Goal: Task Accomplishment & Management: Complete application form

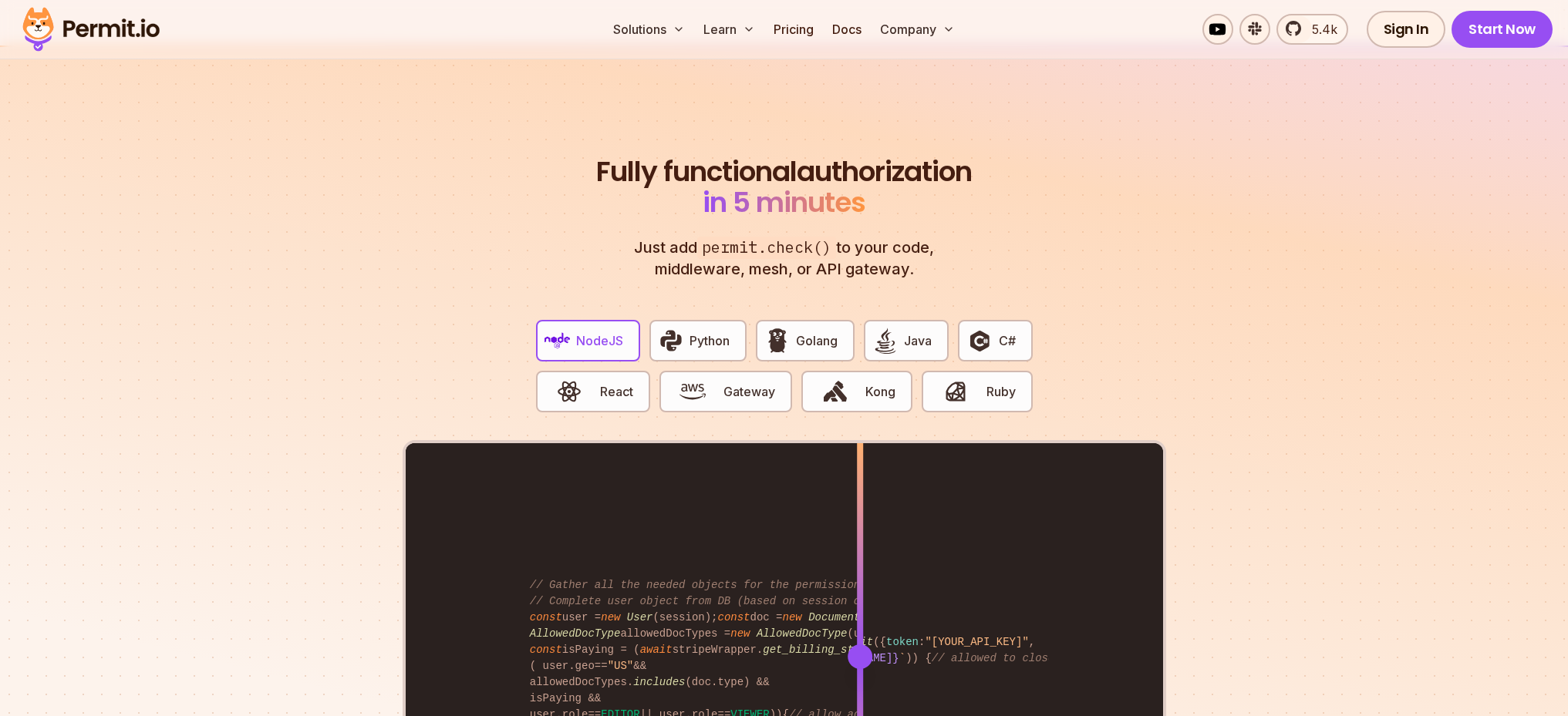
scroll to position [2839, 0]
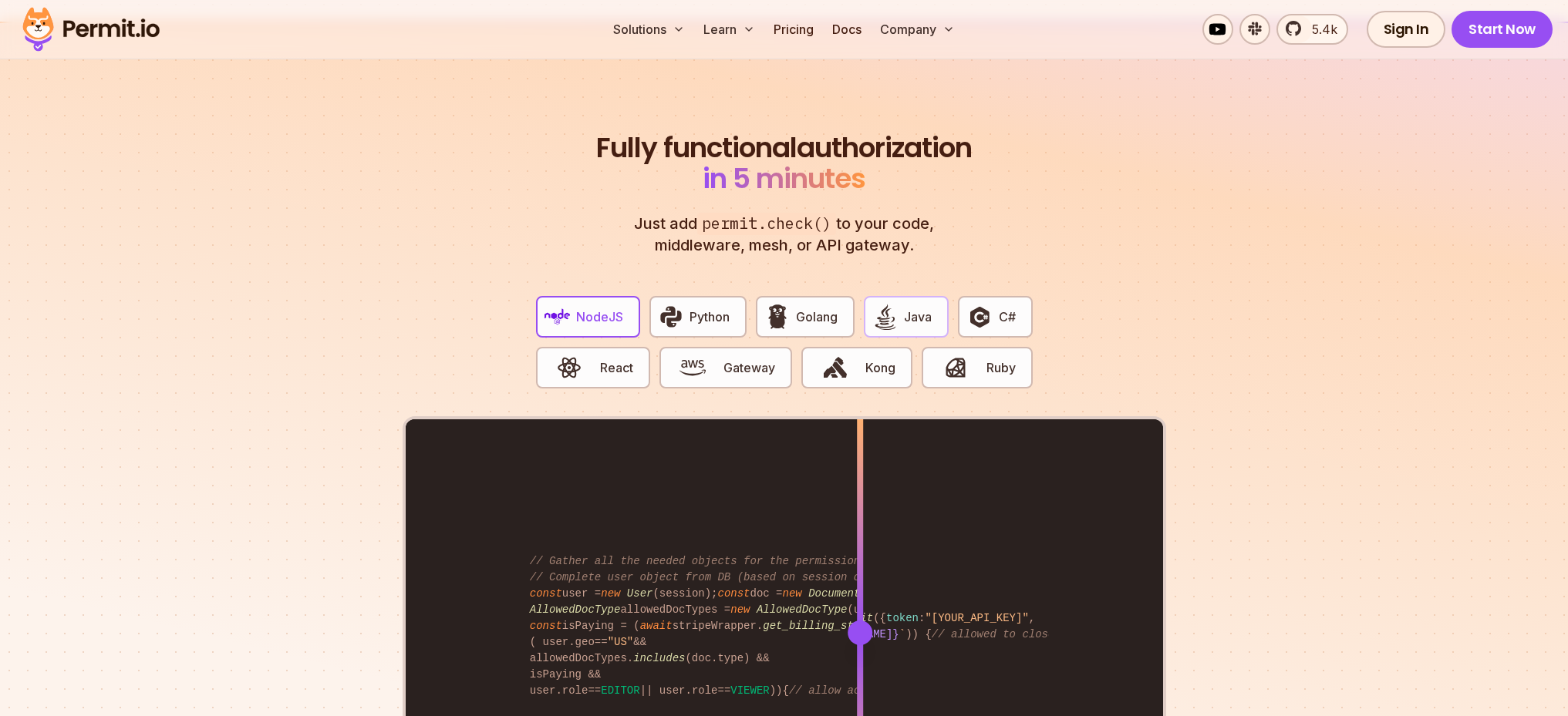
click at [934, 297] on button "Java" at bounding box center [906, 317] width 85 height 42
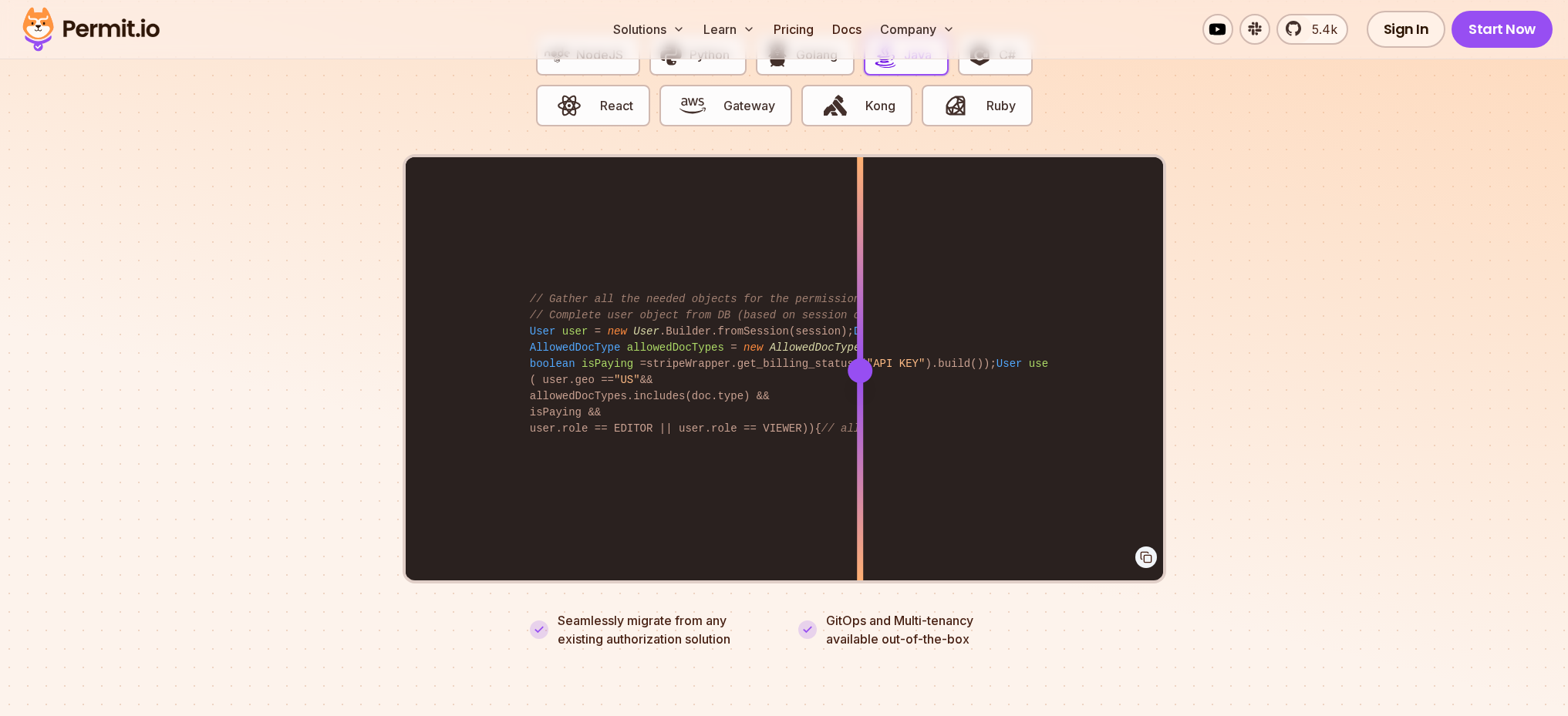
scroll to position [3153, 0]
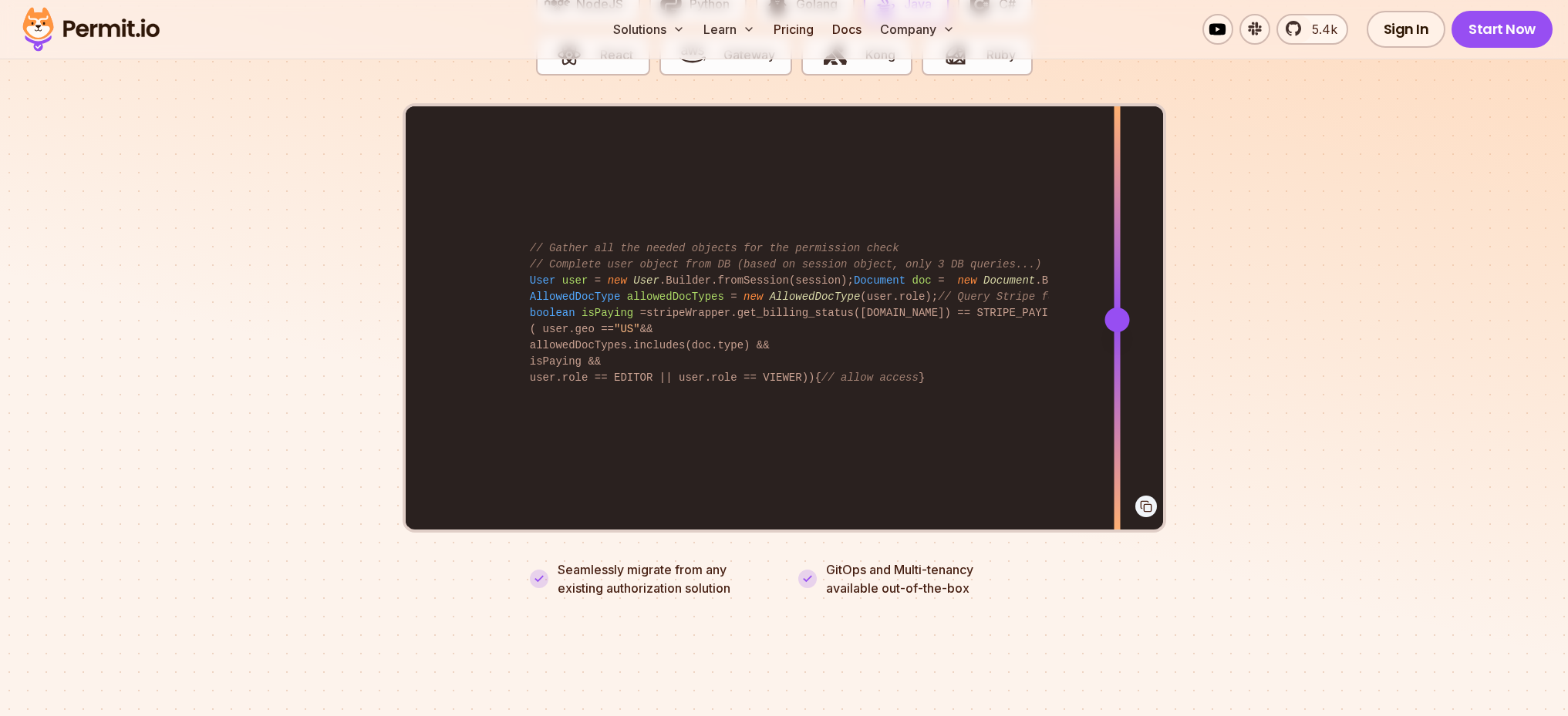
drag, startPoint x: 865, startPoint y: 297, endPoint x: 1117, endPoint y: 352, distance: 257.9
click at [1117, 352] on div at bounding box center [1117, 318] width 6 height 425
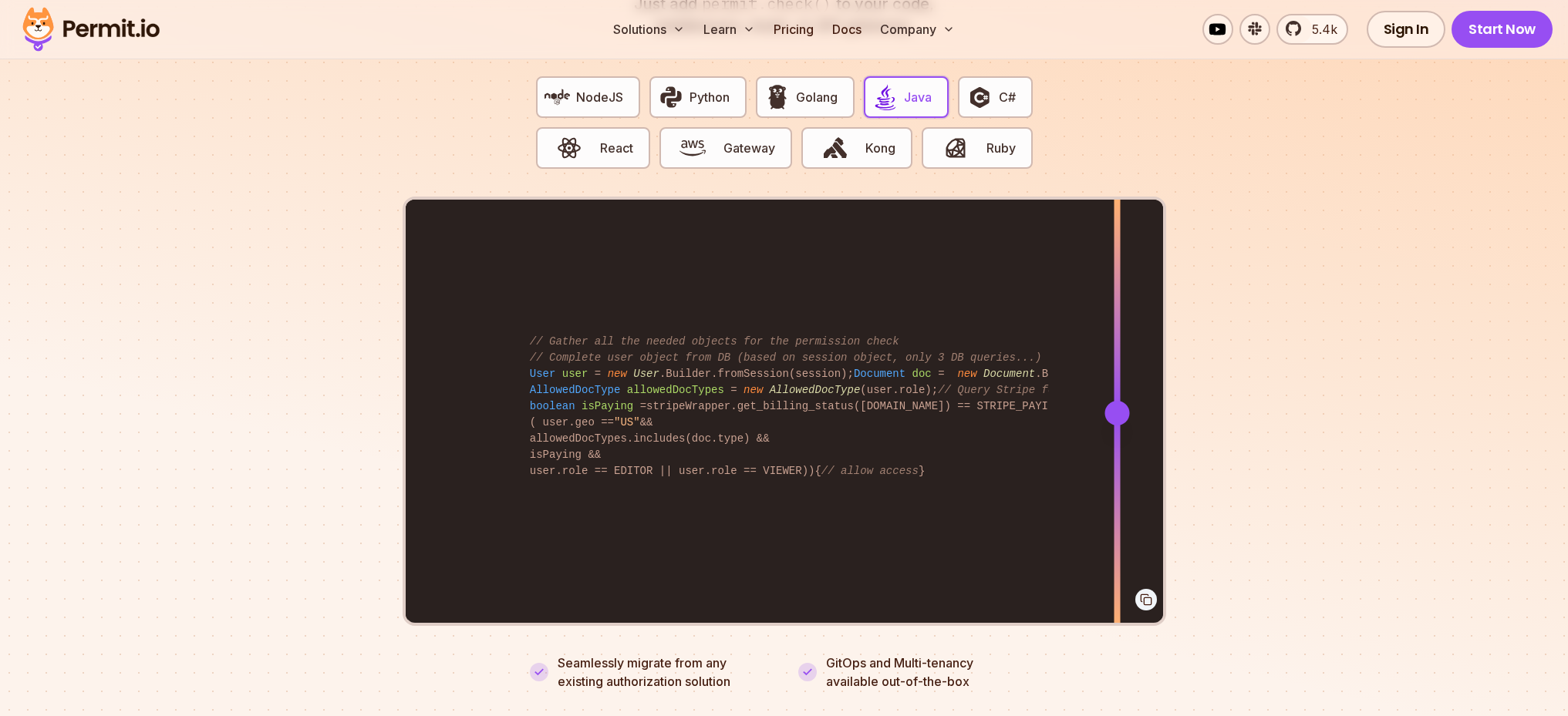
scroll to position [3059, 0]
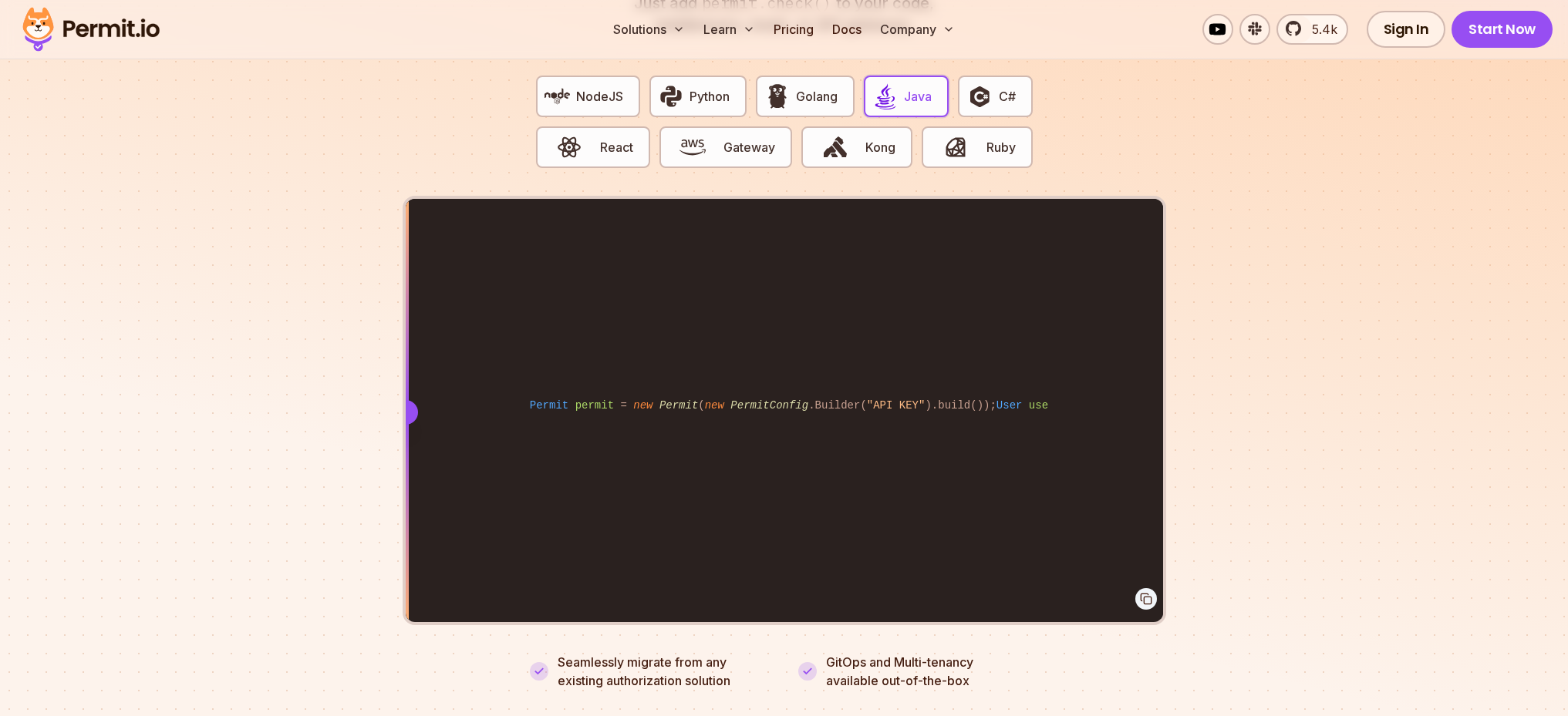
drag, startPoint x: 1115, startPoint y: 396, endPoint x: 418, endPoint y: 438, distance: 698.3
click at [409, 438] on div at bounding box center [406, 412] width 6 height 425
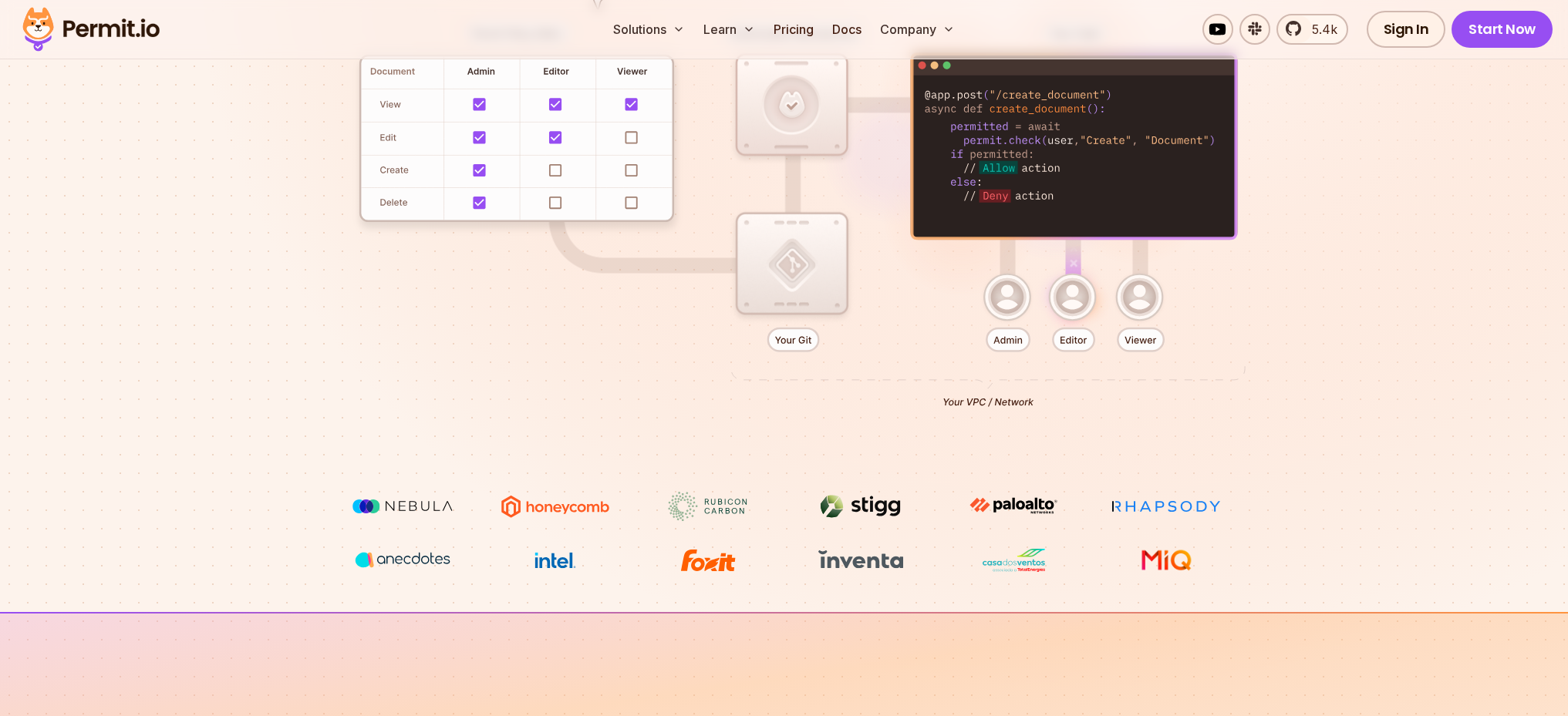
scroll to position [0, 0]
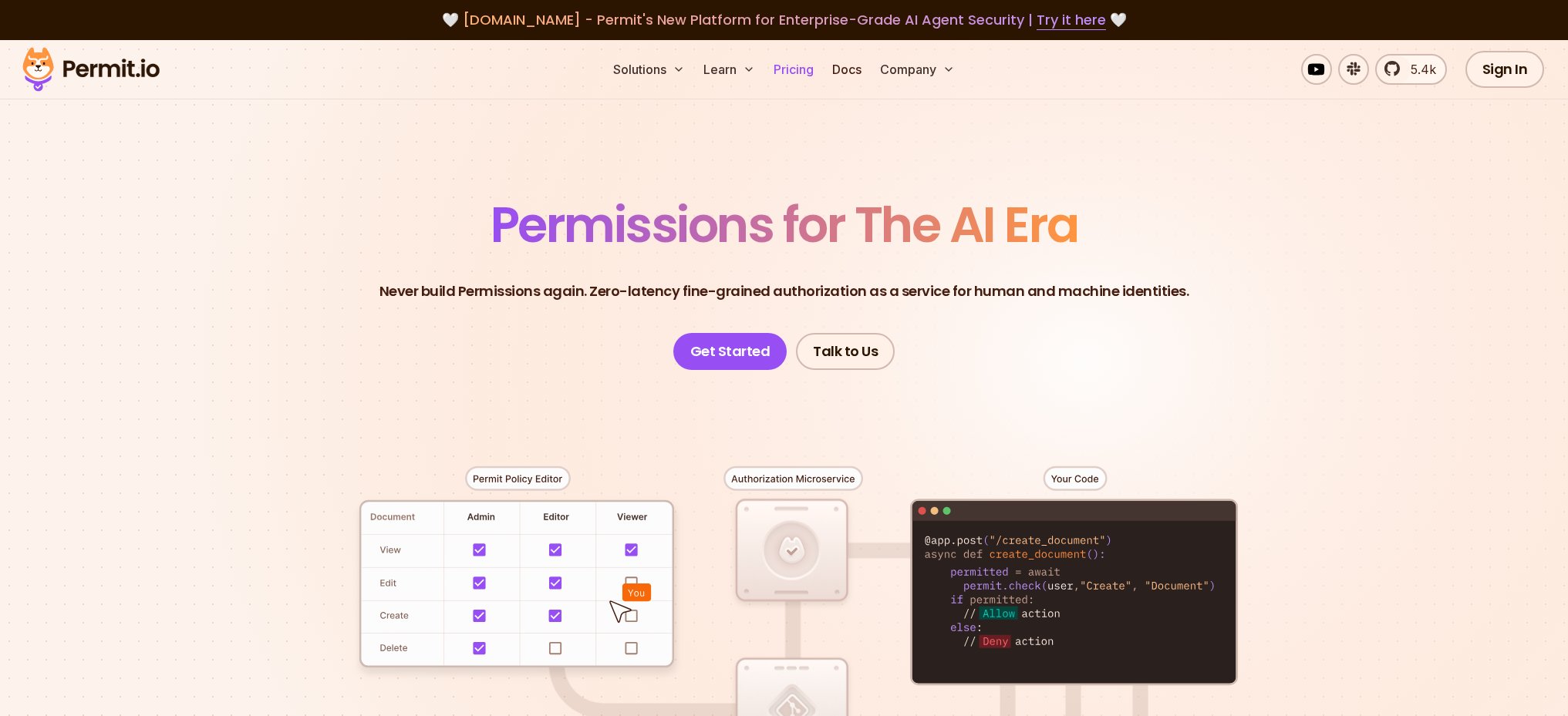
click at [799, 72] on link "Pricing" at bounding box center [793, 68] width 53 height 31
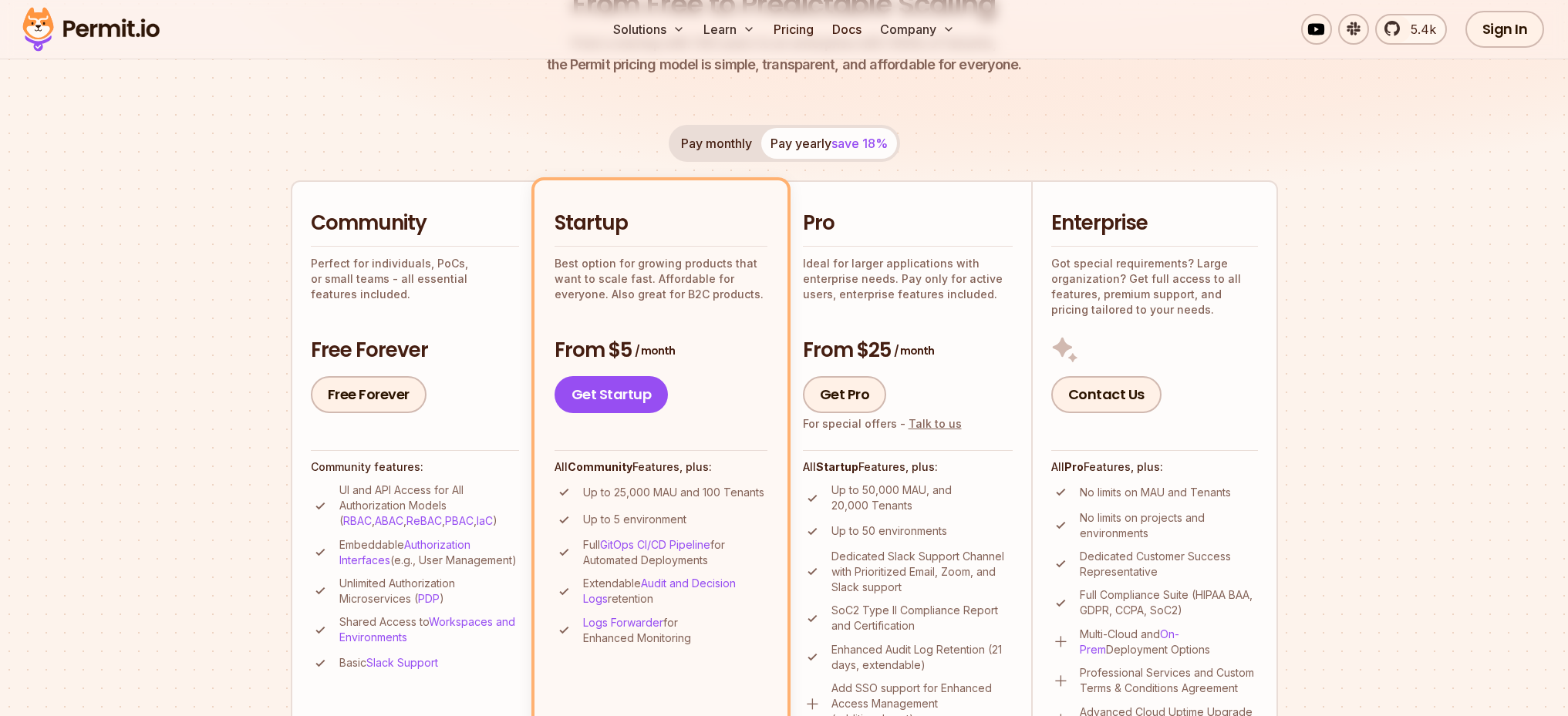
scroll to position [293, 0]
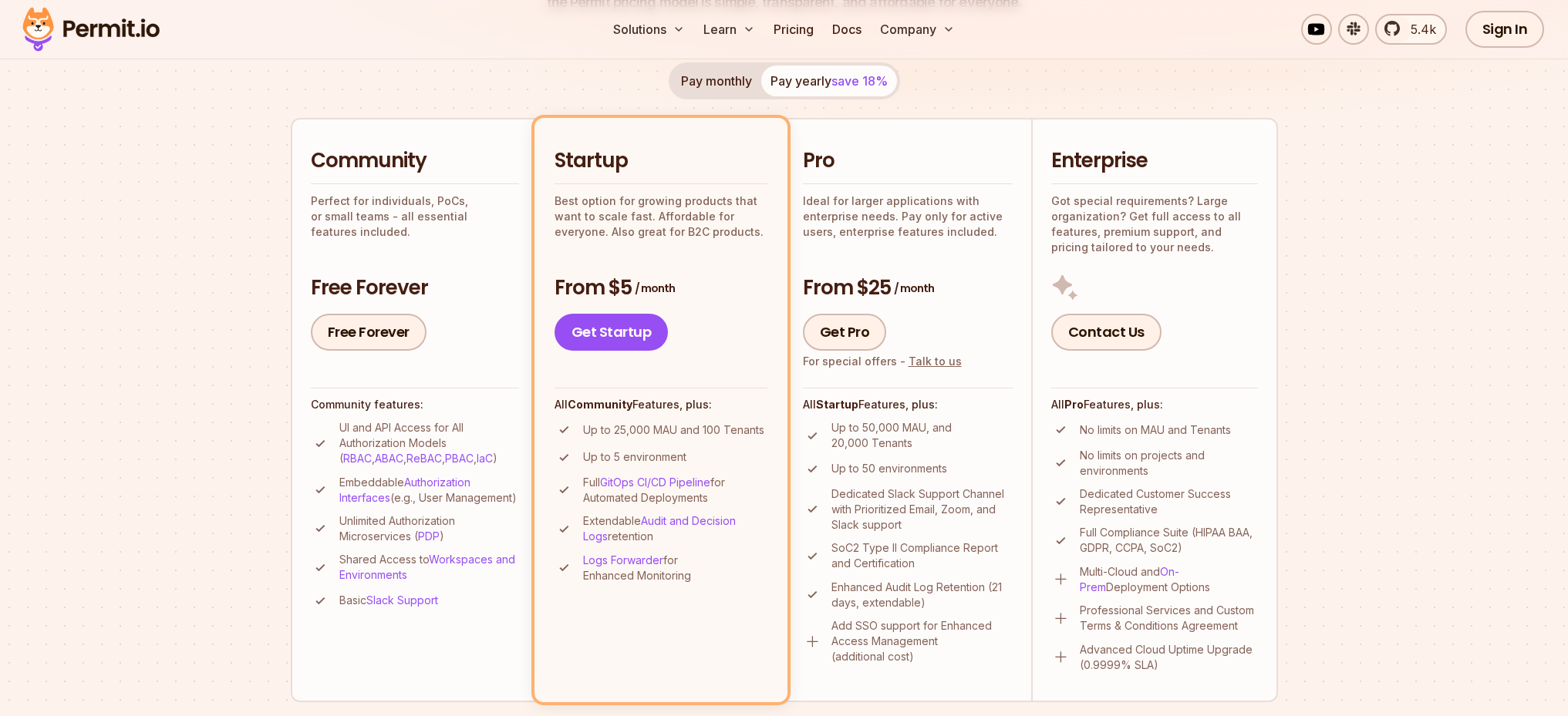
click at [720, 86] on button "Pay monthly" at bounding box center [716, 80] width 89 height 31
click at [802, 86] on button "Pay yearly save 18%" at bounding box center [828, 80] width 136 height 31
click at [701, 81] on button "Pay monthly" at bounding box center [716, 80] width 89 height 31
click at [813, 83] on button "Pay yearly save 18%" at bounding box center [828, 80] width 136 height 31
click at [728, 88] on button "Pay monthly" at bounding box center [716, 80] width 89 height 31
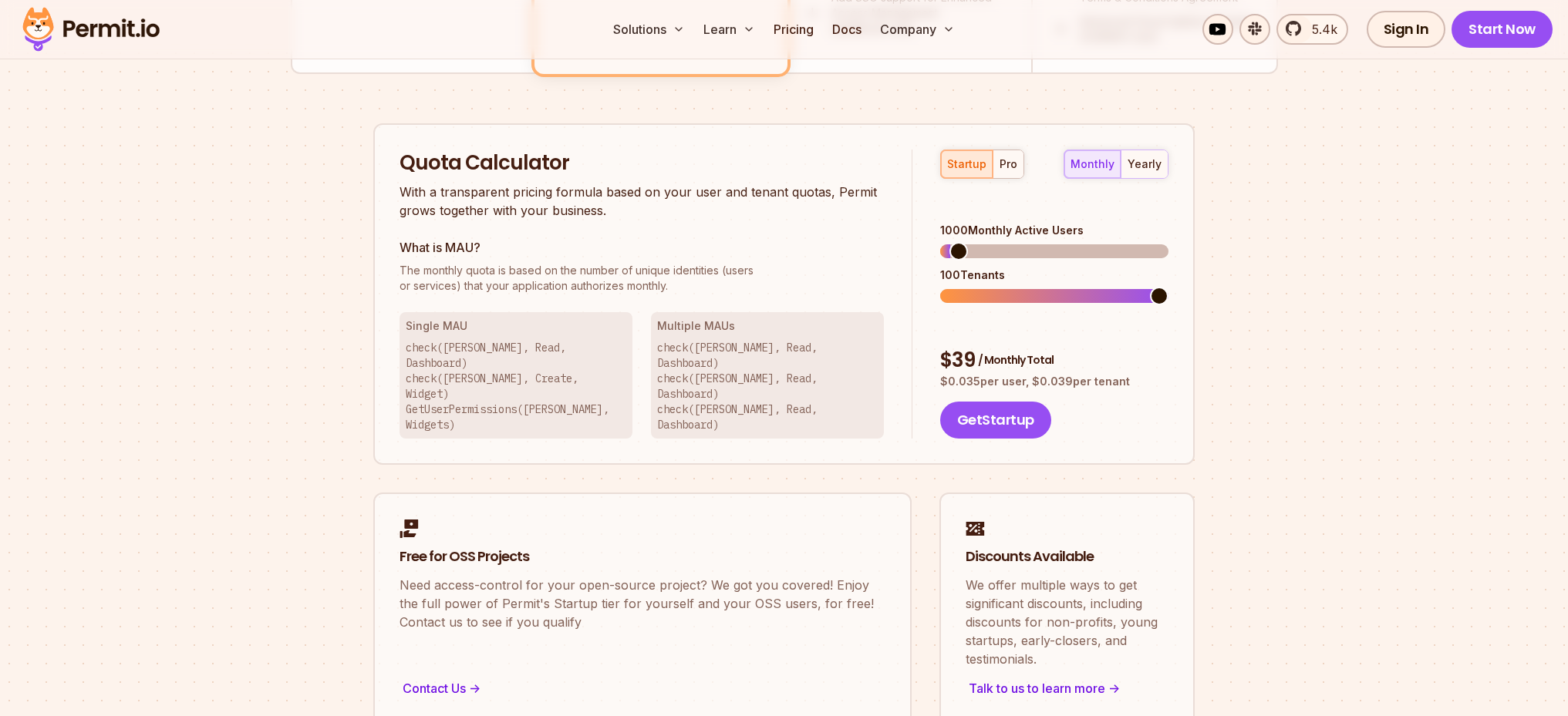
scroll to position [939, 0]
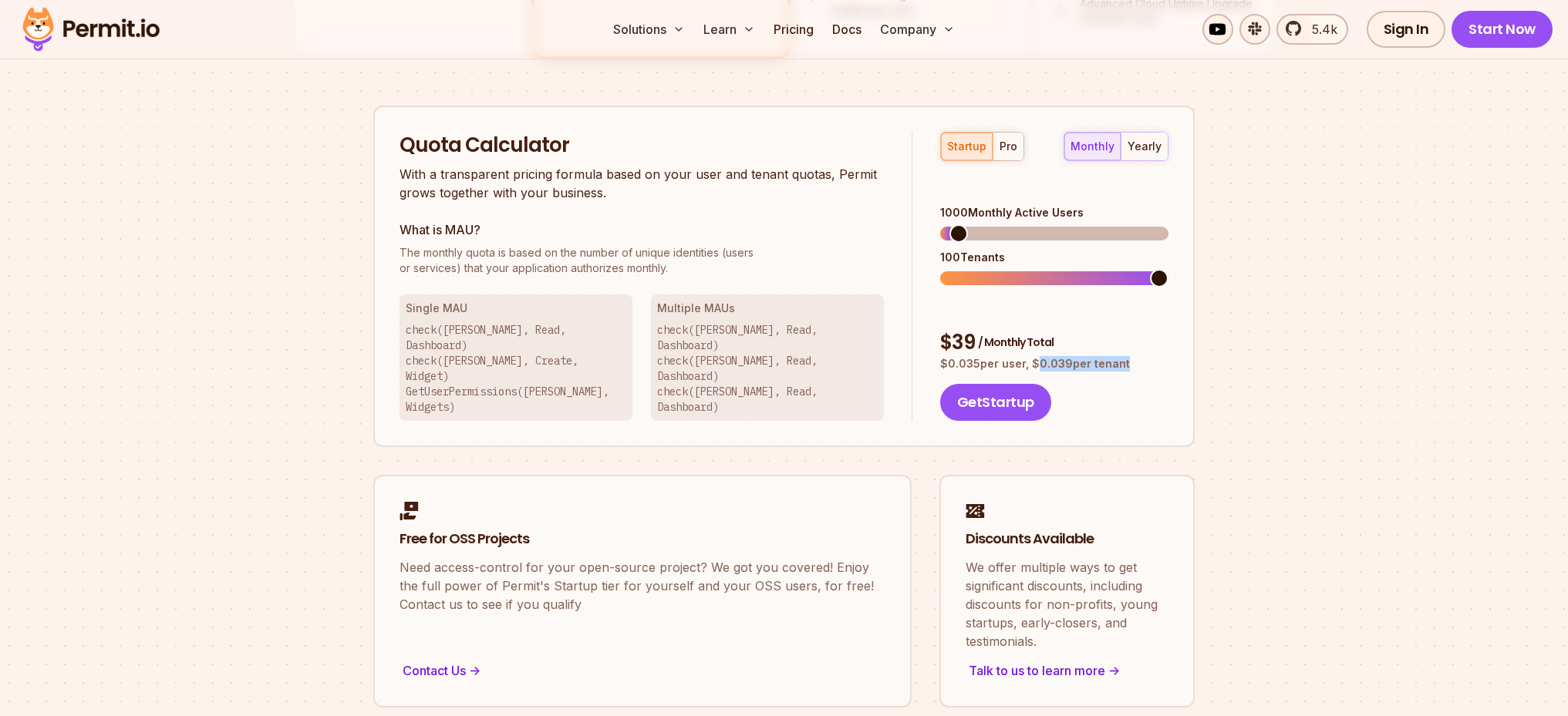
drag, startPoint x: 1037, startPoint y: 316, endPoint x: 1118, endPoint y: 316, distance: 81.0
click at [1118, 356] on p "$ 0.035 per user, $ 0.039 per tenant" at bounding box center [1054, 364] width 228 height 16
click at [1155, 148] on div "yearly" at bounding box center [1145, 147] width 34 height 16
click at [1113, 155] on button "monthly" at bounding box center [1092, 147] width 57 height 28
click at [1019, 151] on button "pro" at bounding box center [1008, 147] width 31 height 28
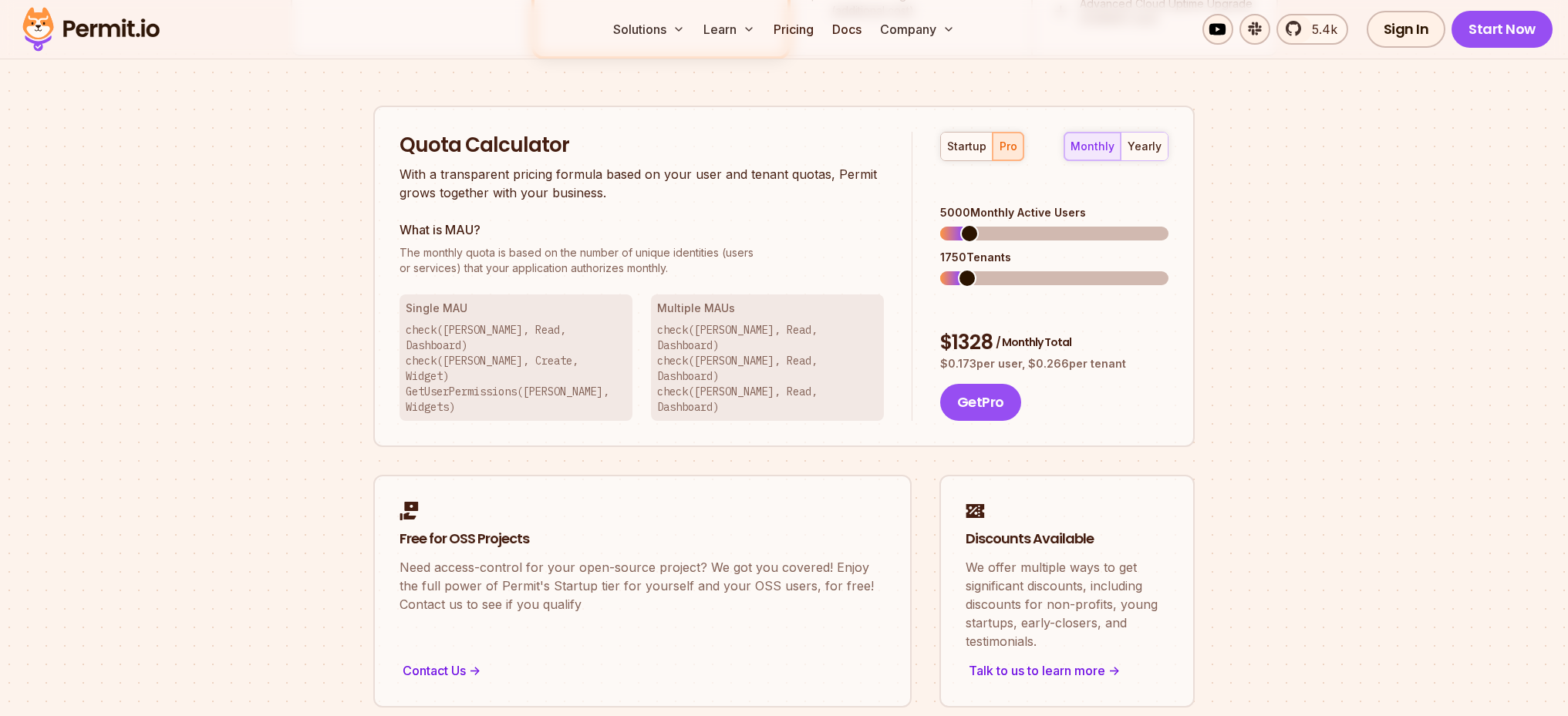
click at [1011, 151] on div "startup pro" at bounding box center [982, 147] width 84 height 30
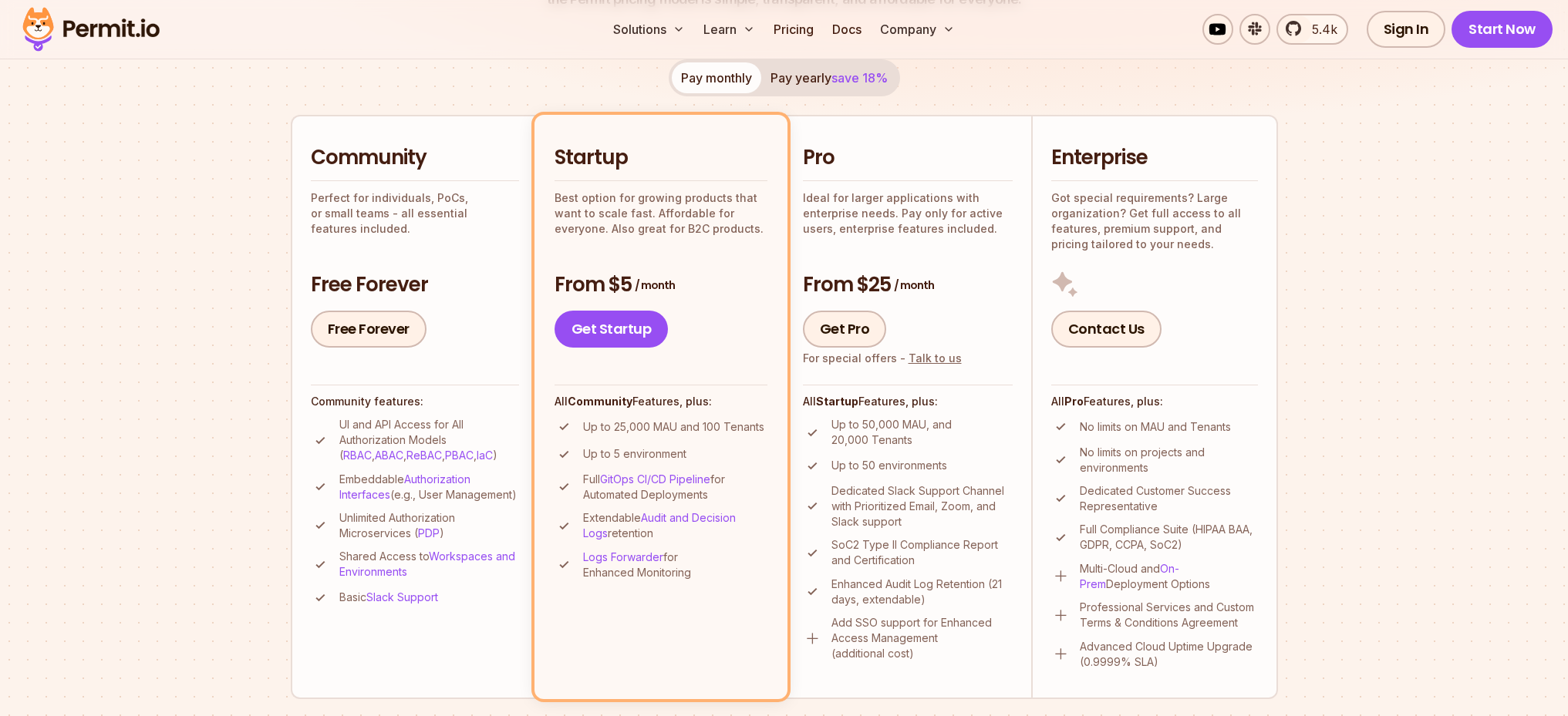
scroll to position [320, 0]
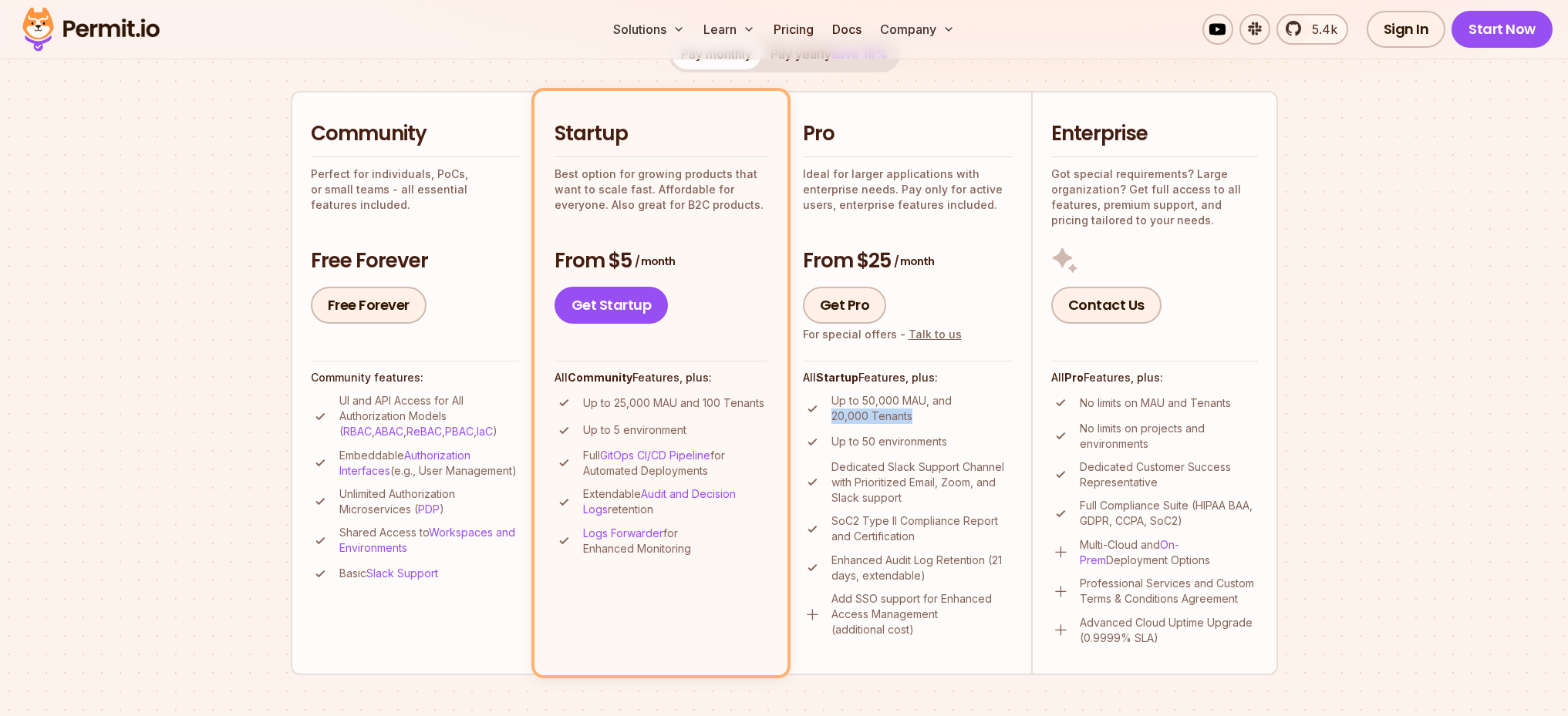
drag, startPoint x: 827, startPoint y: 415, endPoint x: 913, endPoint y: 410, distance: 86.1
click at [913, 410] on li "Up to 50,000 MAU, and 20,000 Tenants" at bounding box center [906, 409] width 209 height 31
drag, startPoint x: 702, startPoint y: 402, endPoint x: 777, endPoint y: 397, distance: 75.2
click at [777, 397] on li "Startup Best option for growing products that want to scale fast. Affordable fo…" at bounding box center [661, 383] width 253 height 584
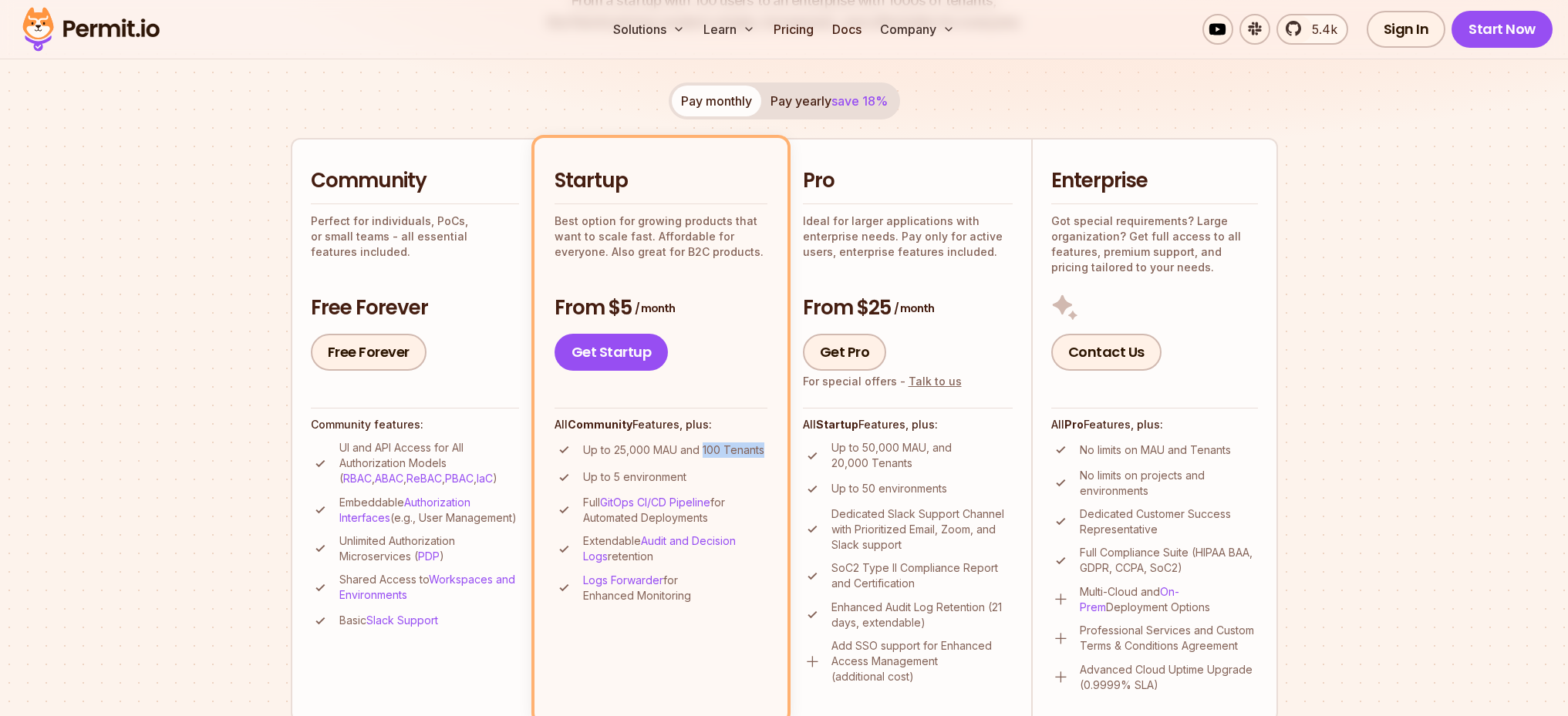
scroll to position [0, 0]
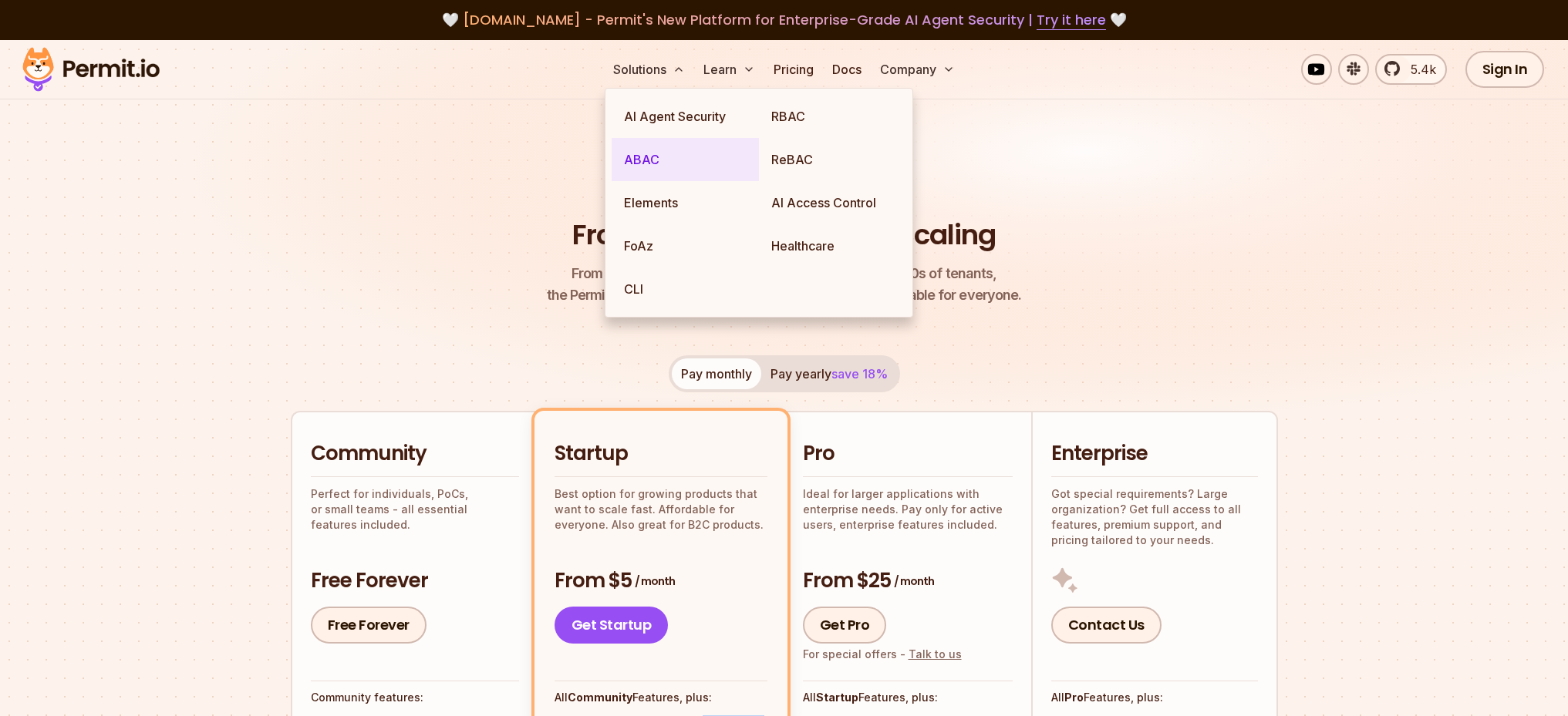
click at [655, 151] on link "ABAC" at bounding box center [685, 160] width 148 height 44
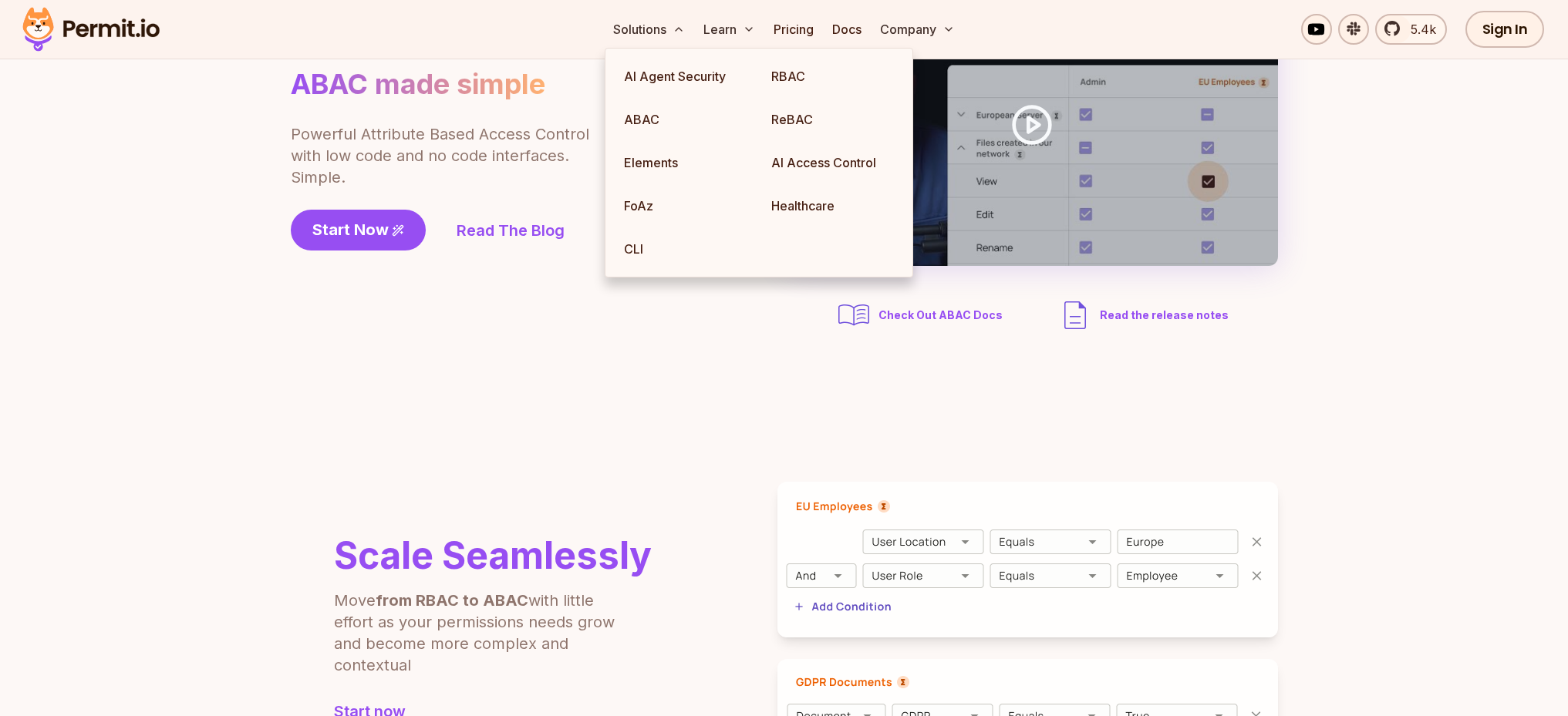
scroll to position [436, 0]
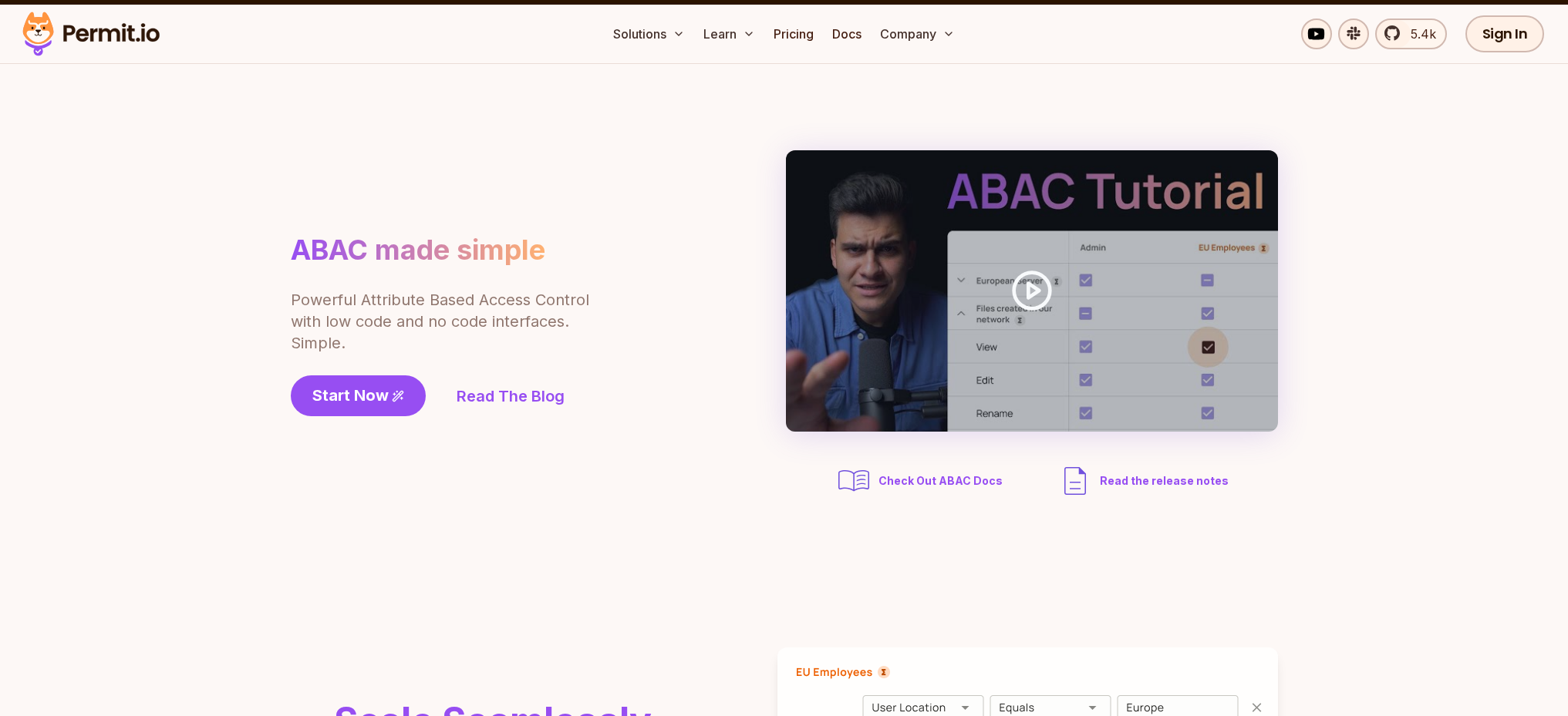
scroll to position [0, 0]
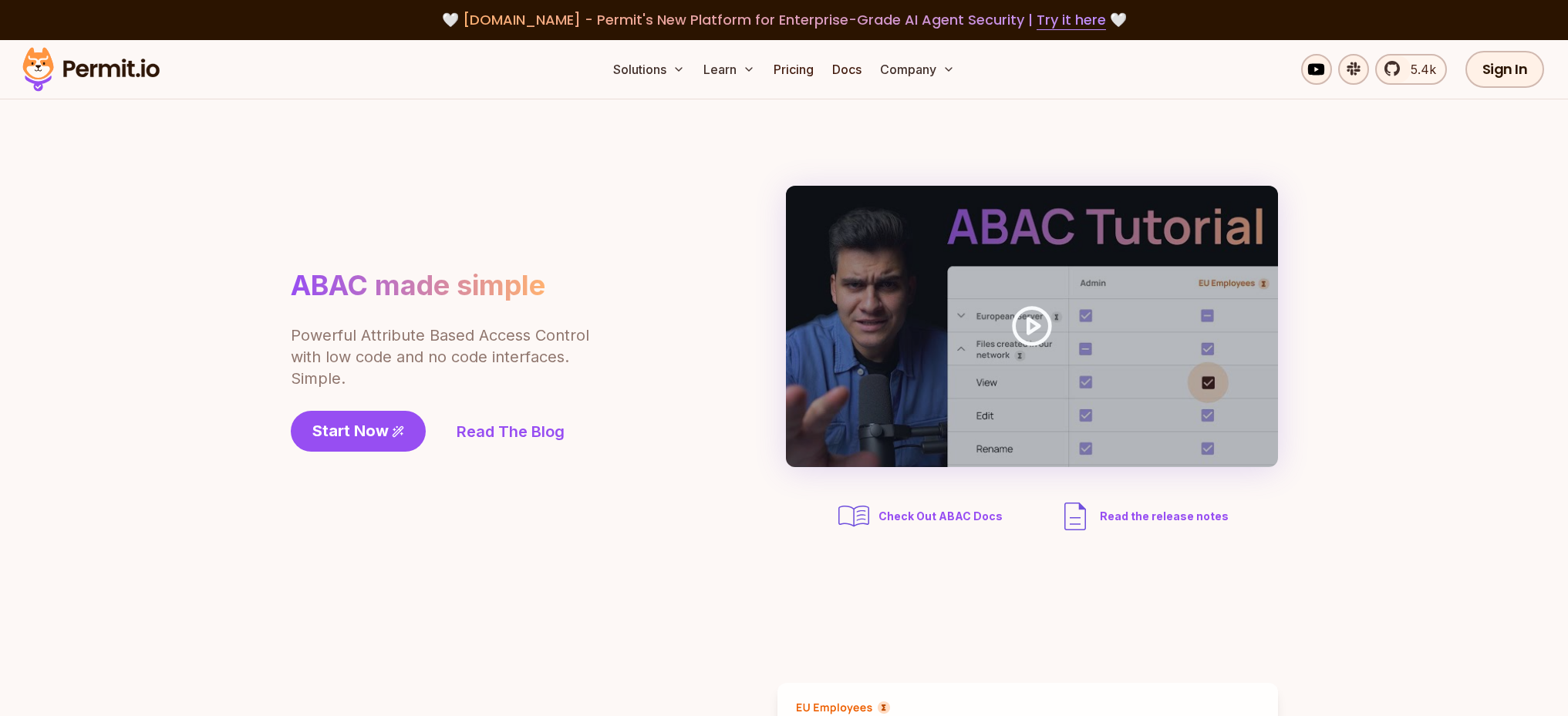
click at [120, 67] on img at bounding box center [91, 69] width 151 height 53
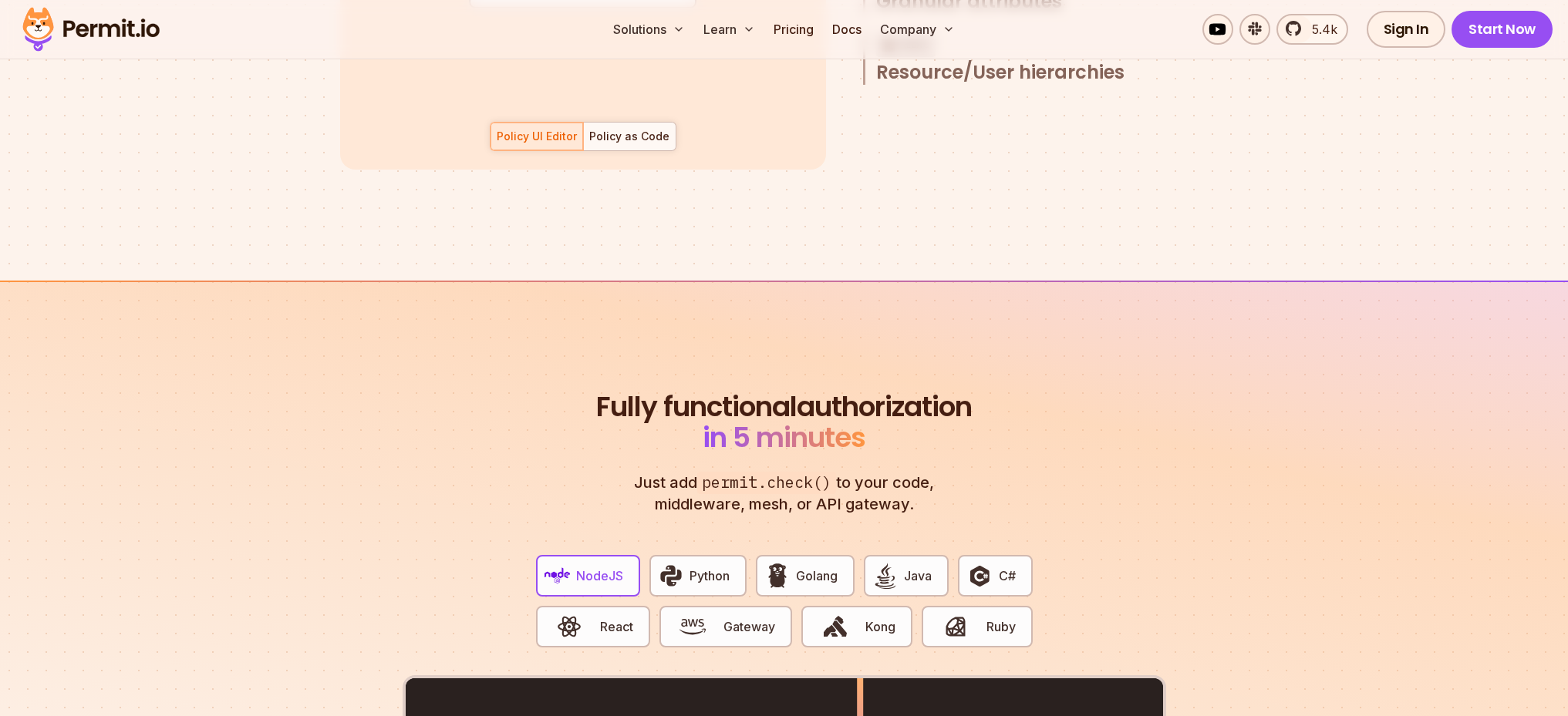
scroll to position [2894, 0]
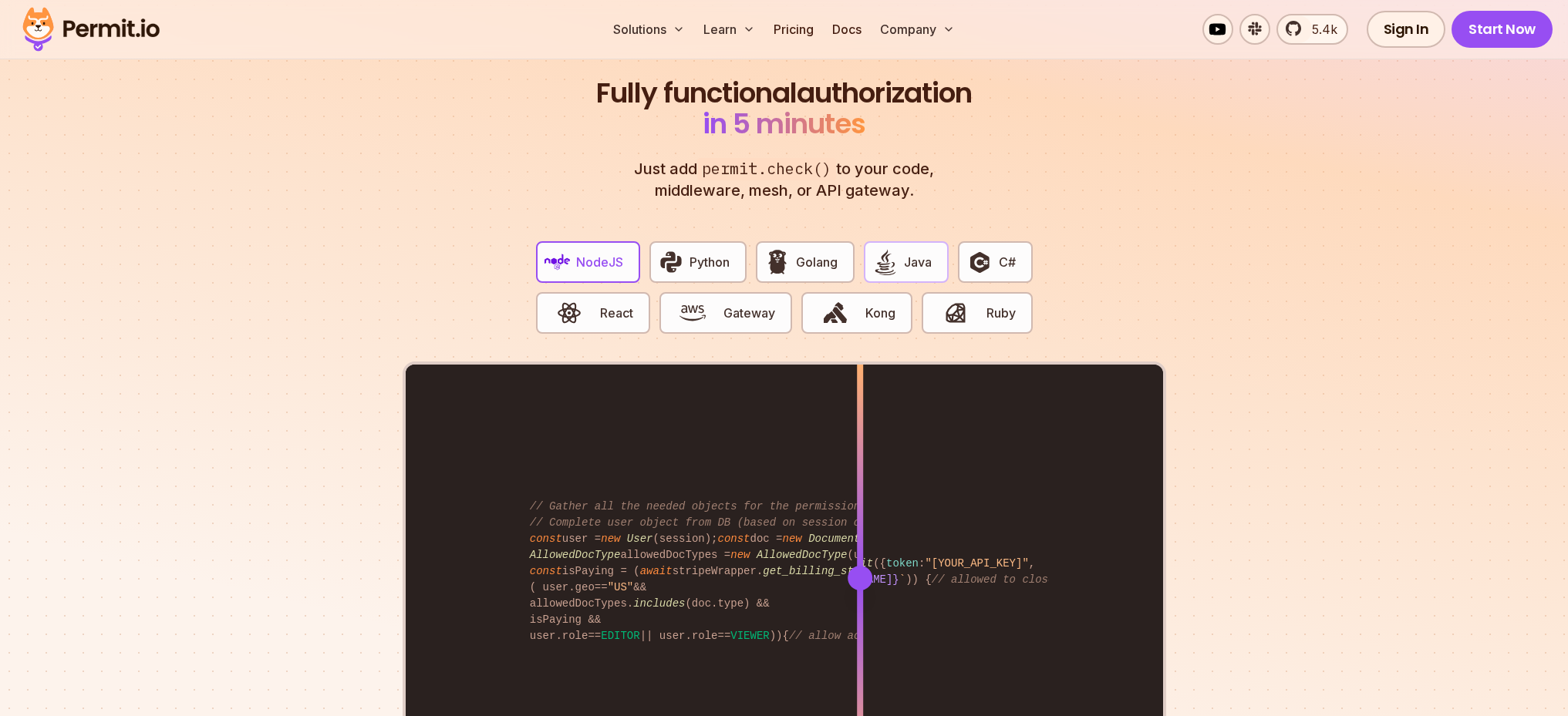
click at [907, 253] on span "Java" at bounding box center [917, 262] width 28 height 19
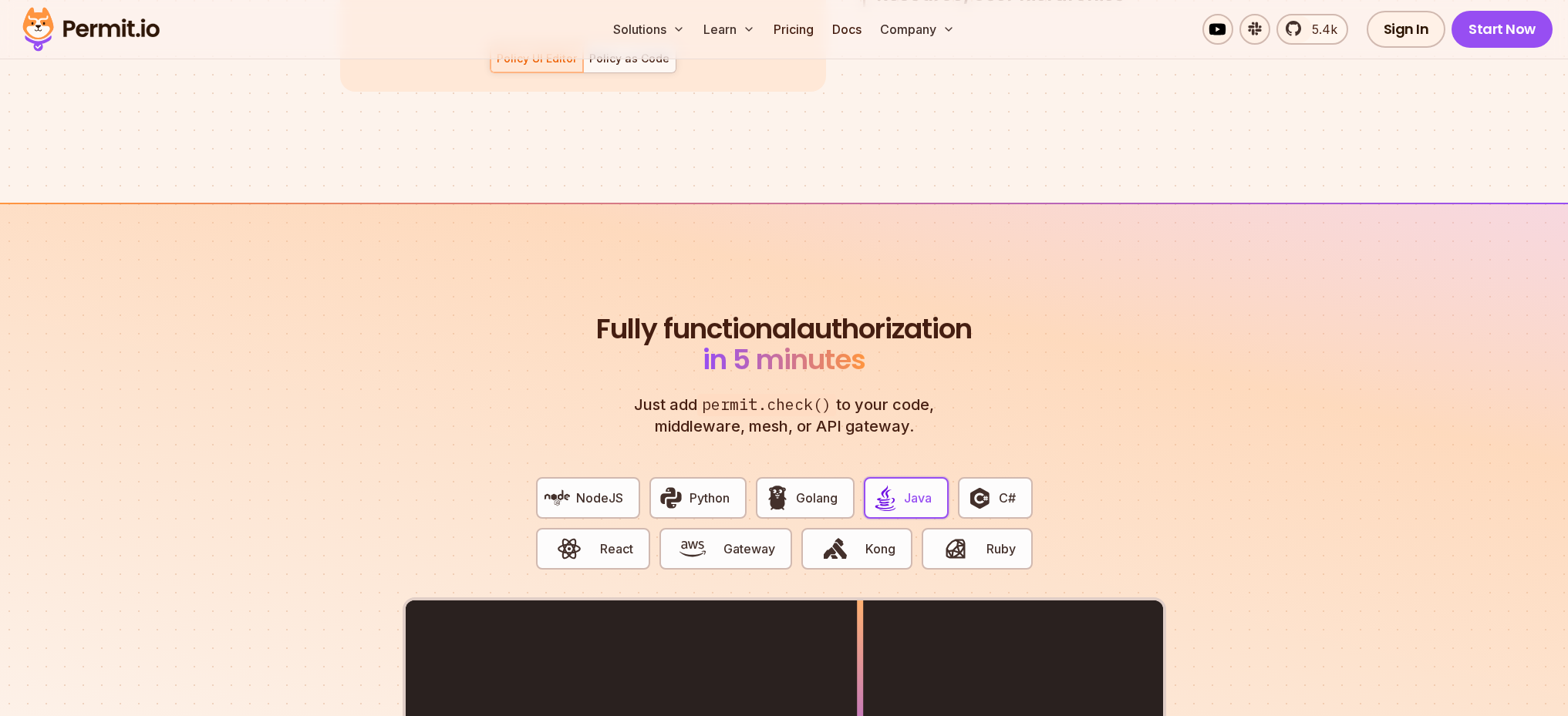
scroll to position [2244, 0]
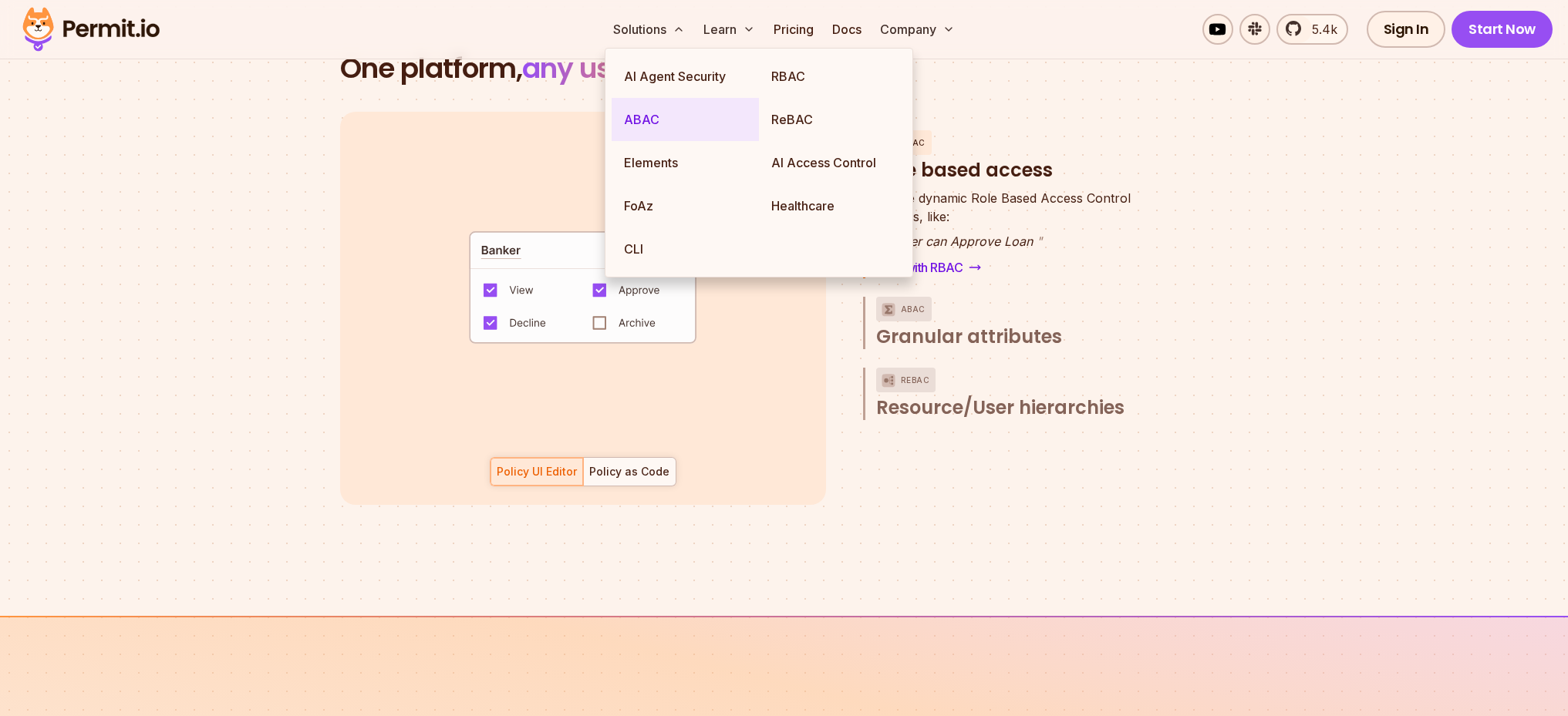
click at [646, 120] on link "ABAC" at bounding box center [685, 120] width 148 height 44
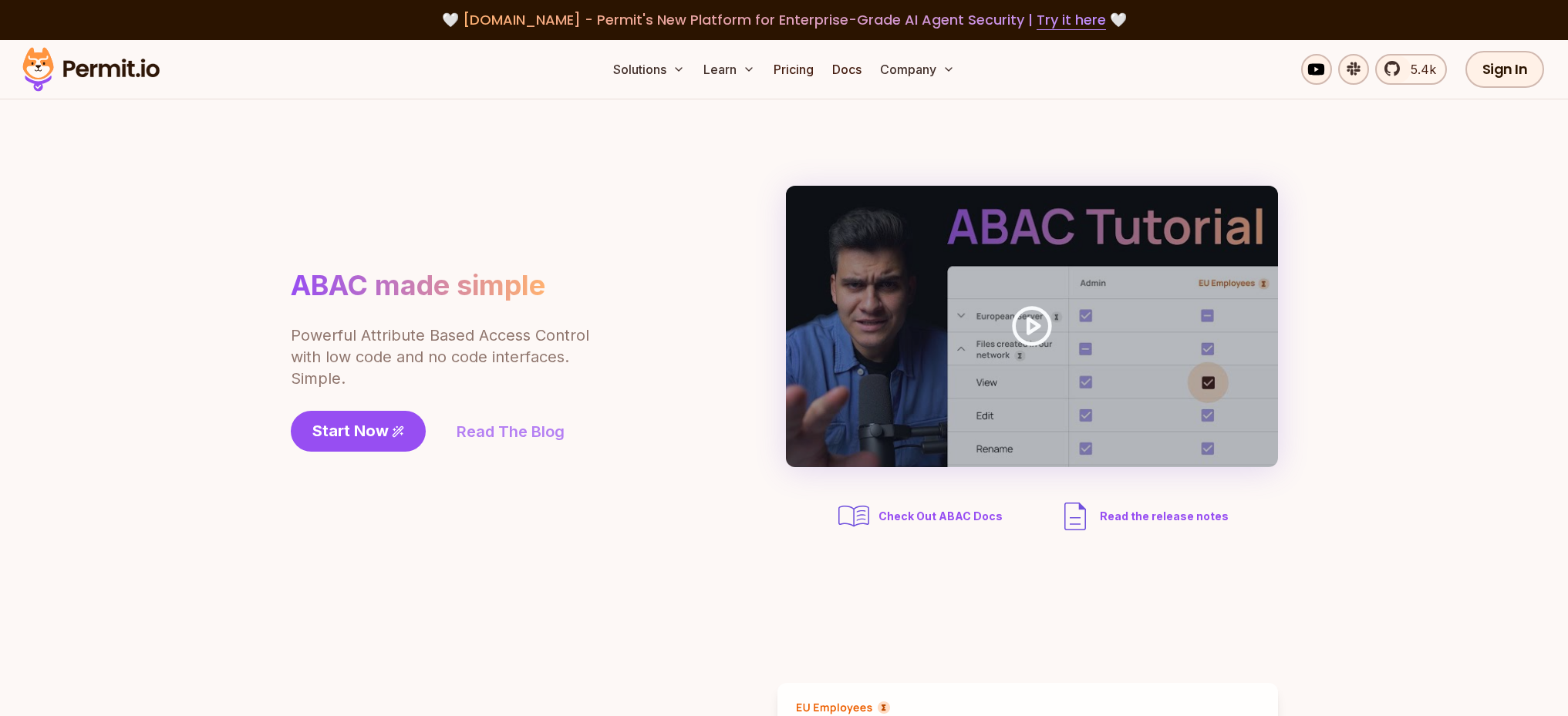
click at [504, 421] on link "Read The Blog" at bounding box center [510, 432] width 108 height 22
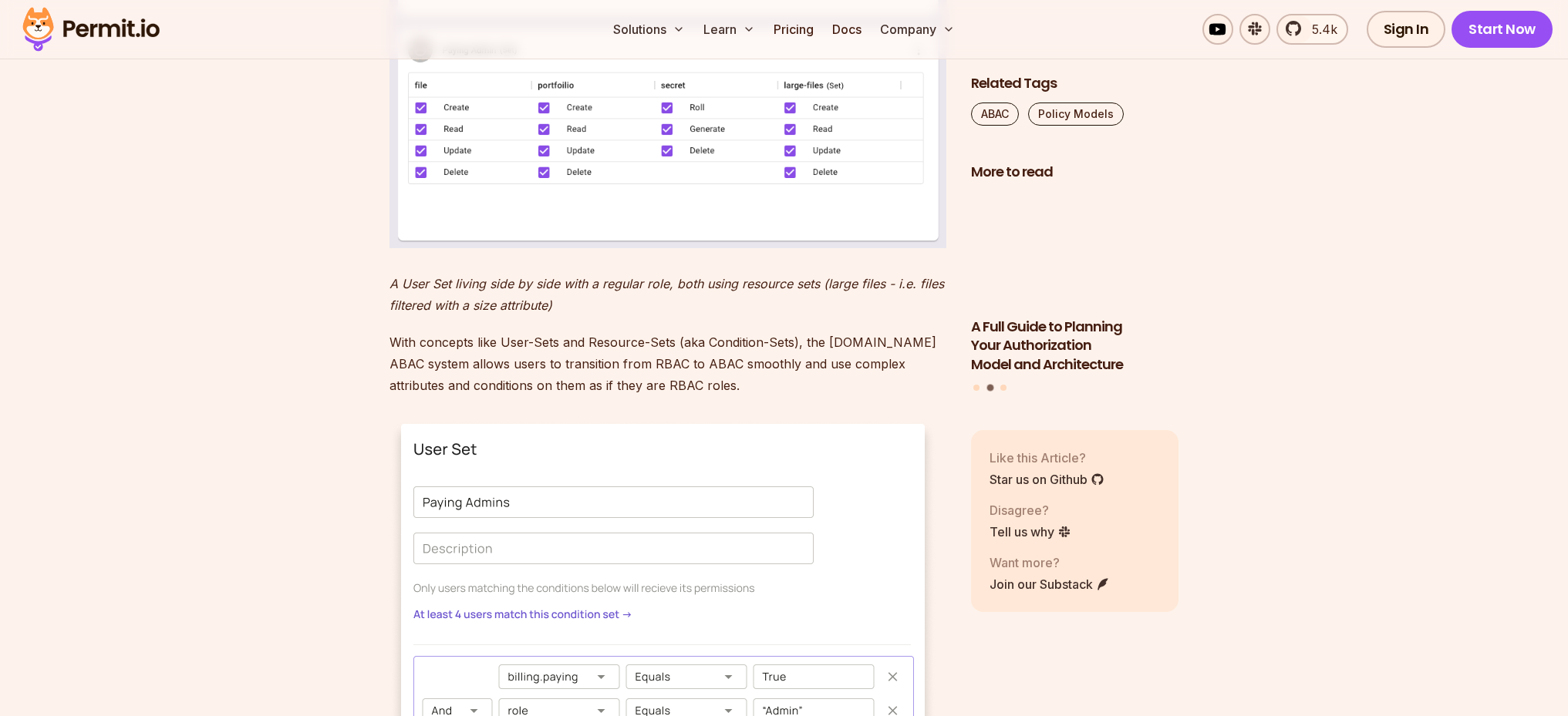
scroll to position [1847, 0]
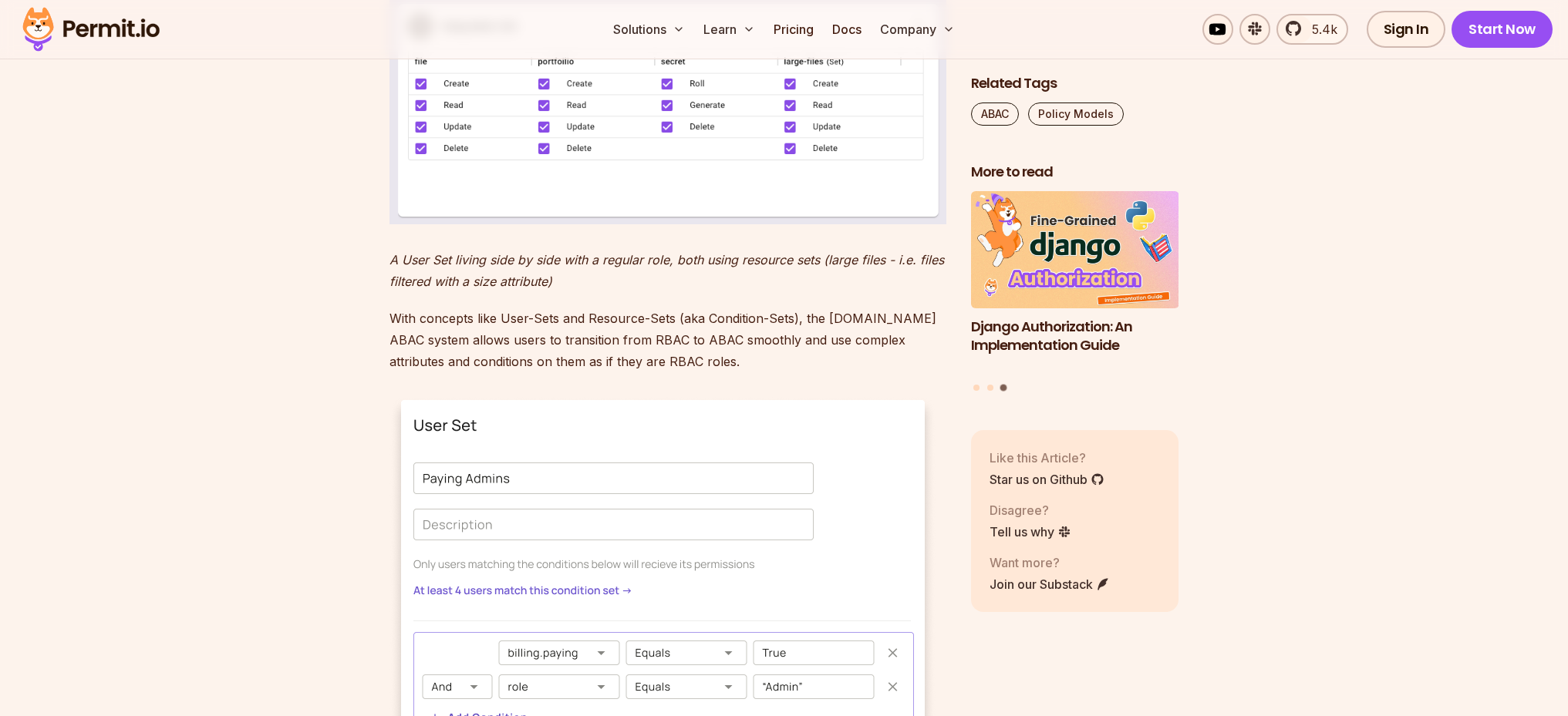
click at [543, 355] on p "With concepts like User-Sets and Resource-Sets (aka Condition-Sets), the Permit…" at bounding box center [667, 339] width 556 height 64
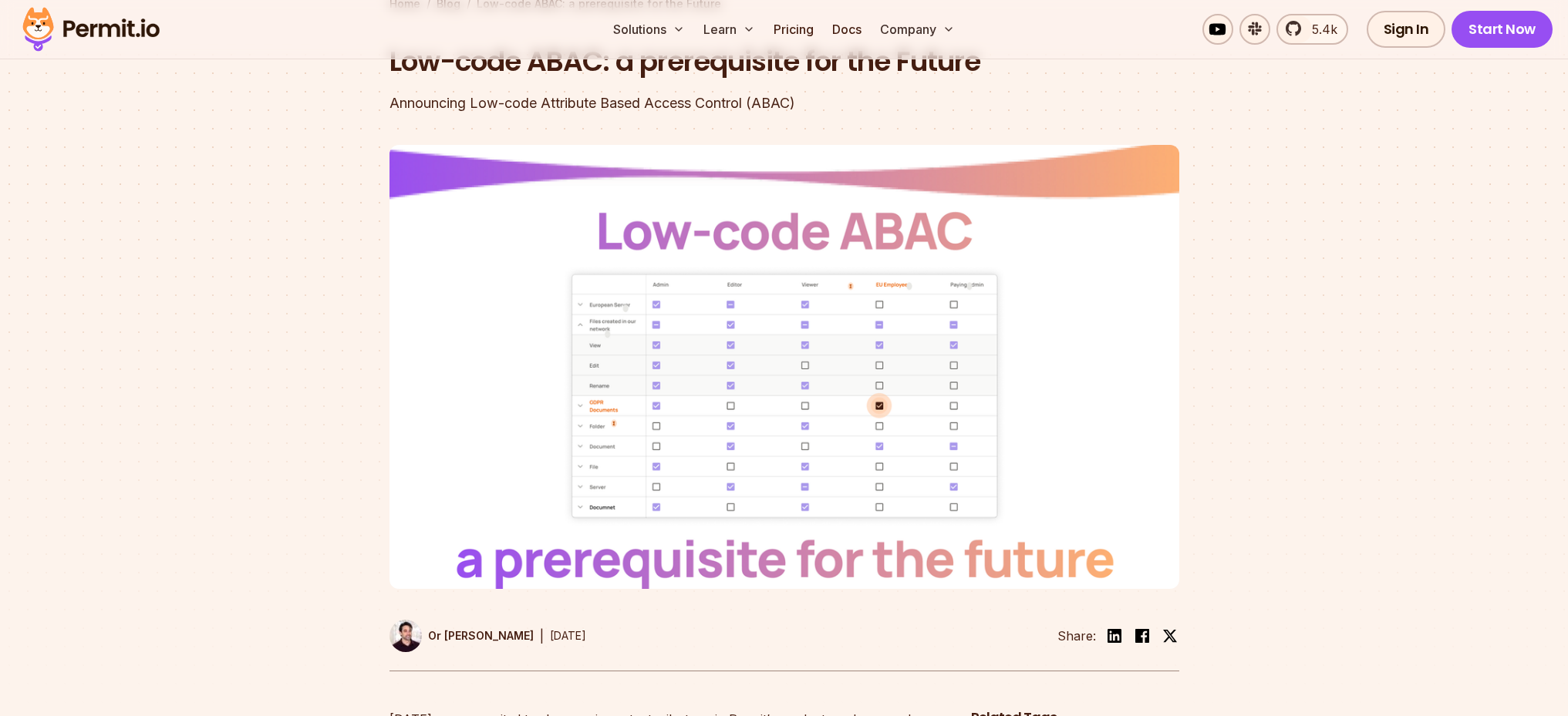
scroll to position [0, 0]
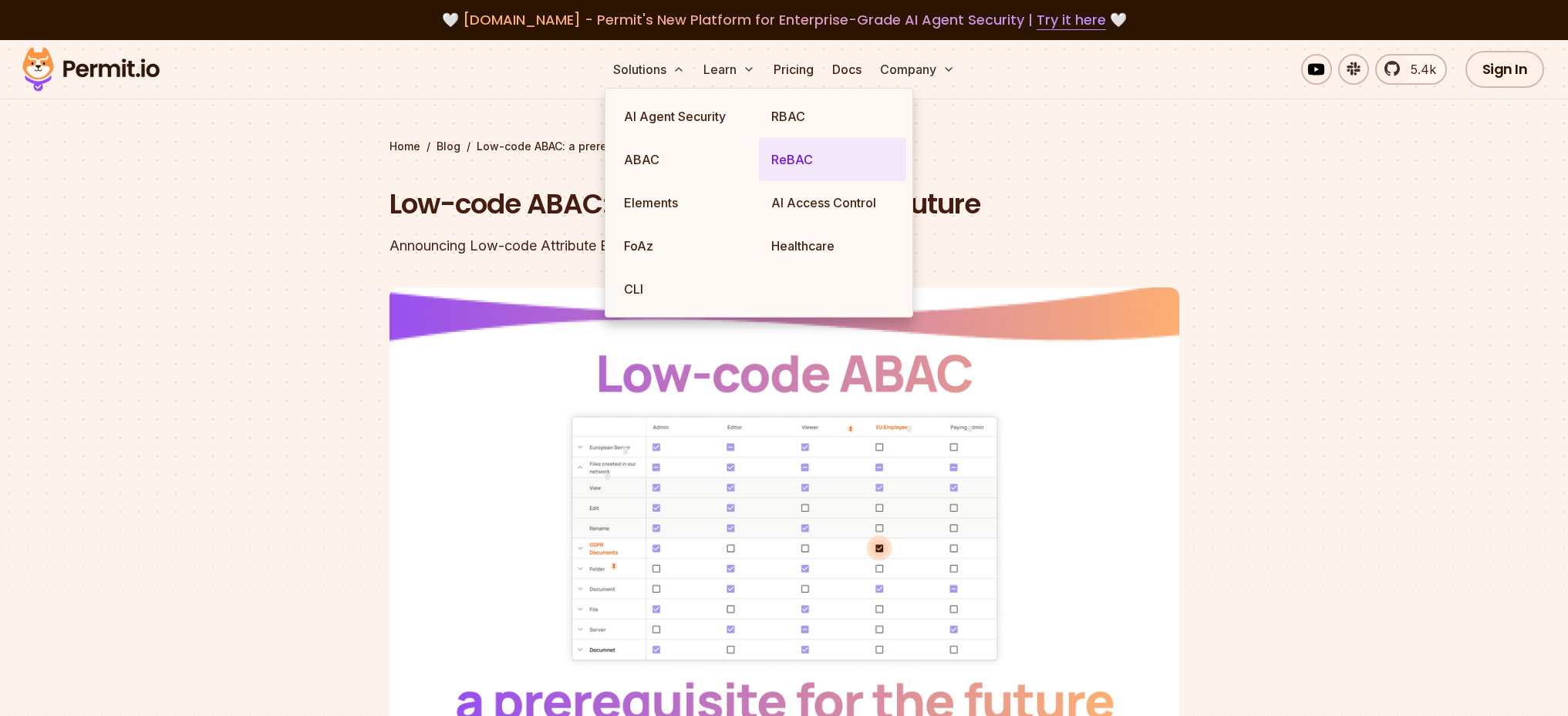
click at [802, 168] on link "ReBAC" at bounding box center [832, 160] width 148 height 44
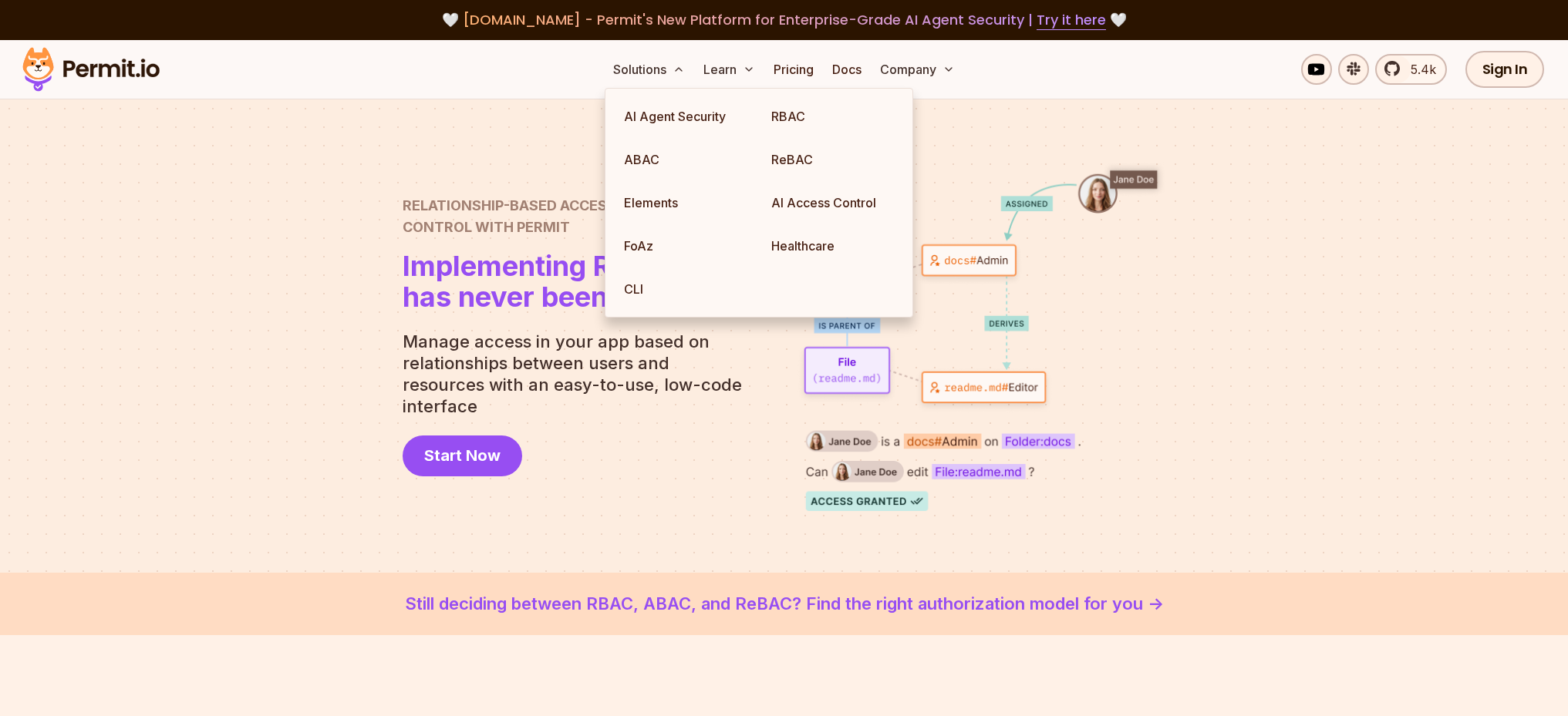
click at [726, 404] on p "Manage access in your app based on relationships between users and resources wi…" at bounding box center [578, 374] width 352 height 86
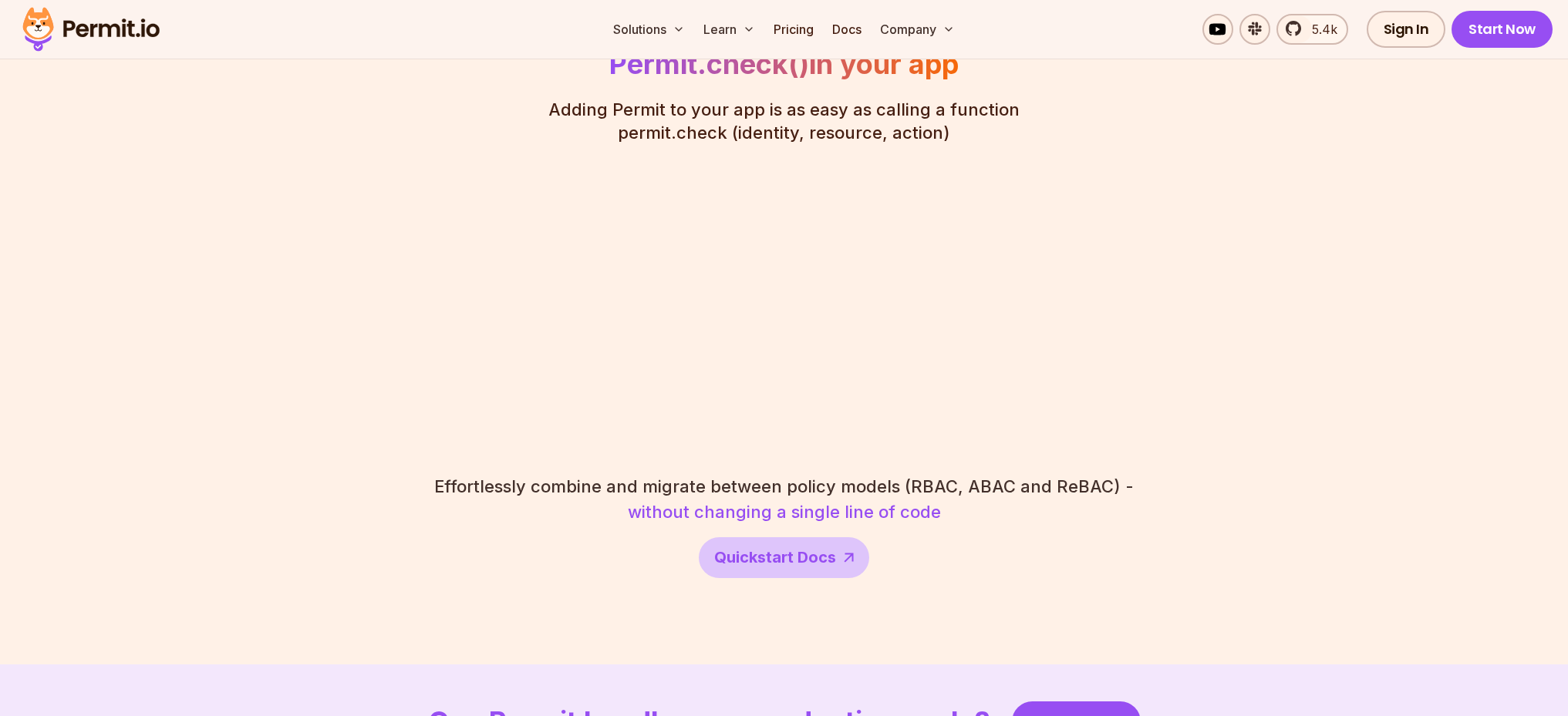
scroll to position [2855, 0]
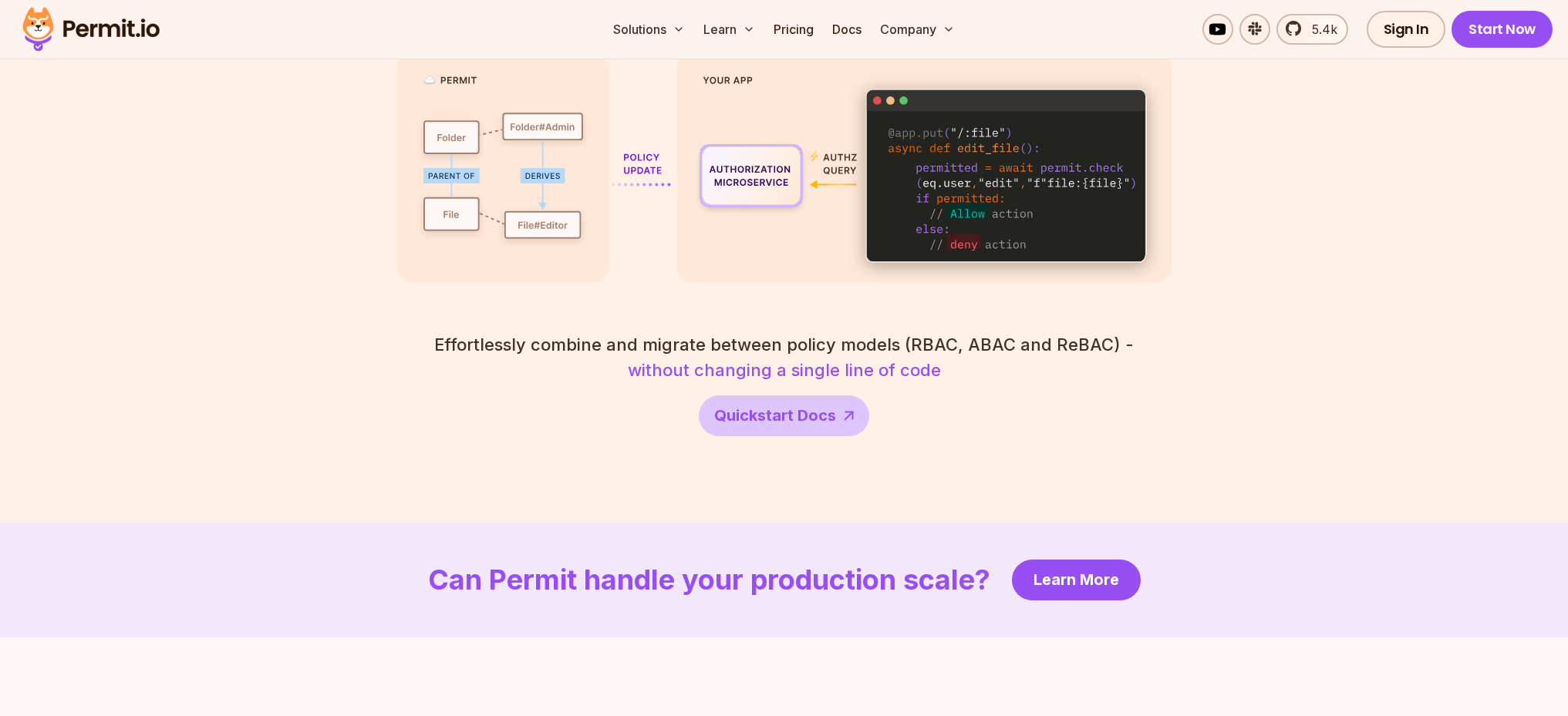
click at [828, 360] on strong "without changing a single line of code" at bounding box center [784, 370] width 313 height 20
drag, startPoint x: 538, startPoint y: 319, endPoint x: 625, endPoint y: 319, distance: 87.0
click at [625, 332] on span "Effortlessly combine and migrate between policy models (RBAC, ABAC and ReBAC) -" at bounding box center [784, 345] width 699 height 26
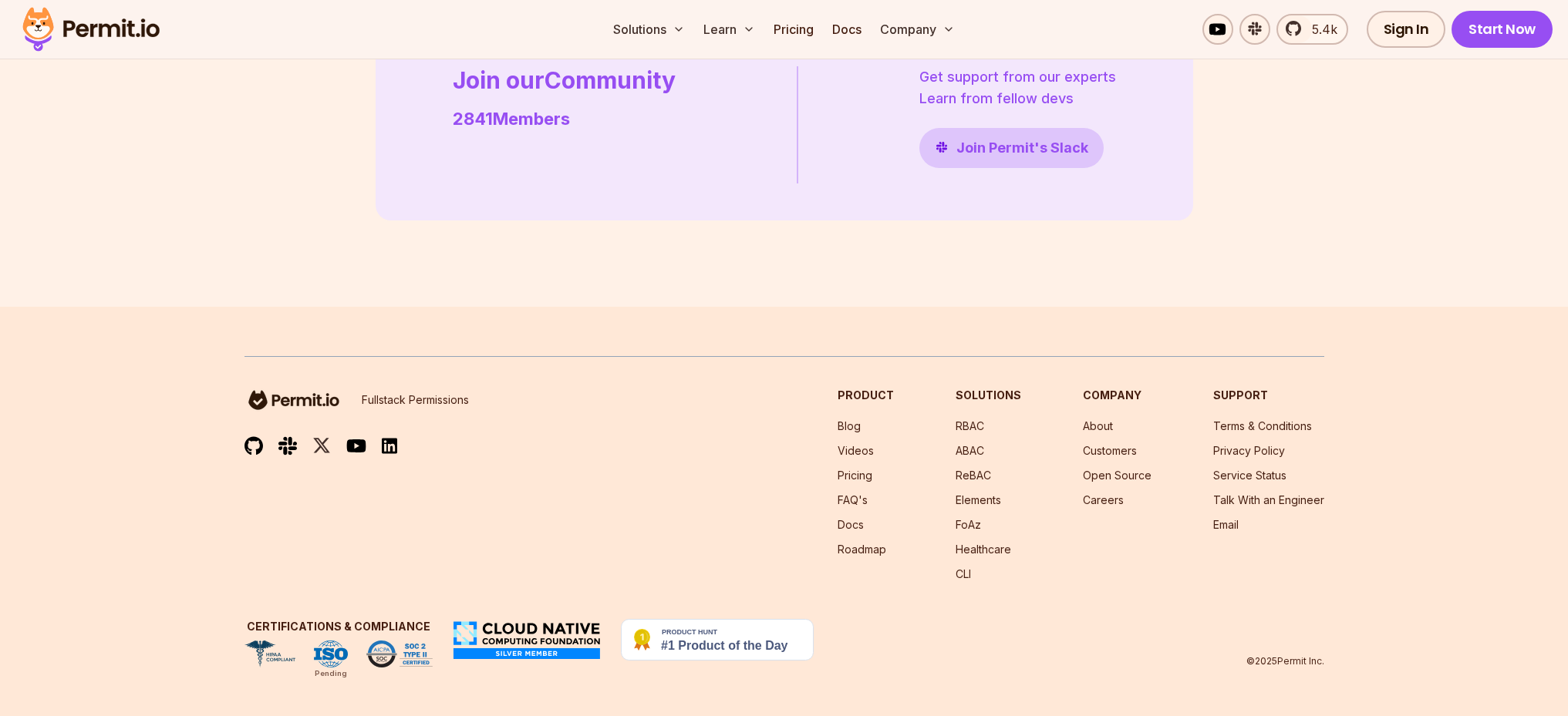
scroll to position [4460, 0]
click at [1267, 495] on link "Talk With an Engineer" at bounding box center [1268, 499] width 111 height 13
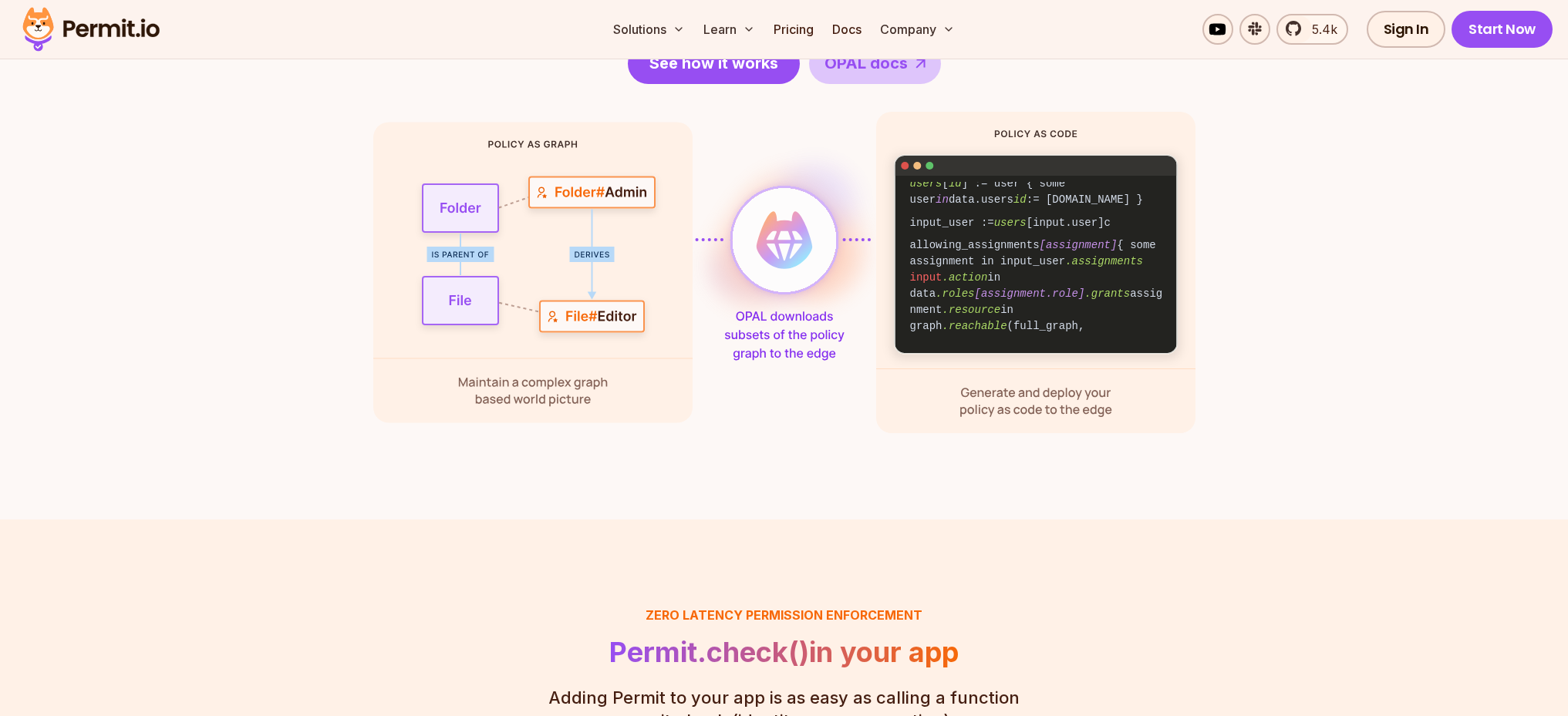
scroll to position [1963, 0]
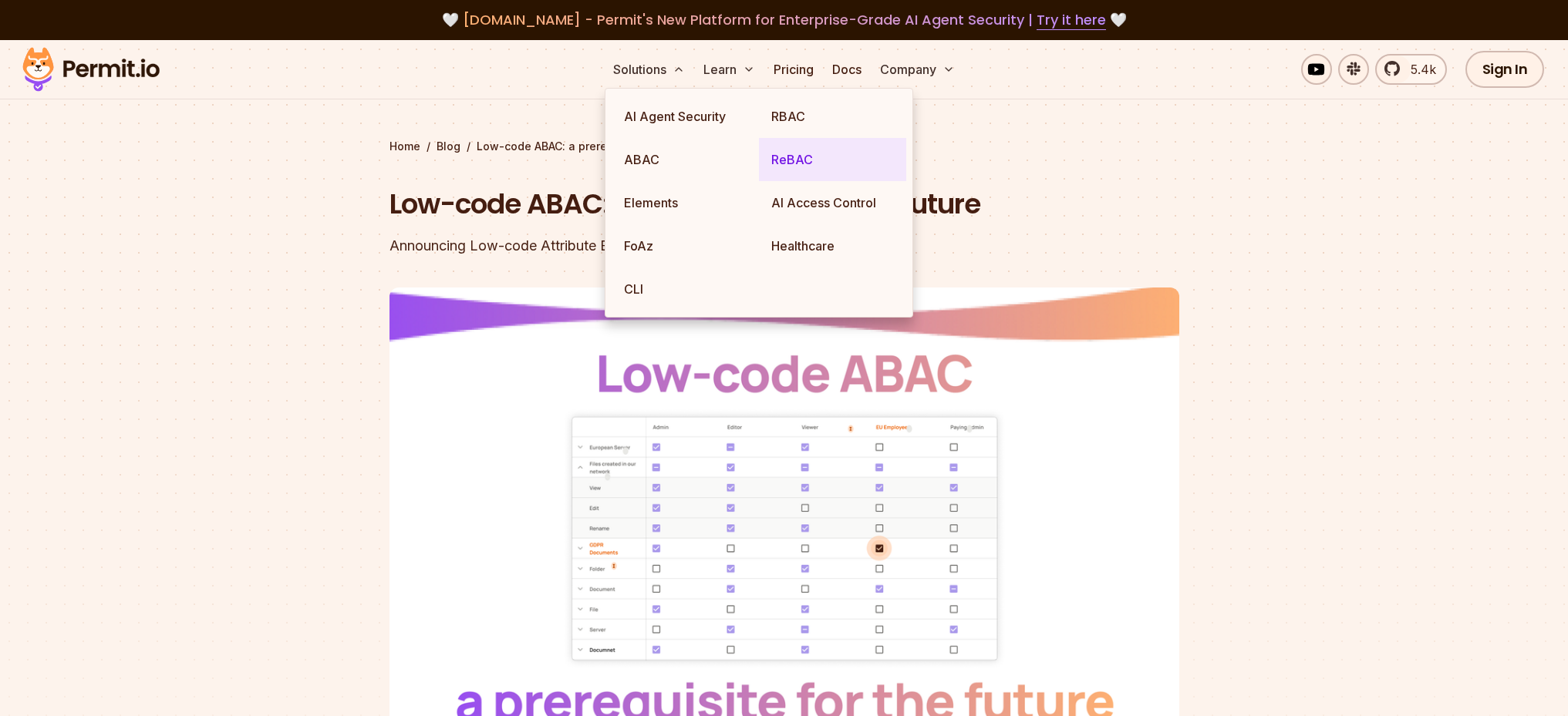
click at [825, 158] on link "ReBAC" at bounding box center [832, 160] width 148 height 44
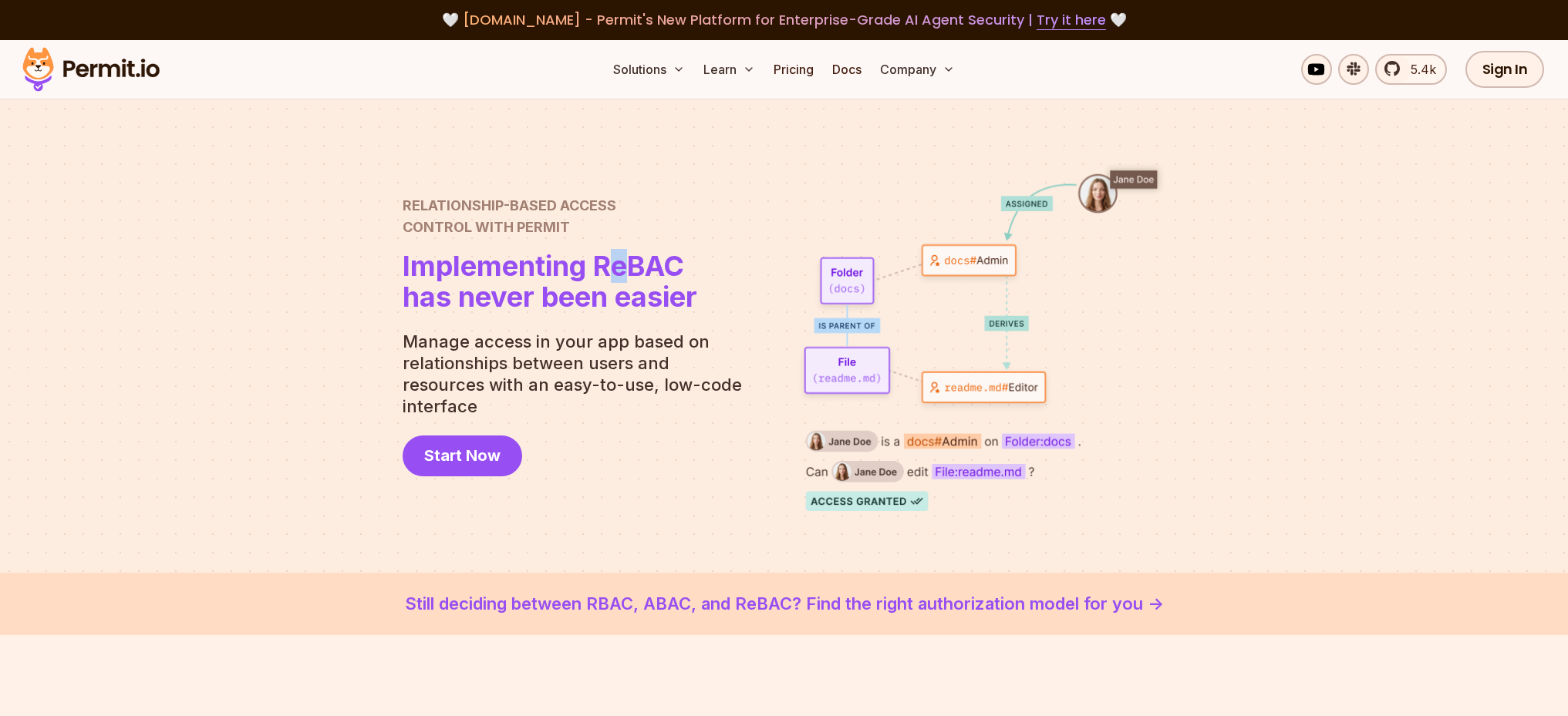
drag, startPoint x: 605, startPoint y: 280, endPoint x: 626, endPoint y: 277, distance: 21.2
click at [626, 277] on span "Implementing ReBAC" at bounding box center [549, 266] width 295 height 31
drag, startPoint x: 411, startPoint y: 216, endPoint x: 599, endPoint y: 232, distance: 188.7
click at [599, 232] on h2 "Relationship-Based Access Control with Permit" at bounding box center [549, 217] width 295 height 44
click at [1357, 69] on link at bounding box center [1353, 68] width 31 height 31
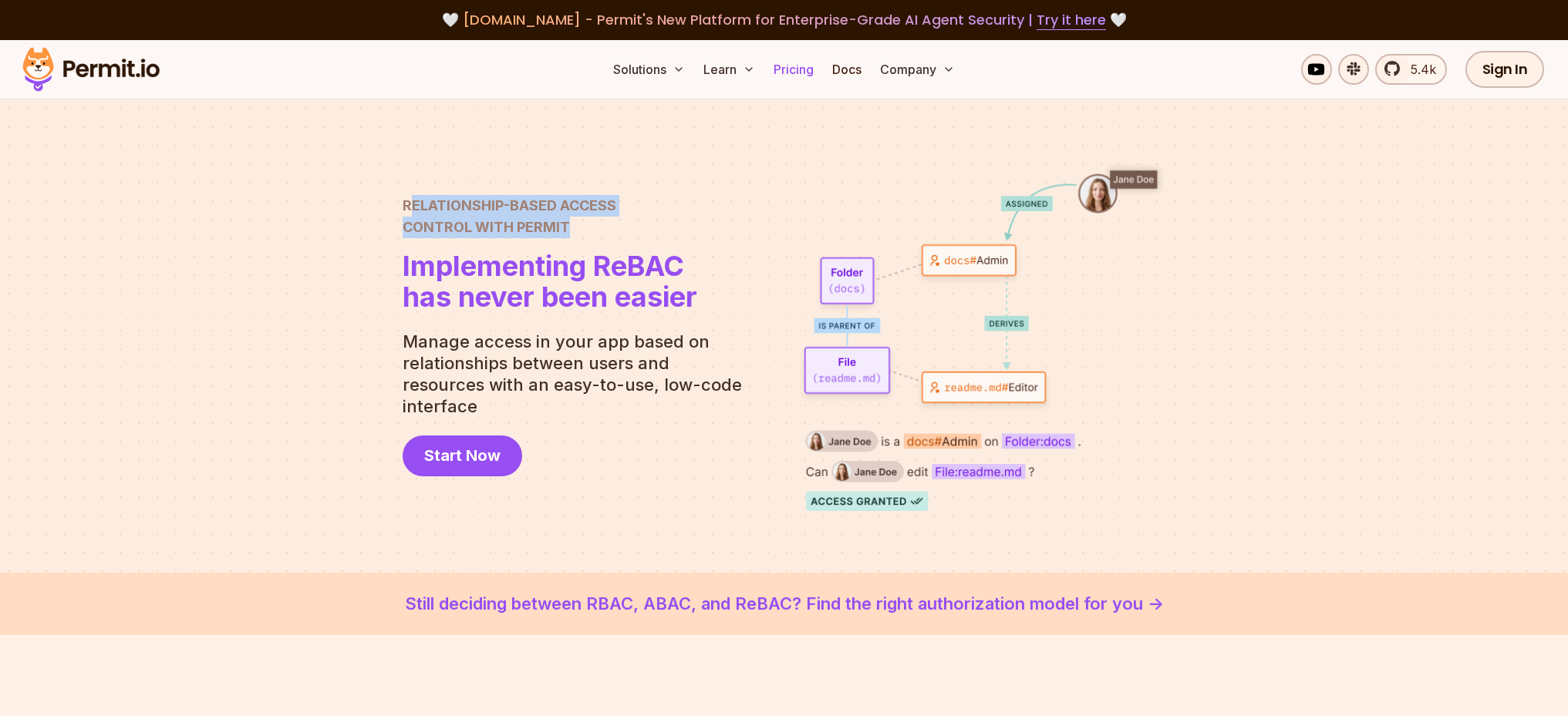
click at [792, 67] on link "Pricing" at bounding box center [793, 68] width 53 height 31
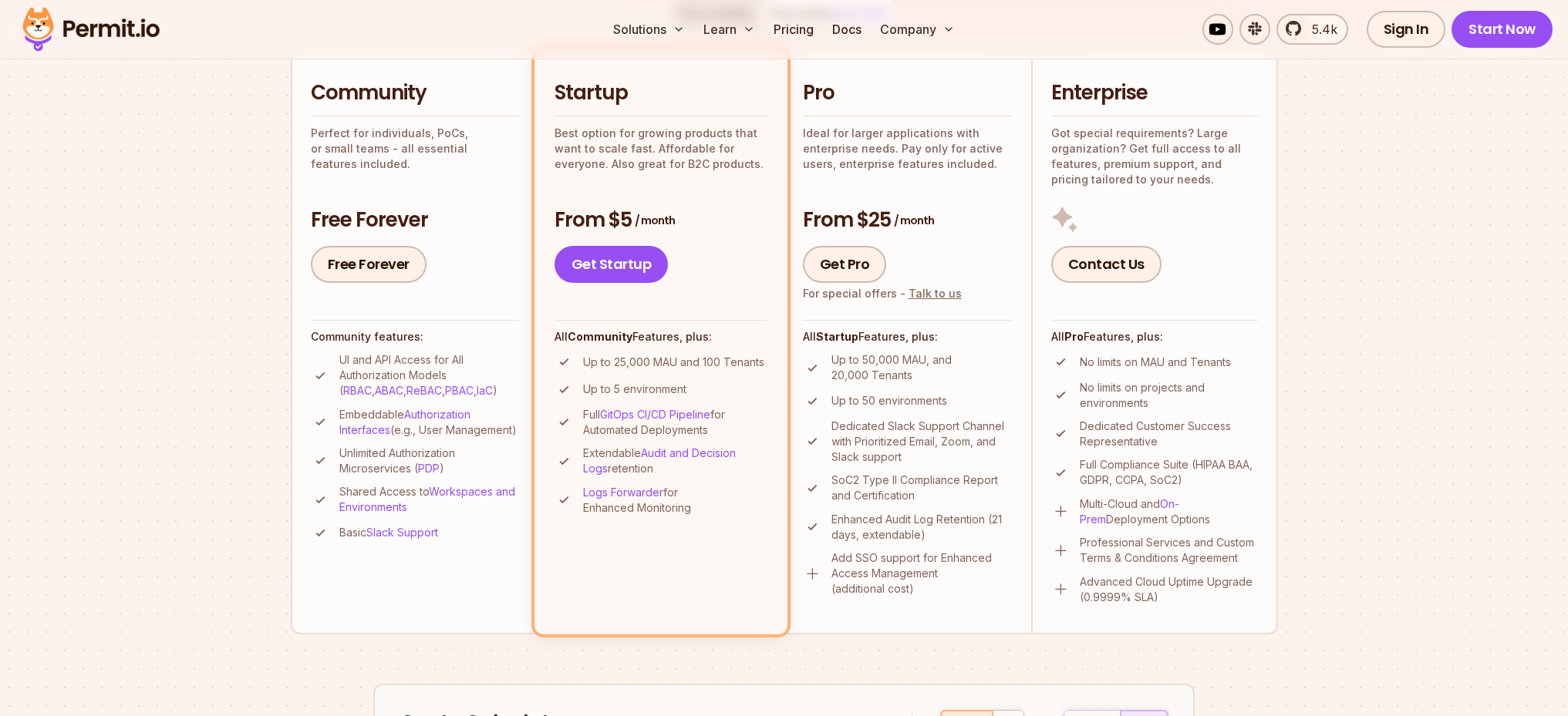
scroll to position [357, 0]
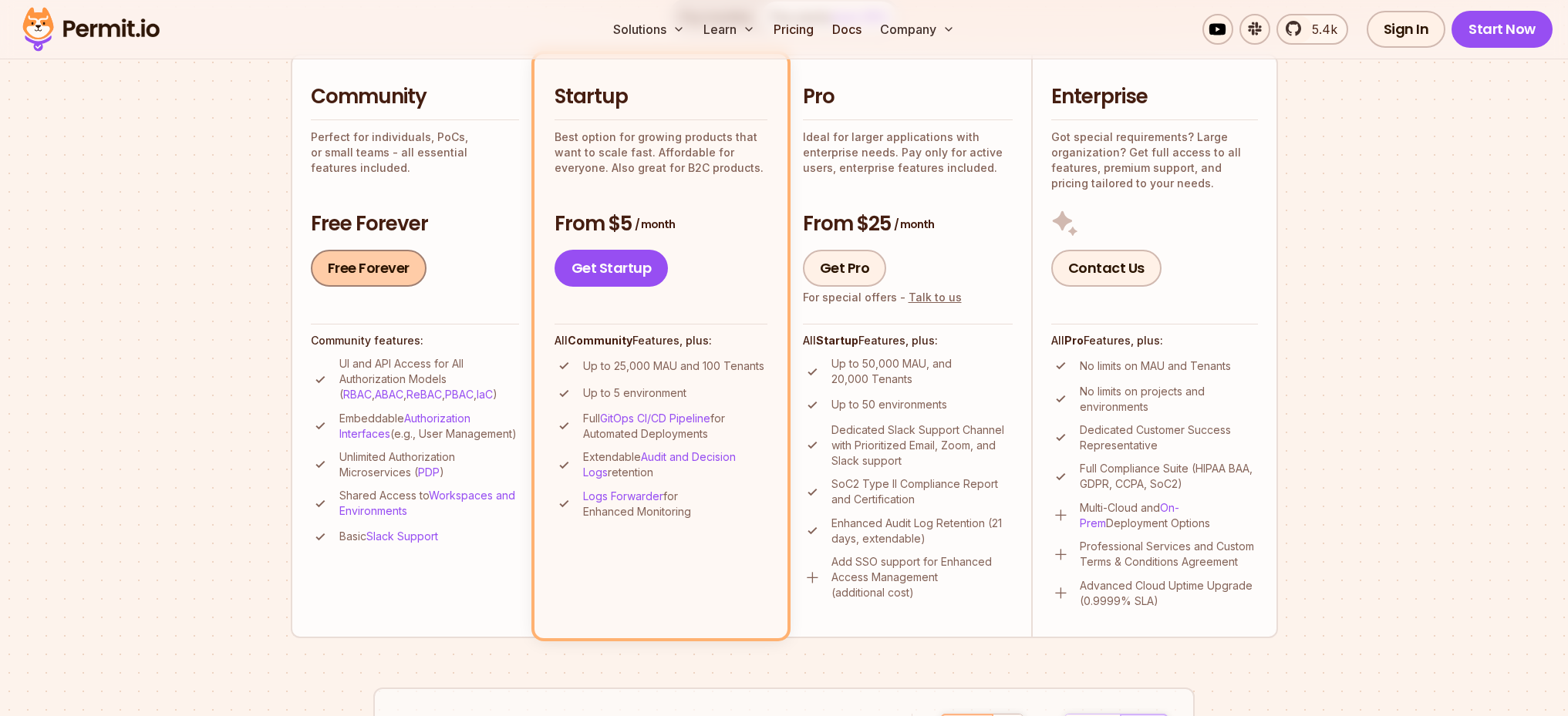
click at [366, 255] on link "Free Forever" at bounding box center [368, 268] width 116 height 37
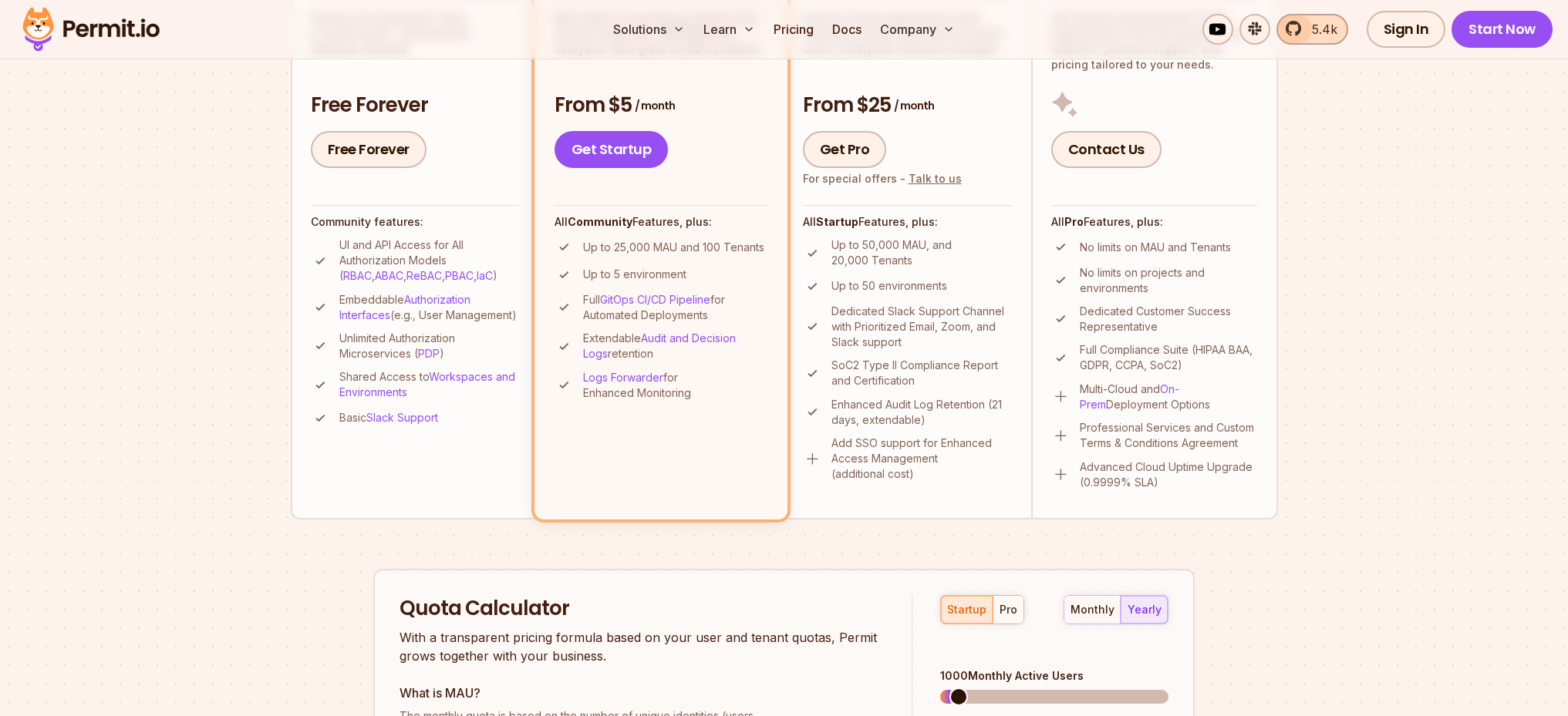
scroll to position [562, 0]
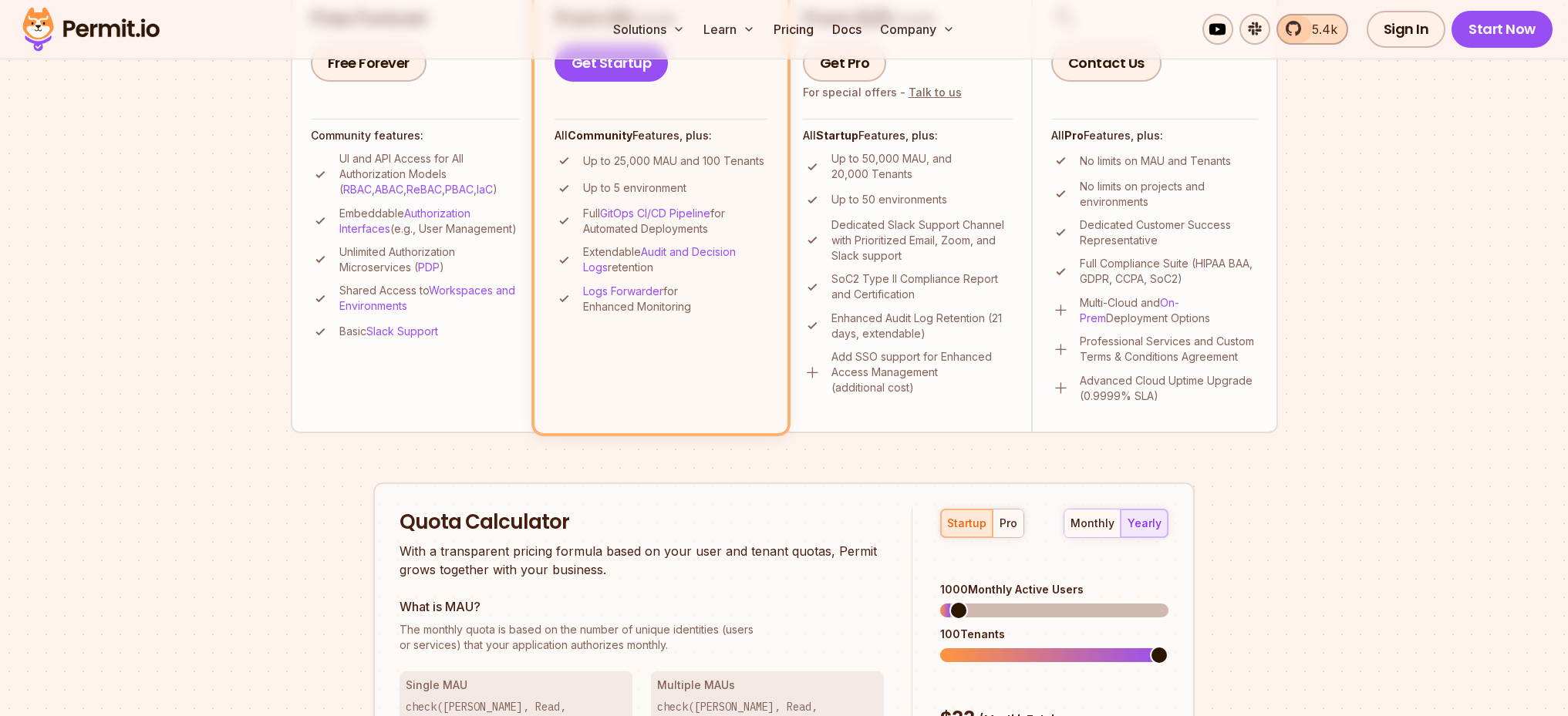
click at [1324, 31] on span "5.4k" at bounding box center [1319, 29] width 35 height 19
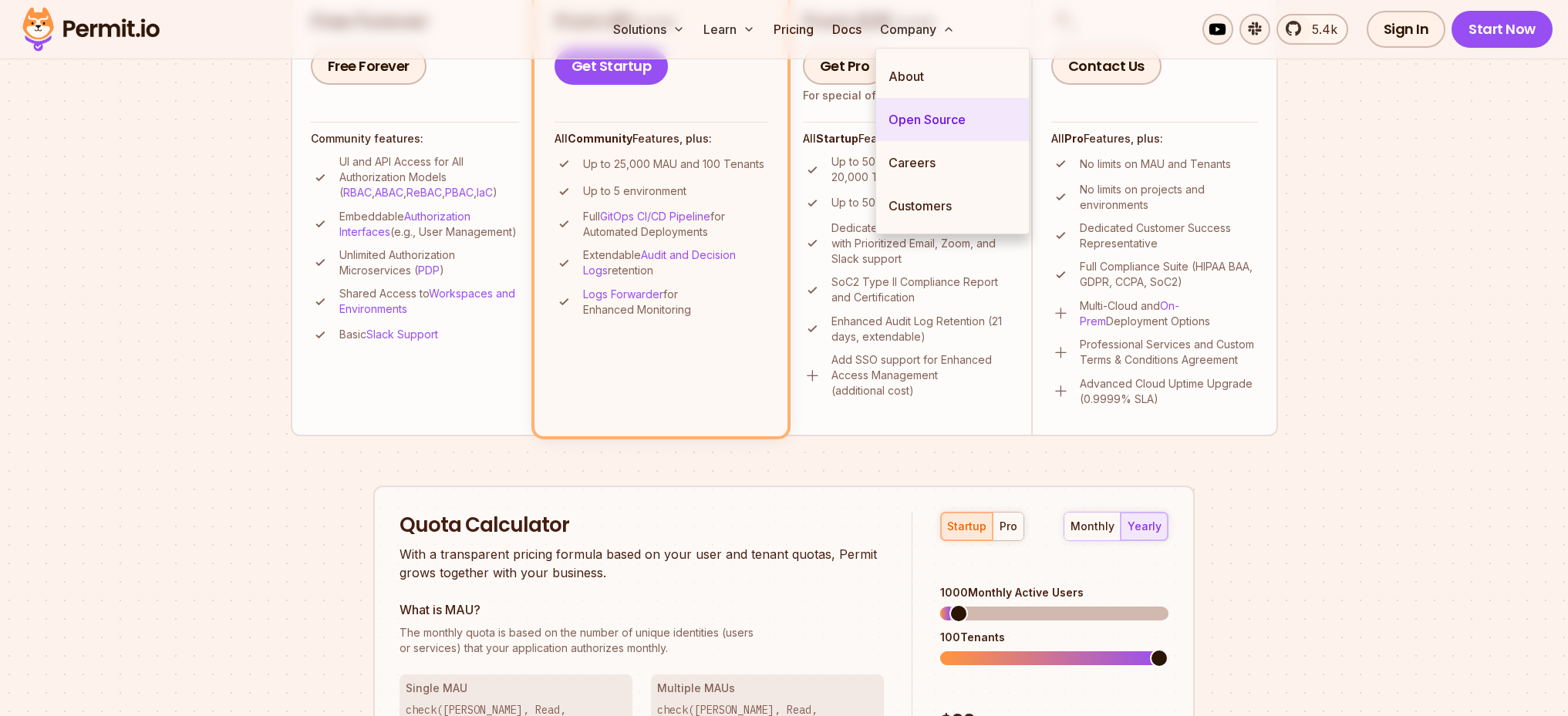
click at [930, 109] on link "Open Source" at bounding box center [952, 120] width 153 height 44
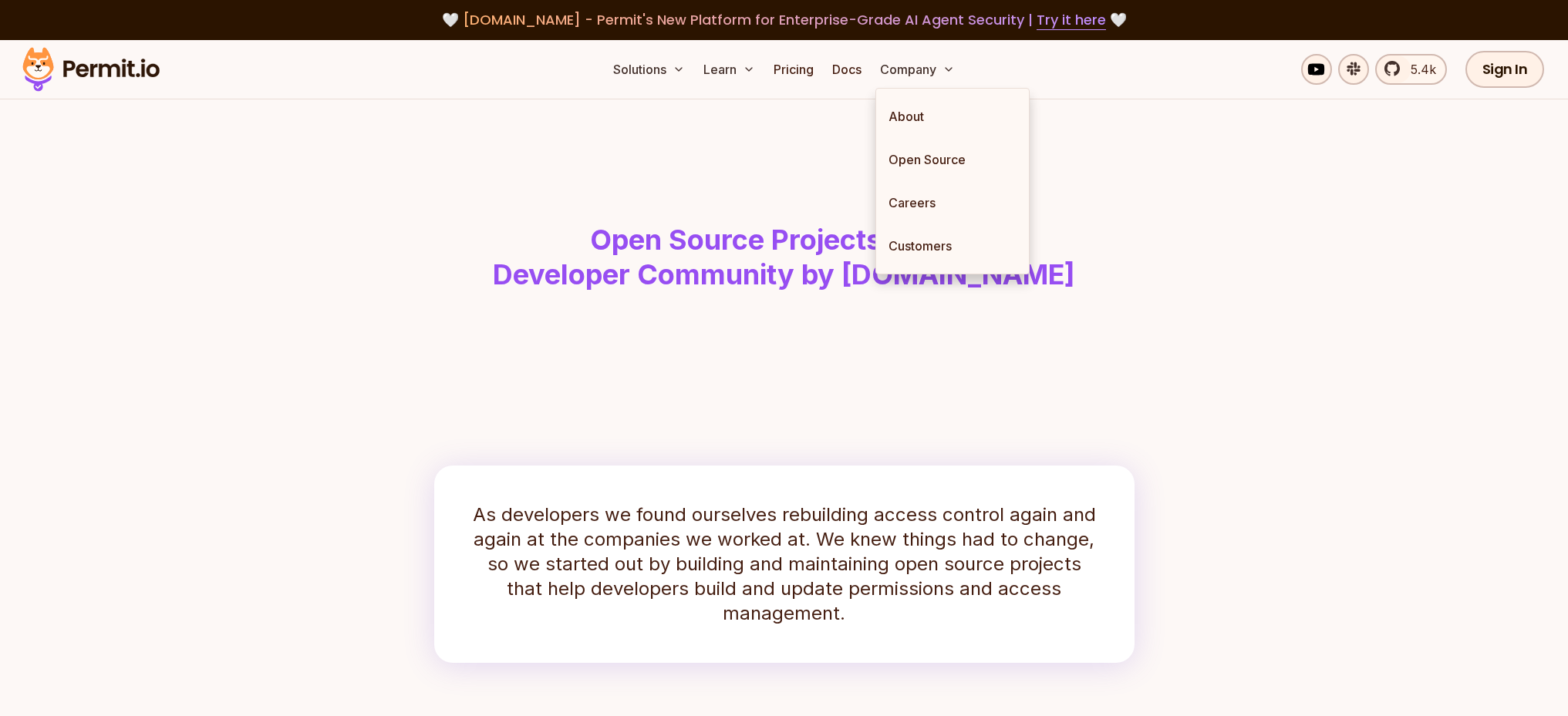
click at [1122, 245] on h1 "Open Source Projects for the Developer Community by Permit.io" at bounding box center [784, 258] width 789 height 70
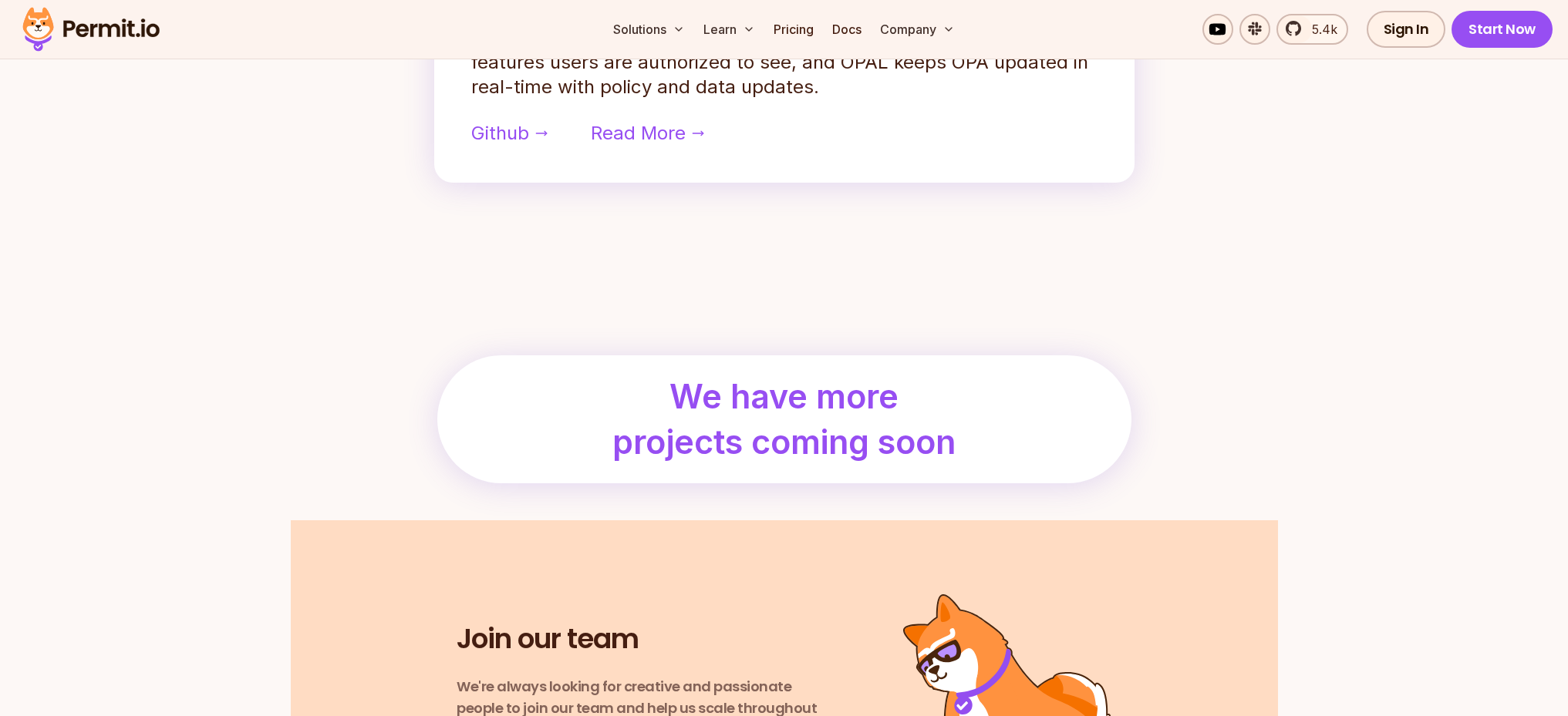
scroll to position [1984, 0]
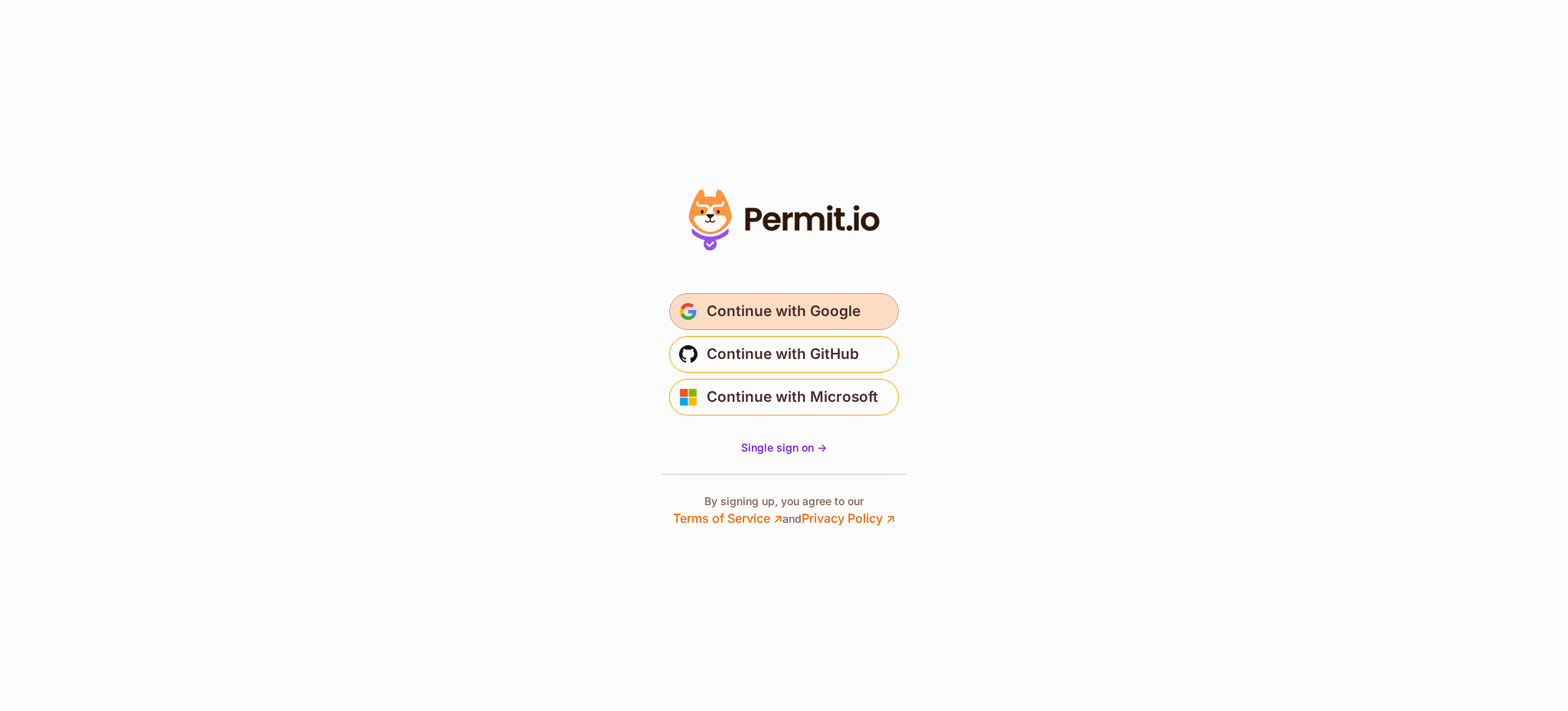
click at [851, 308] on span "Continue with Google" at bounding box center [784, 311] width 154 height 25
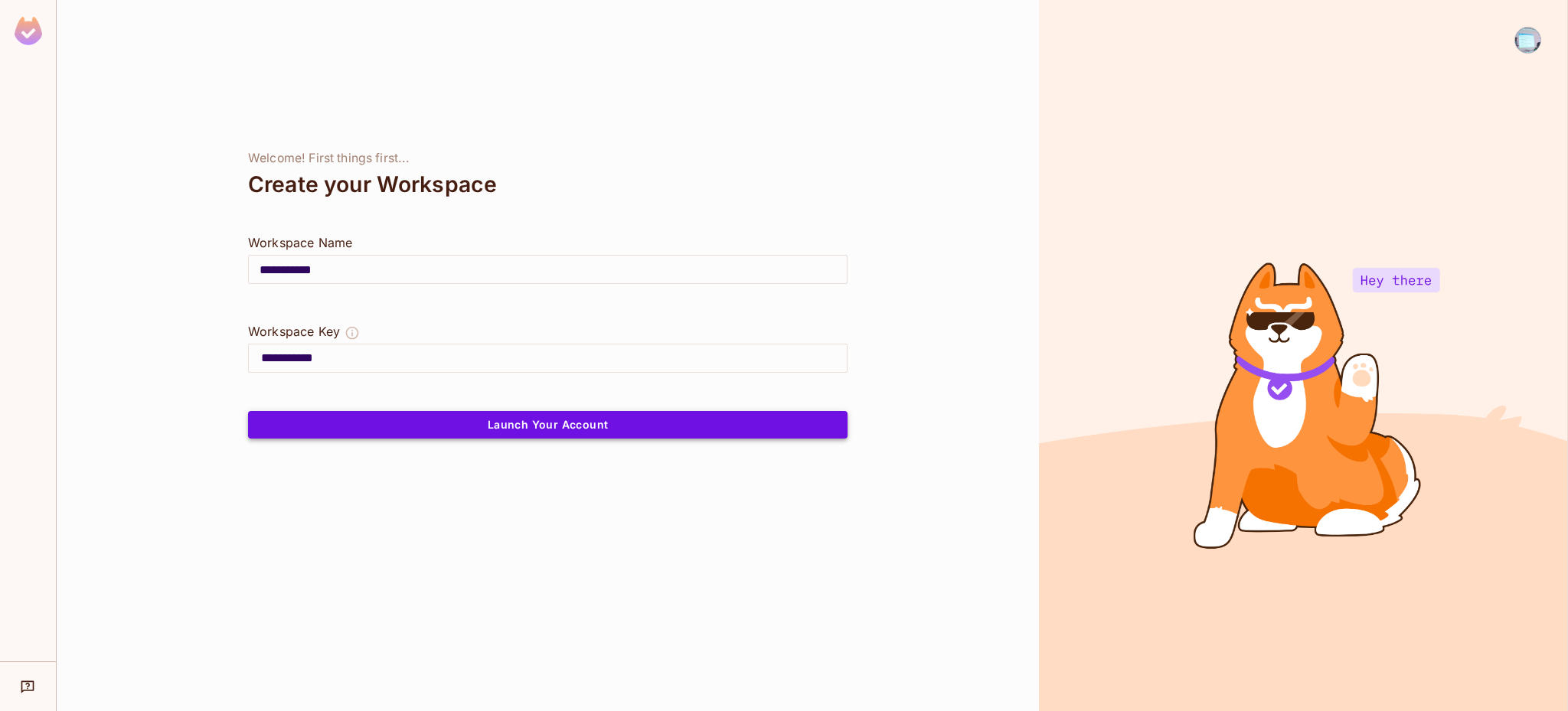
click at [584, 427] on button "Launch Your Account" at bounding box center [548, 425] width 600 height 28
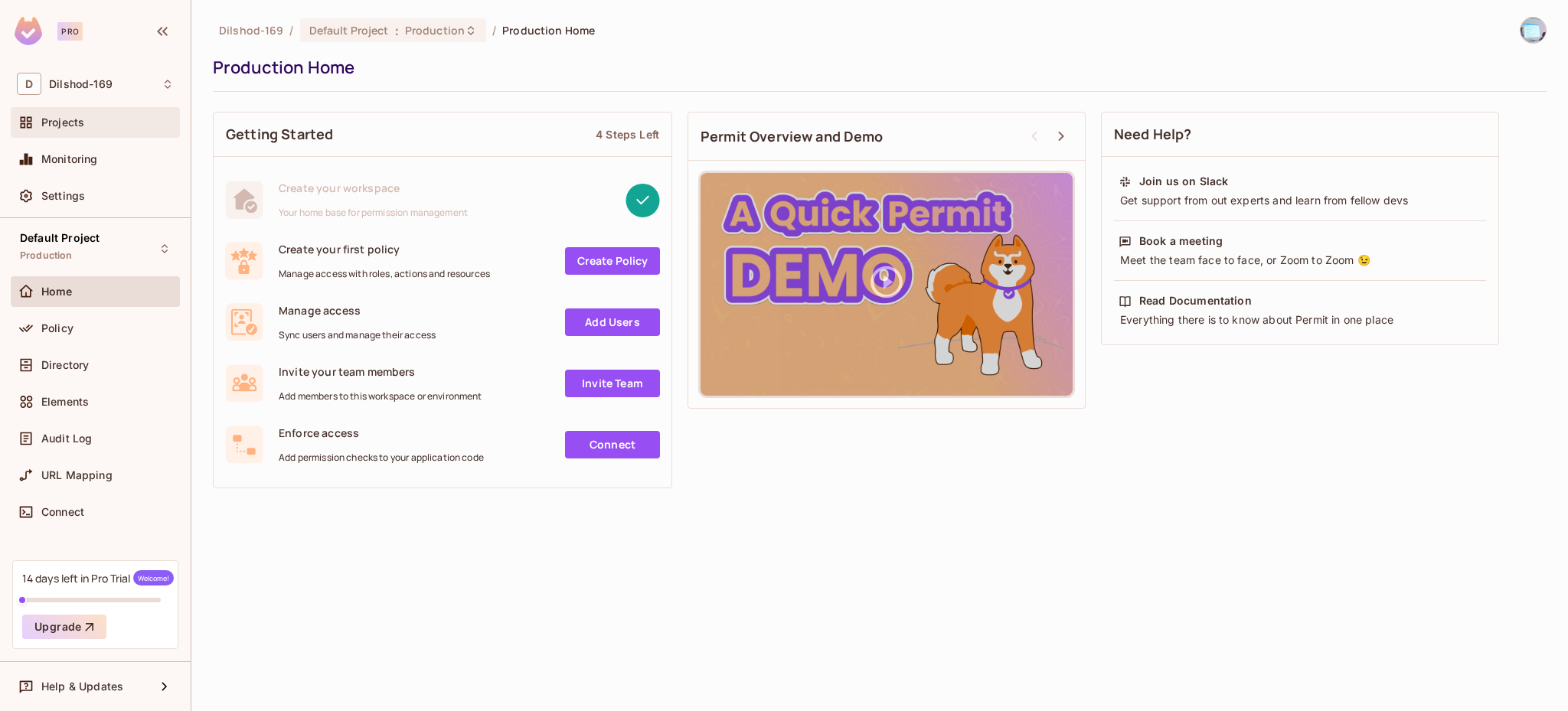
click at [78, 118] on span "Projects" at bounding box center [63, 122] width 43 height 12
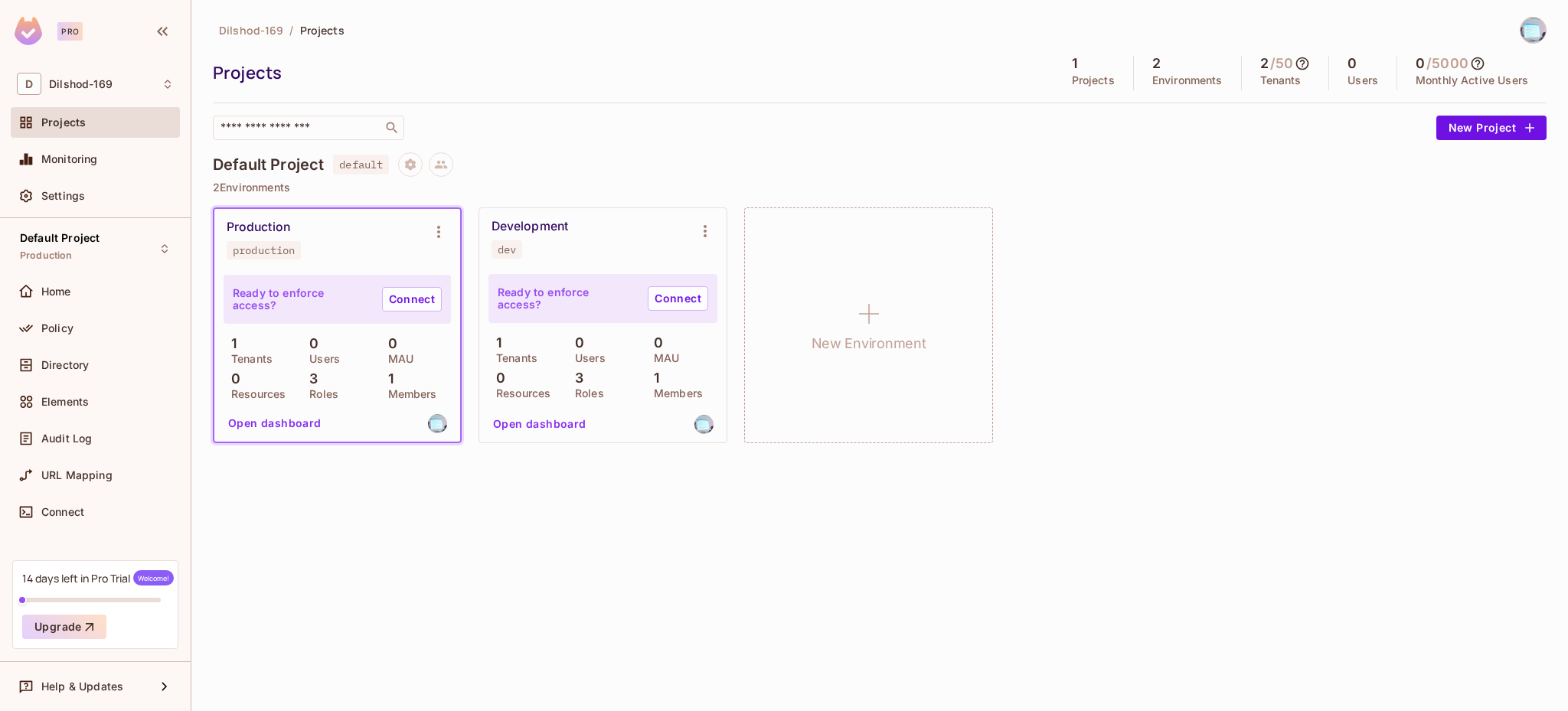
click at [608, 249] on div "Development dev" at bounding box center [590, 238] width 198 height 39
click at [365, 249] on div "Production production" at bounding box center [325, 239] width 197 height 39
click at [98, 334] on div "Policy" at bounding box center [95, 328] width 157 height 19
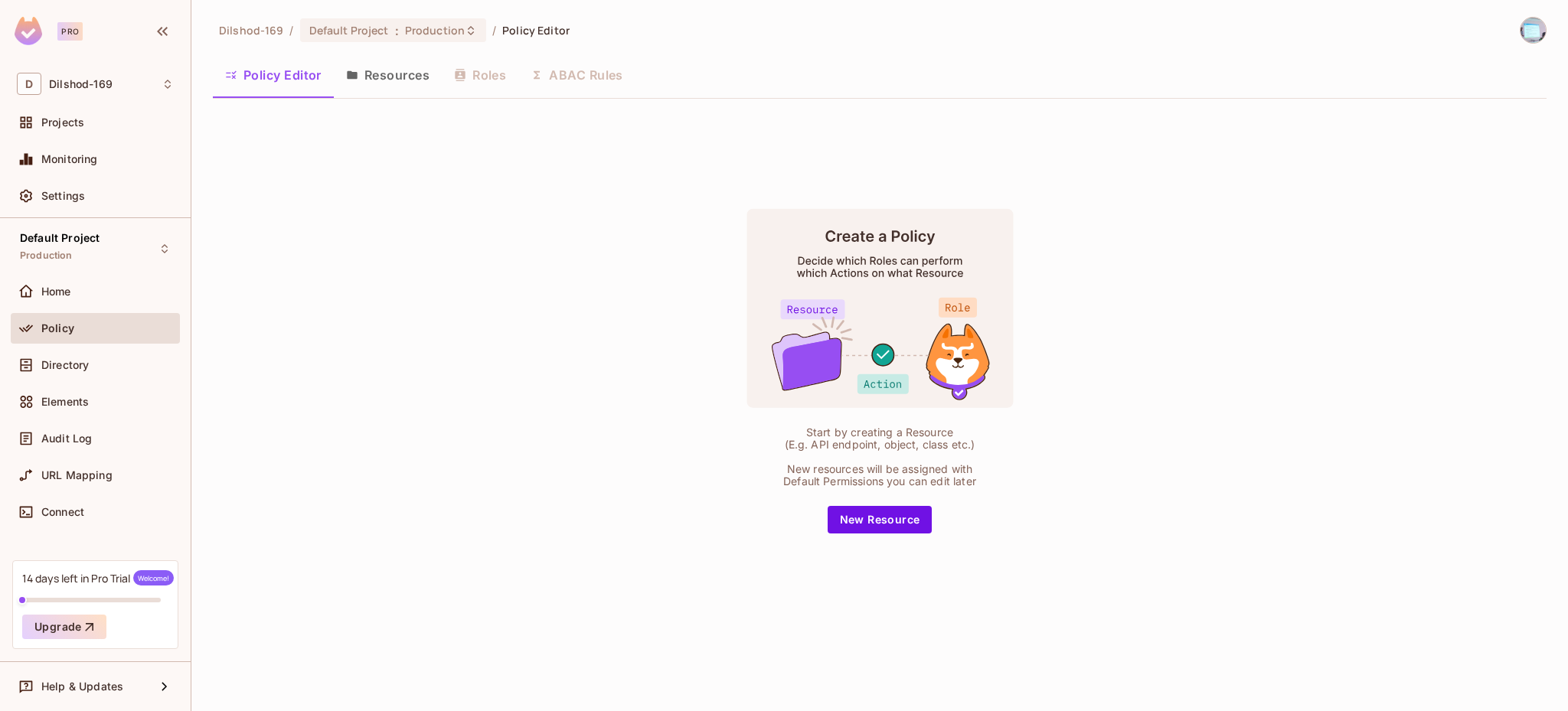
click at [395, 82] on button "Resources" at bounding box center [388, 75] width 108 height 38
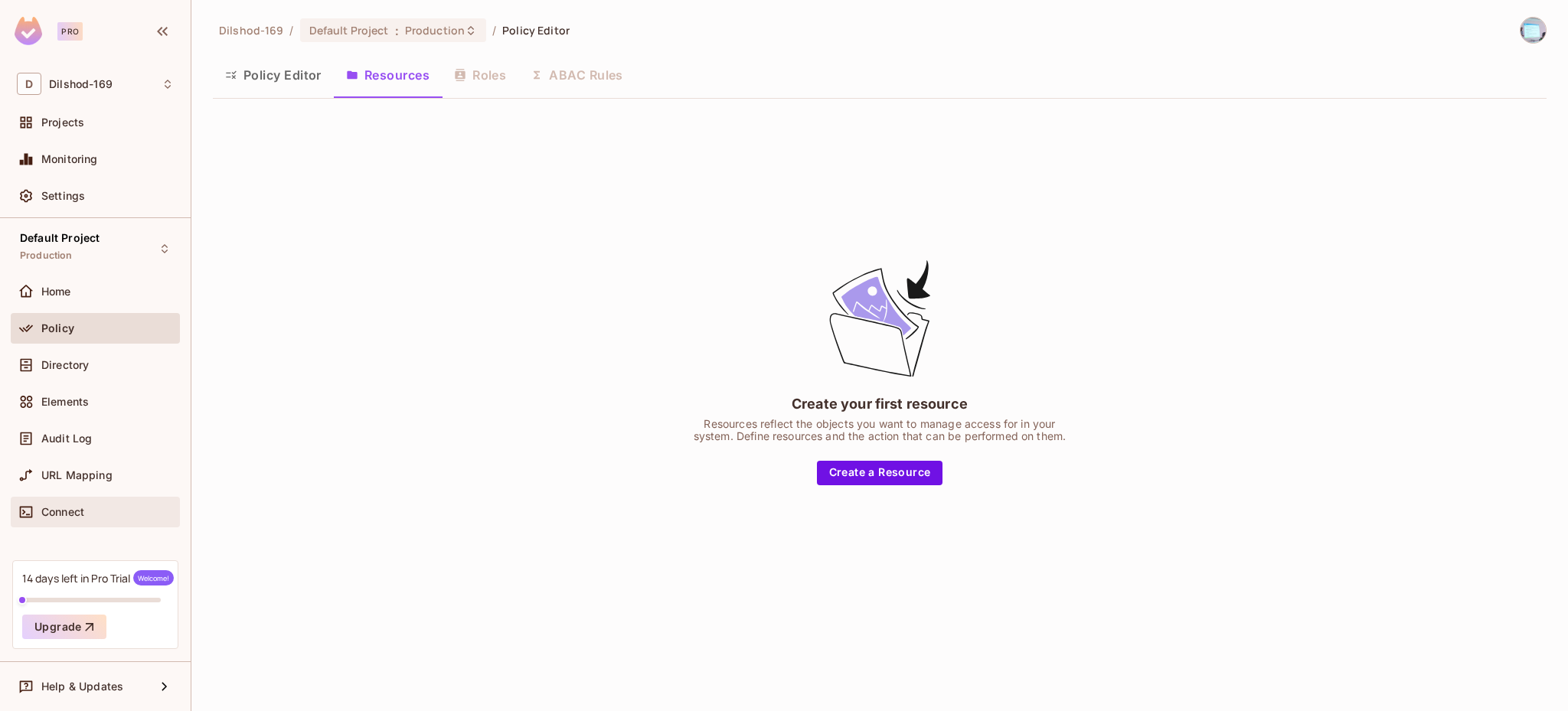
click at [65, 518] on div "Connect" at bounding box center [95, 512] width 157 height 19
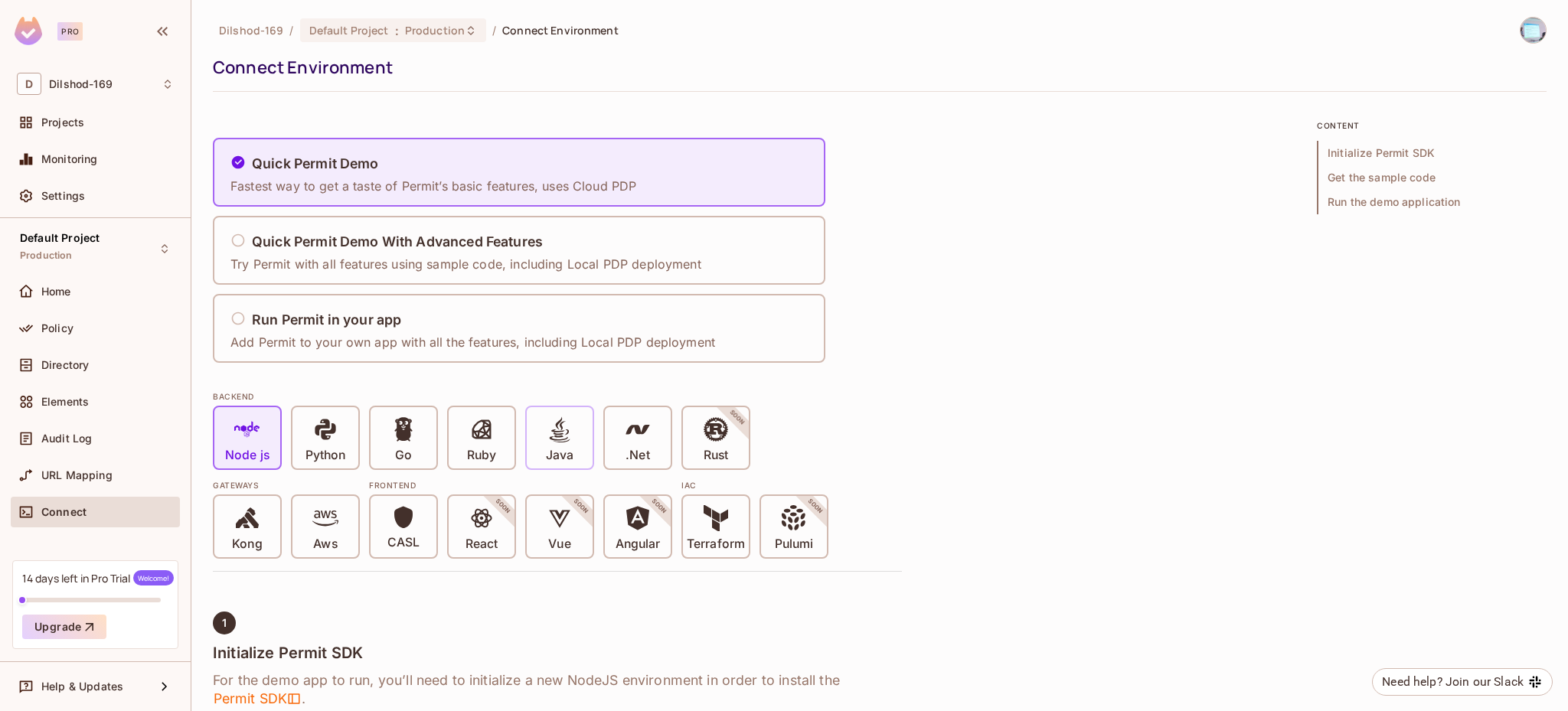
click at [576, 446] on div "Java" at bounding box center [559, 438] width 66 height 61
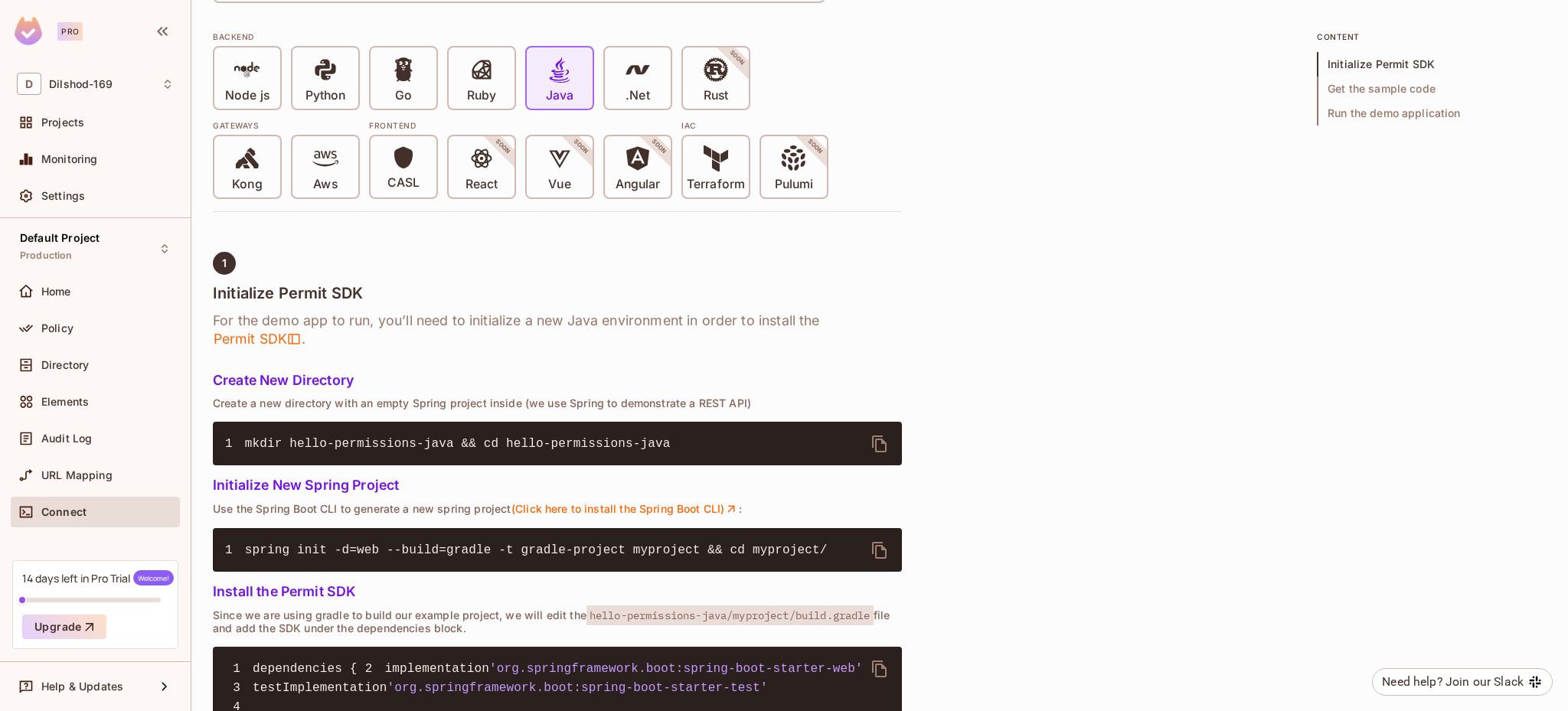
scroll to position [360, 0]
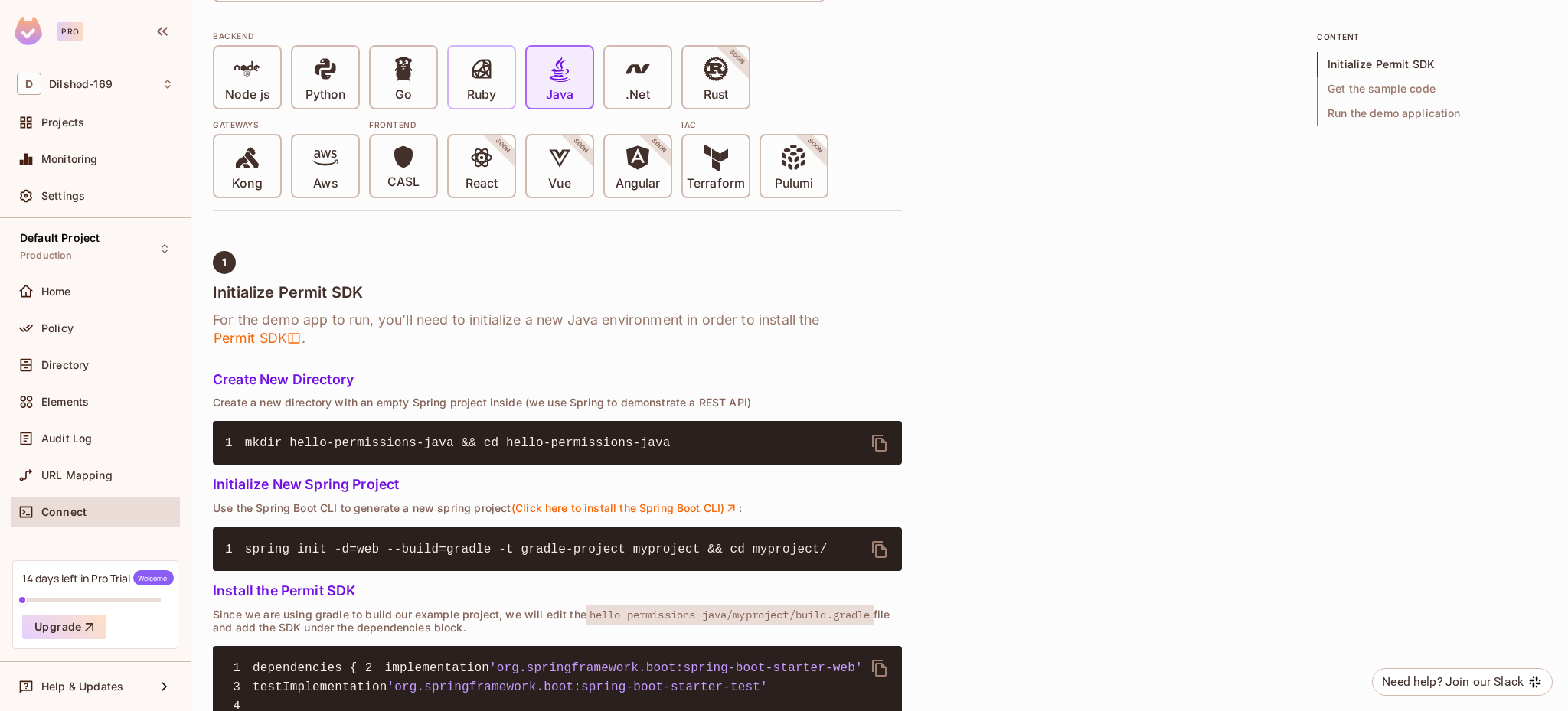
click at [497, 91] on div "Ruby" at bounding box center [482, 77] width 66 height 61
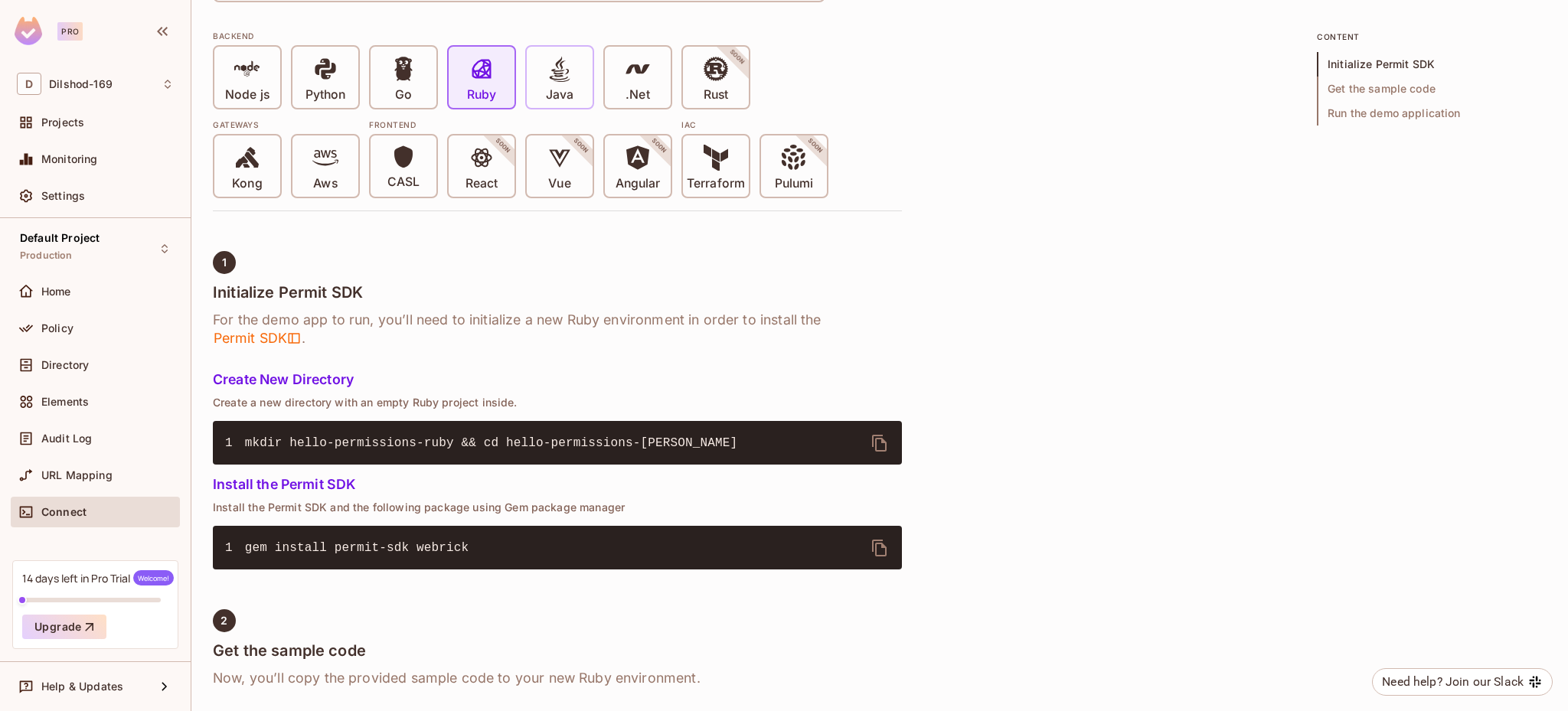
click at [555, 88] on p "Java" at bounding box center [559, 96] width 28 height 16
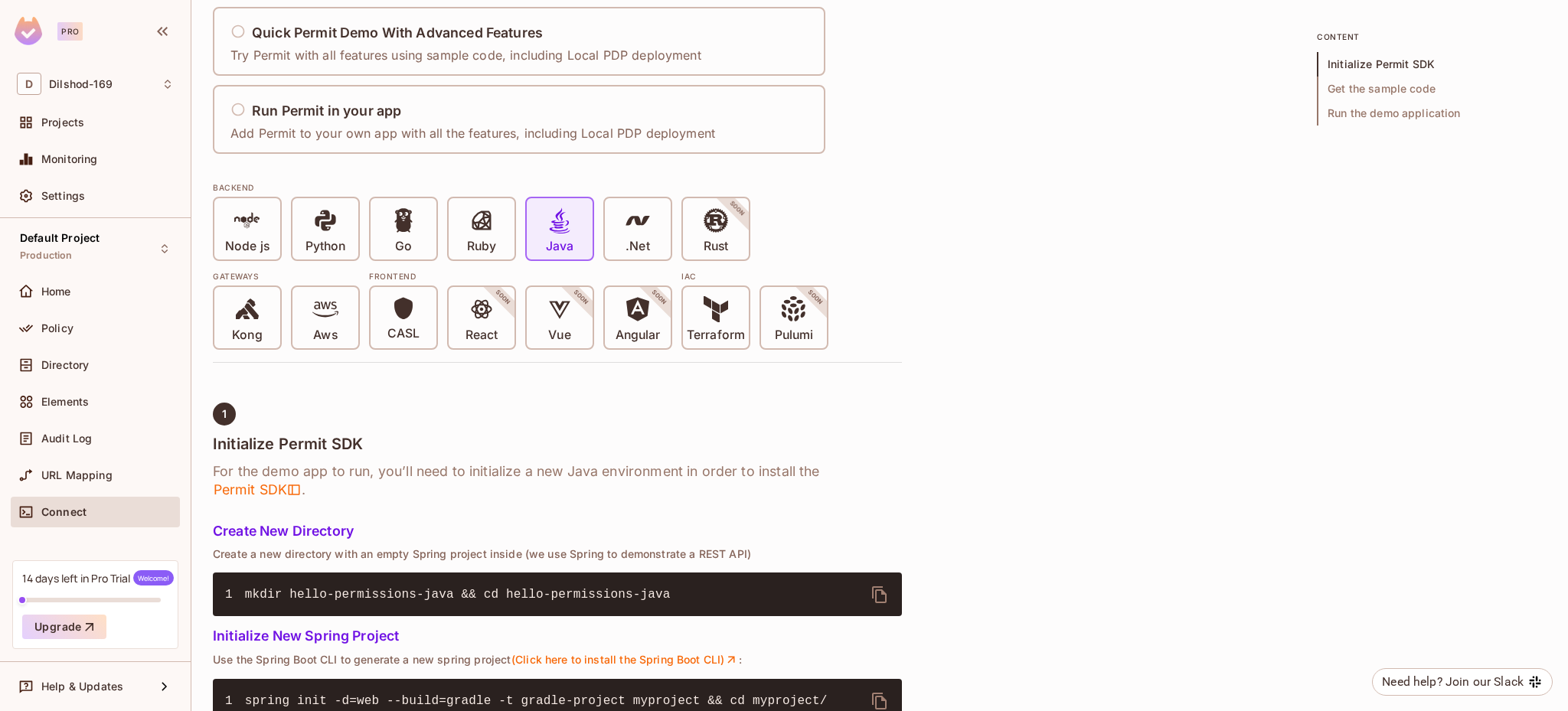
scroll to position [0, 0]
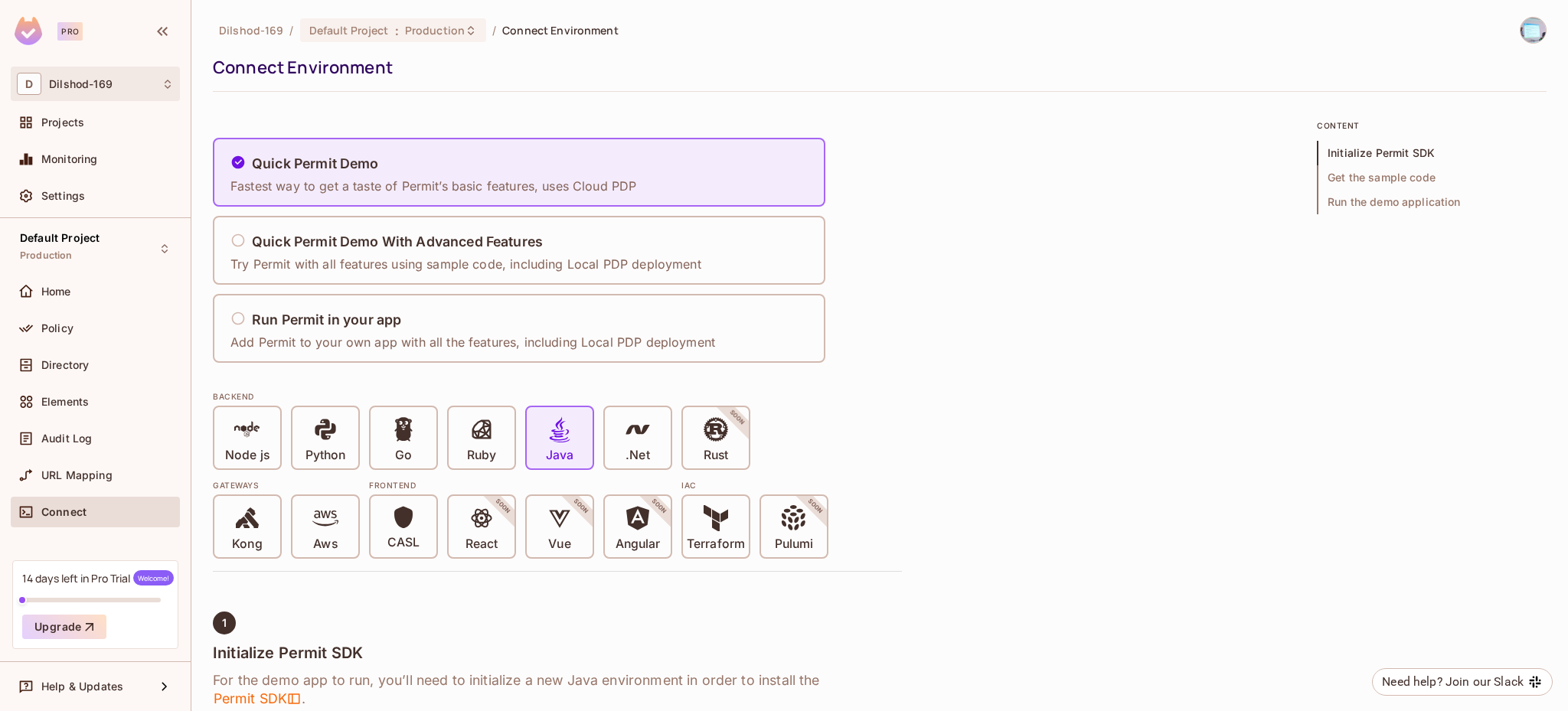
click at [123, 89] on div "D Dilshod-169" at bounding box center [95, 84] width 157 height 23
click at [353, 107] on div at bounding box center [784, 356] width 1568 height 711
click at [65, 127] on span "Projects" at bounding box center [63, 122] width 43 height 12
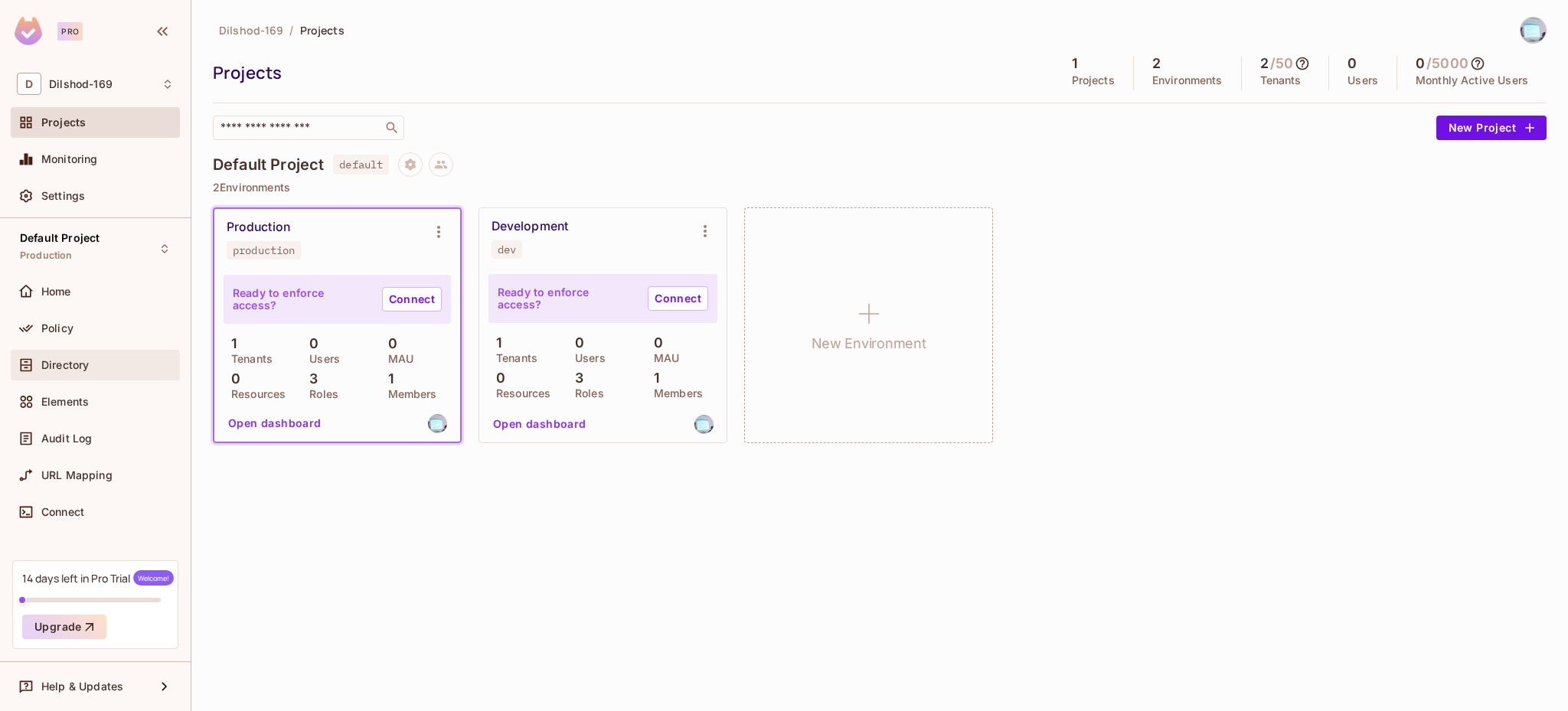
click at [102, 365] on div "Directory" at bounding box center [107, 365] width 133 height 12
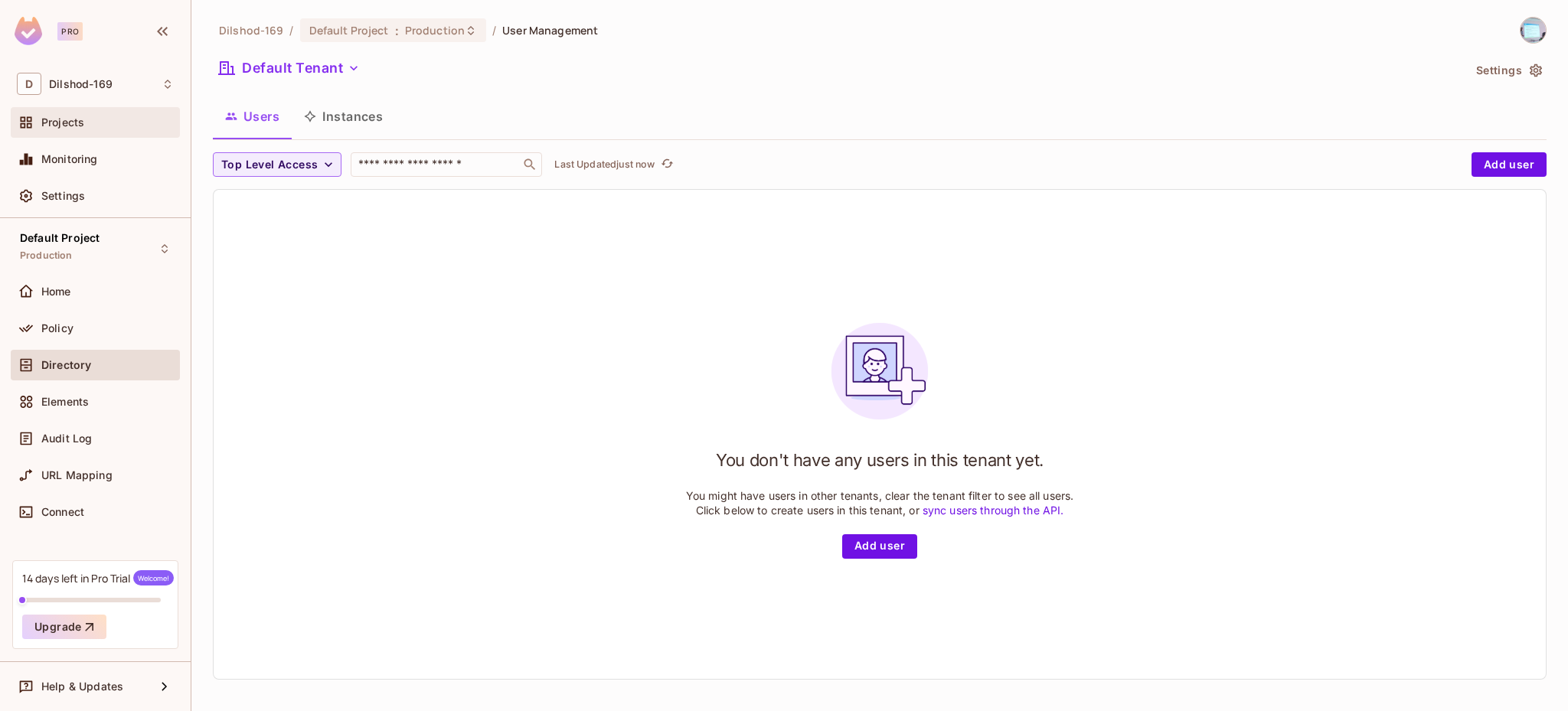
click at [96, 120] on div "Projects" at bounding box center [107, 122] width 133 height 12
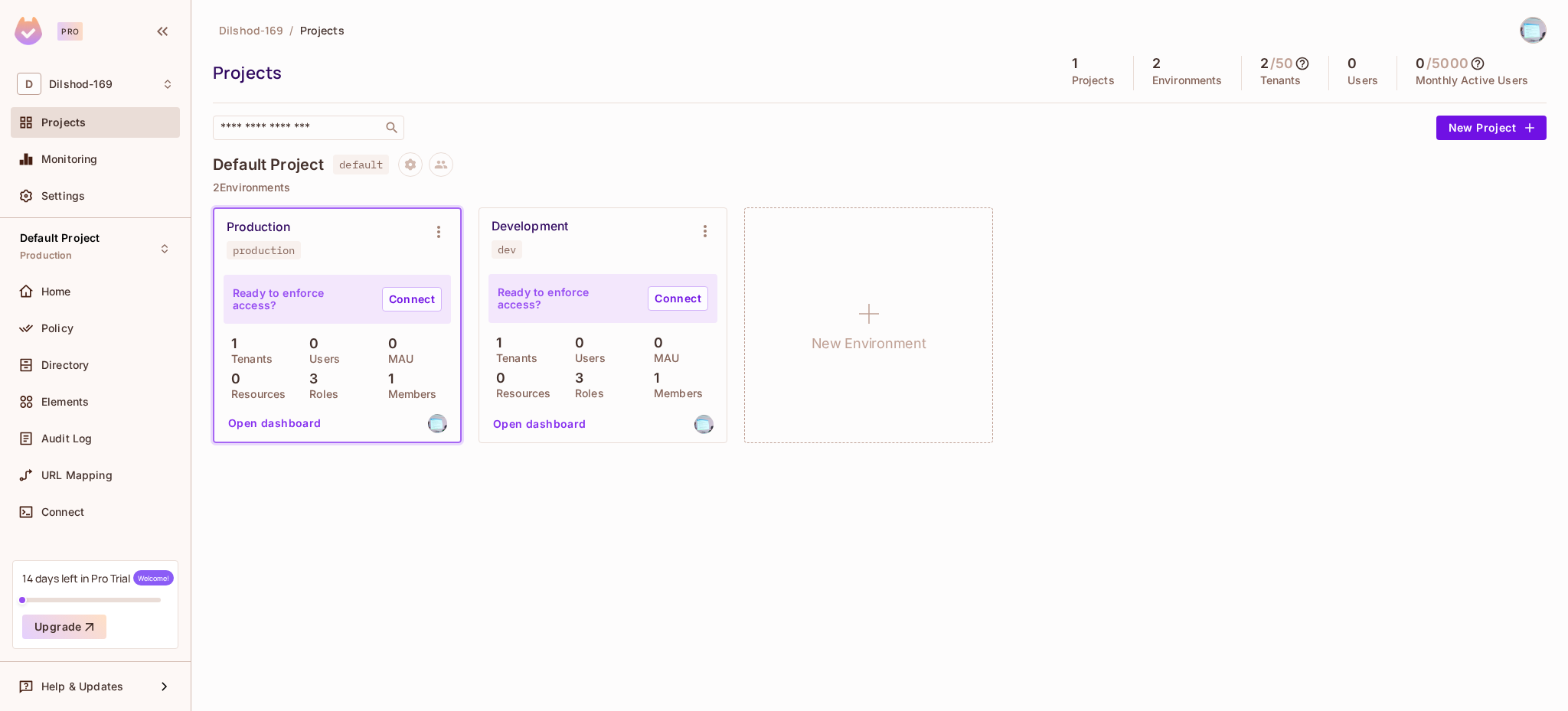
click at [297, 423] on button "Open dashboard" at bounding box center [274, 423] width 105 height 25
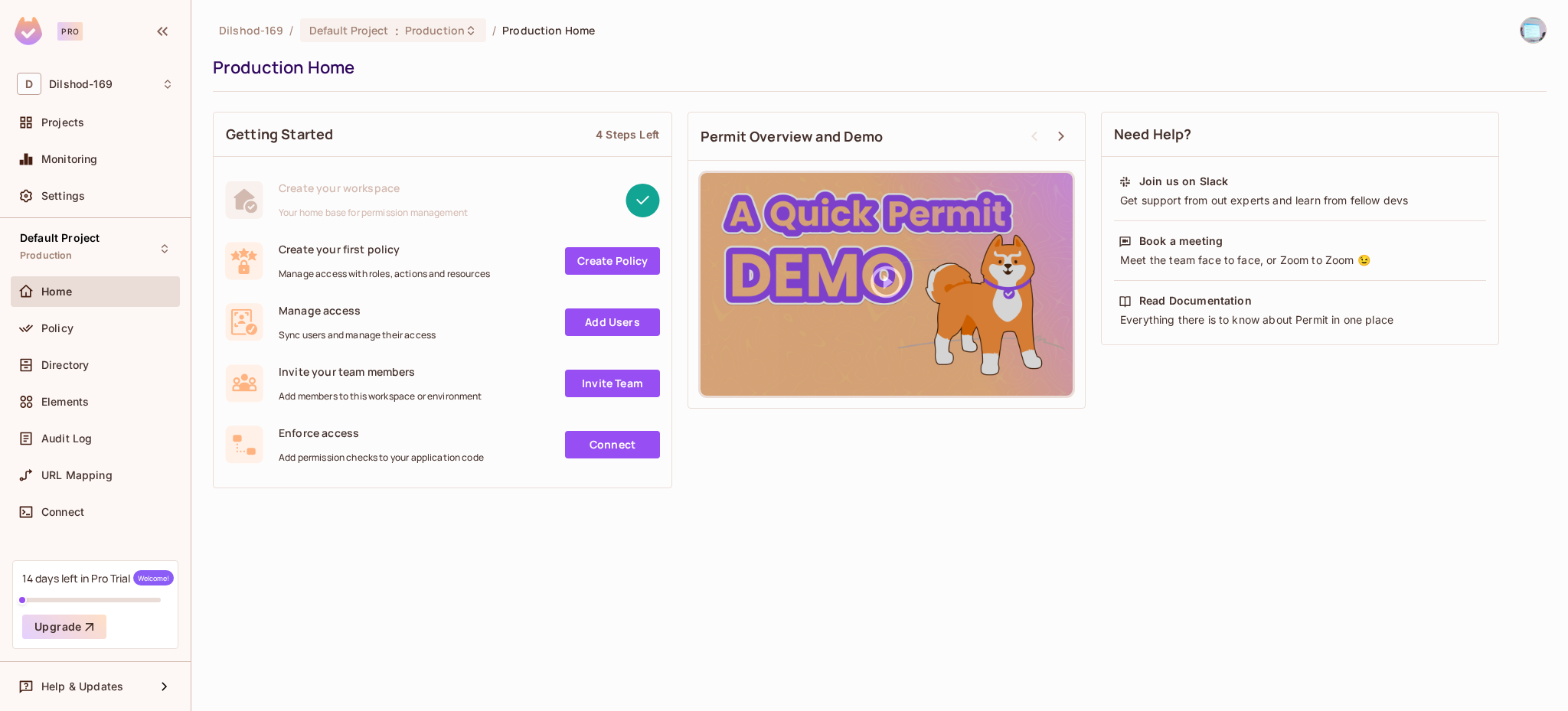
click at [642, 270] on link "Create Policy" at bounding box center [613, 261] width 95 height 28
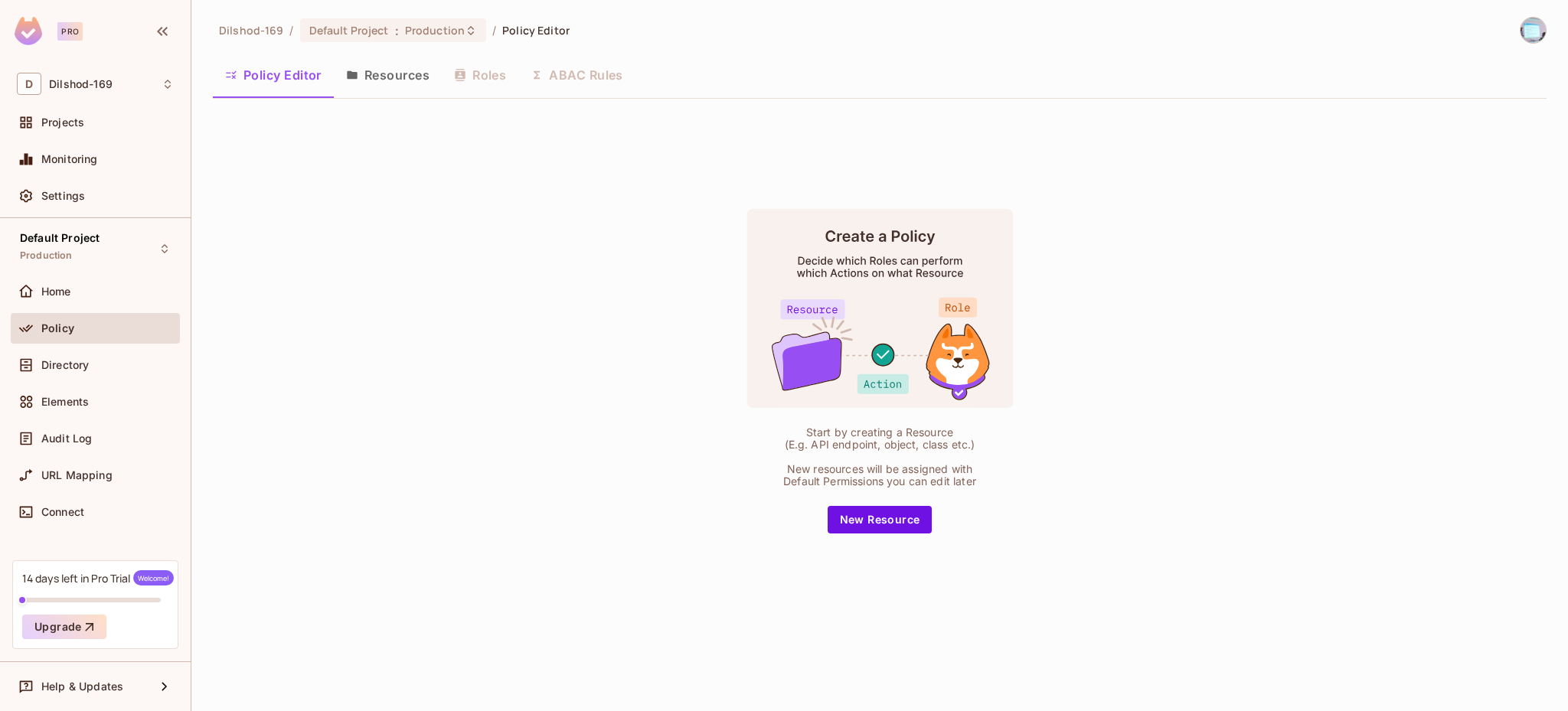
click at [583, 71] on div "Policy Editor Resources Roles ABAC Rules" at bounding box center [880, 75] width 1334 height 38
click at [360, 81] on button "Resources" at bounding box center [388, 75] width 108 height 38
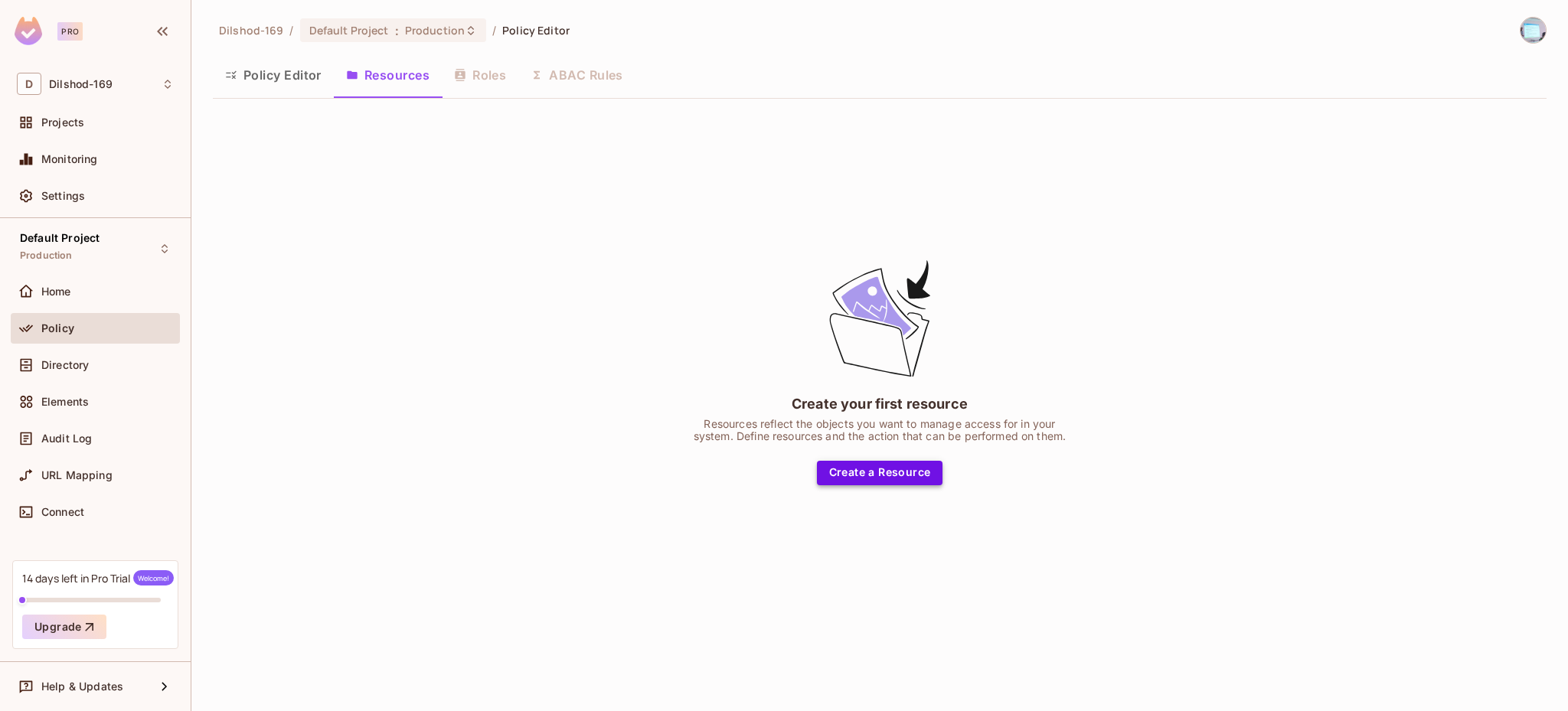
click at [877, 471] on button "Create a Resource" at bounding box center [881, 473] width 126 height 25
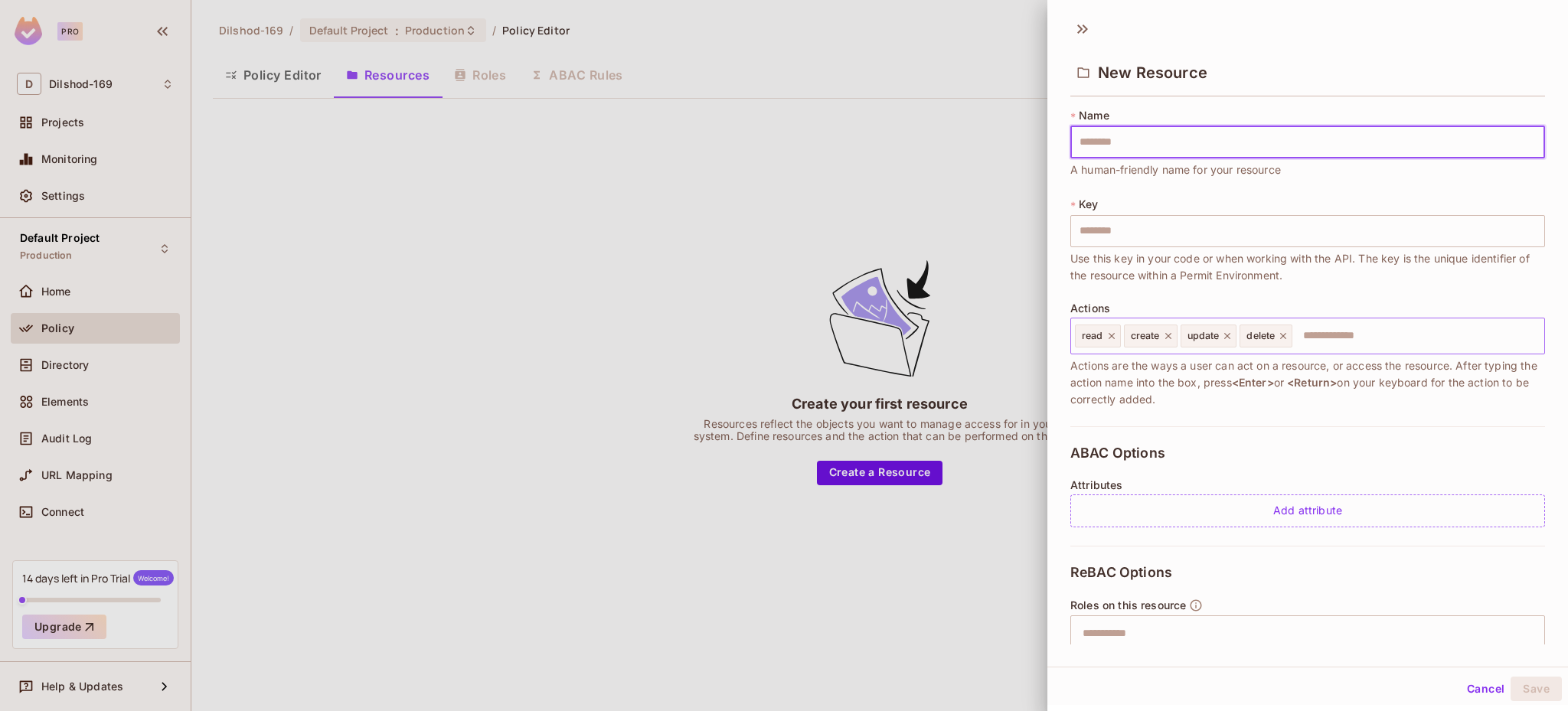
type input "*"
type input "**"
type input "***"
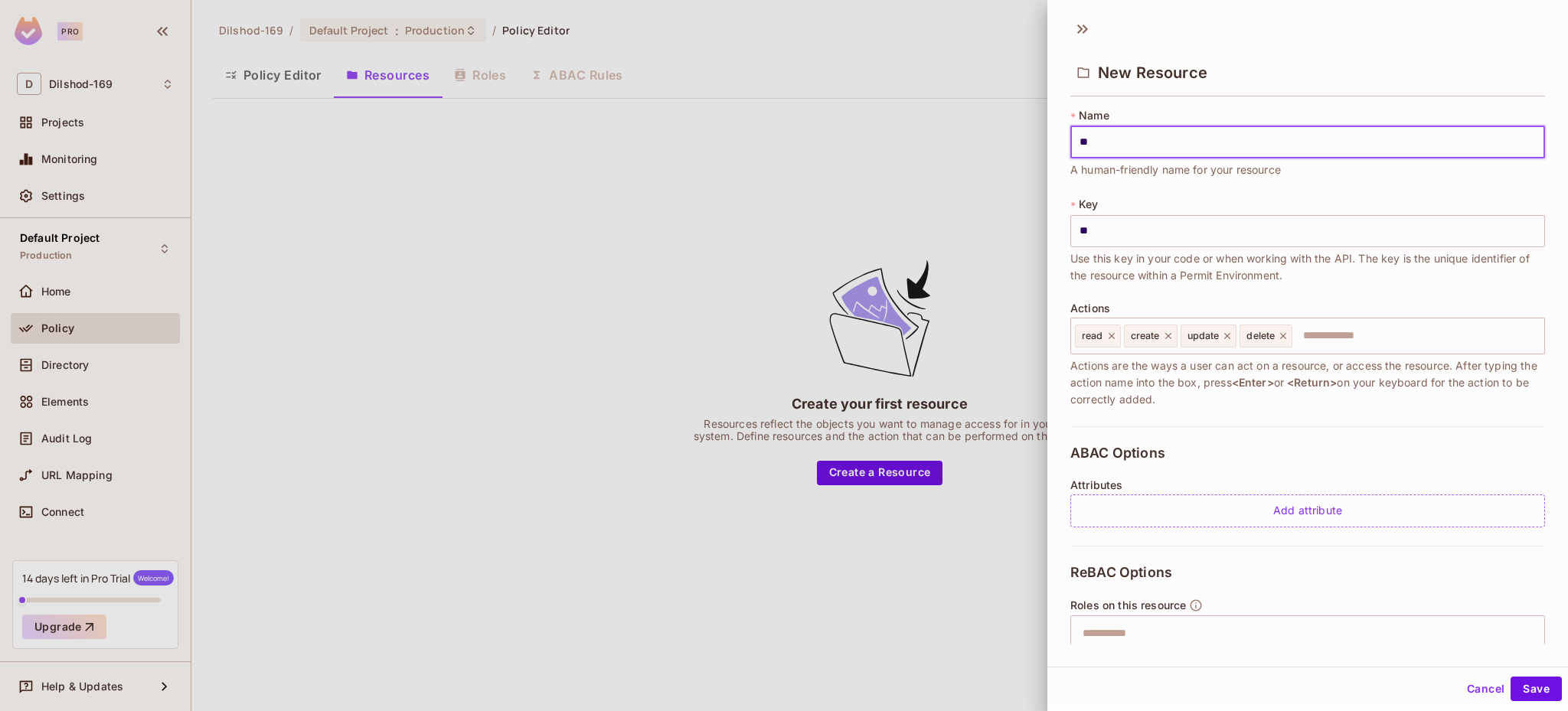
type input "***"
type input "****"
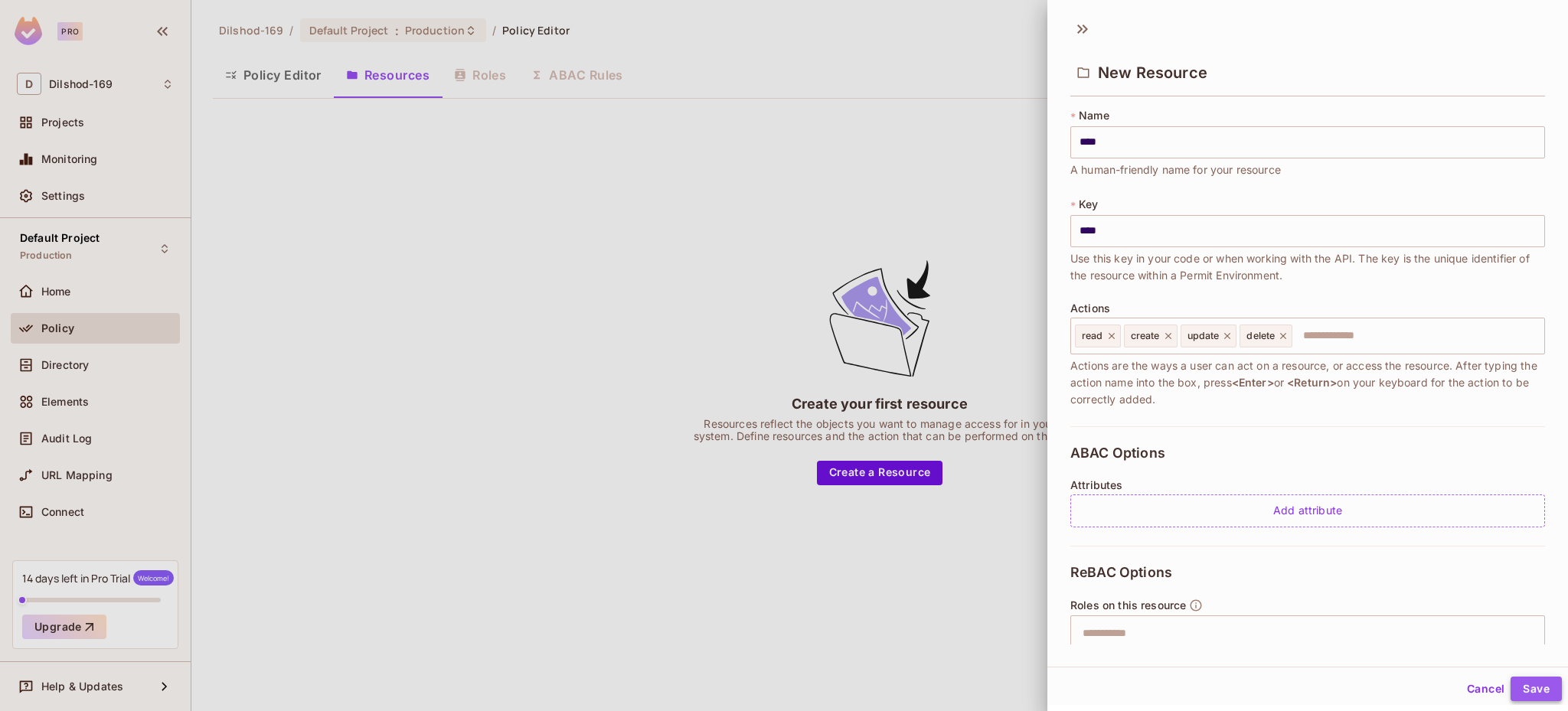
click at [1534, 691] on button "Save" at bounding box center [1536, 688] width 51 height 25
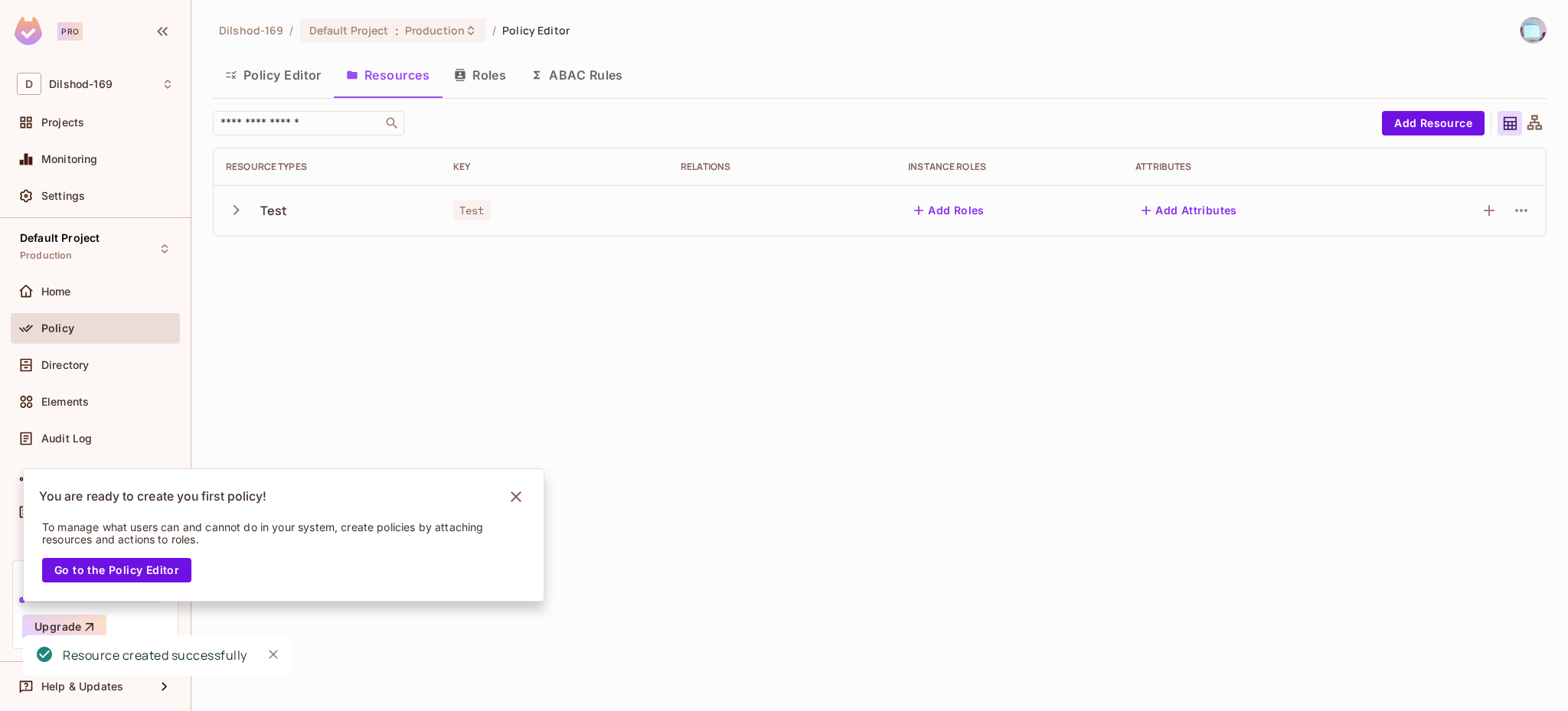
click at [576, 81] on button "ABAC Rules" at bounding box center [576, 75] width 117 height 38
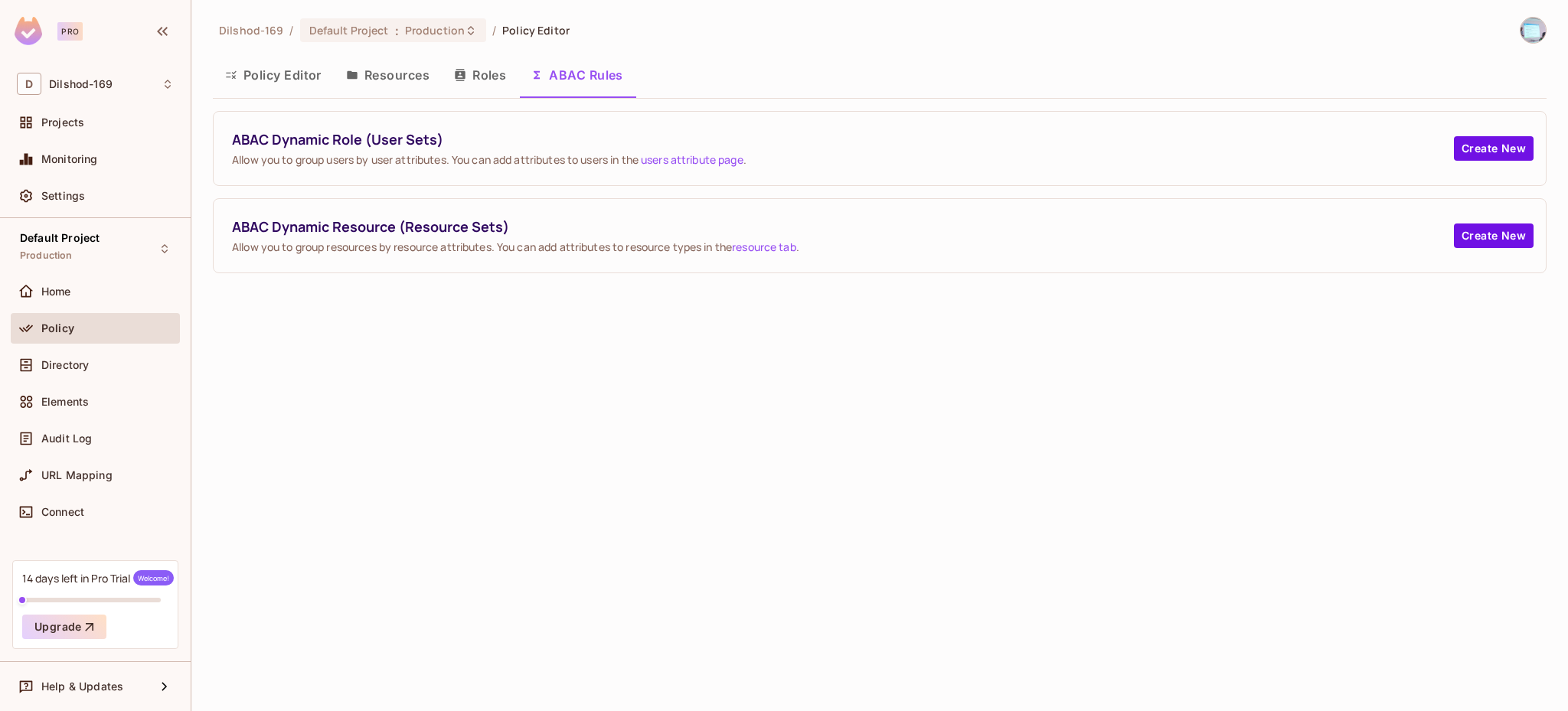
click at [392, 73] on button "Resources" at bounding box center [388, 75] width 108 height 38
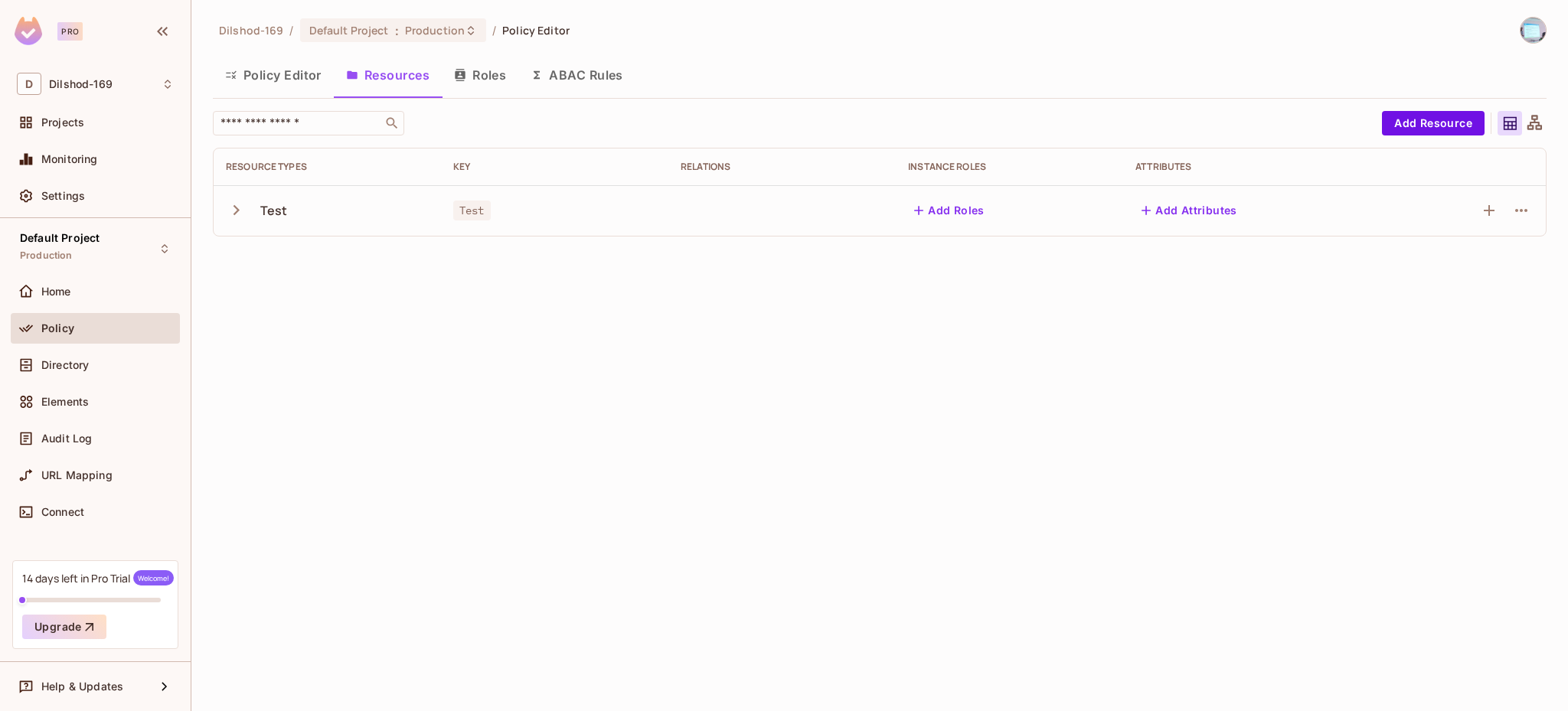
click at [232, 211] on icon "button" at bounding box center [235, 210] width 21 height 21
click at [379, 261] on div "read" at bounding box center [327, 261] width 203 height 15
click at [1429, 127] on button "Add Resource" at bounding box center [1433, 123] width 102 height 25
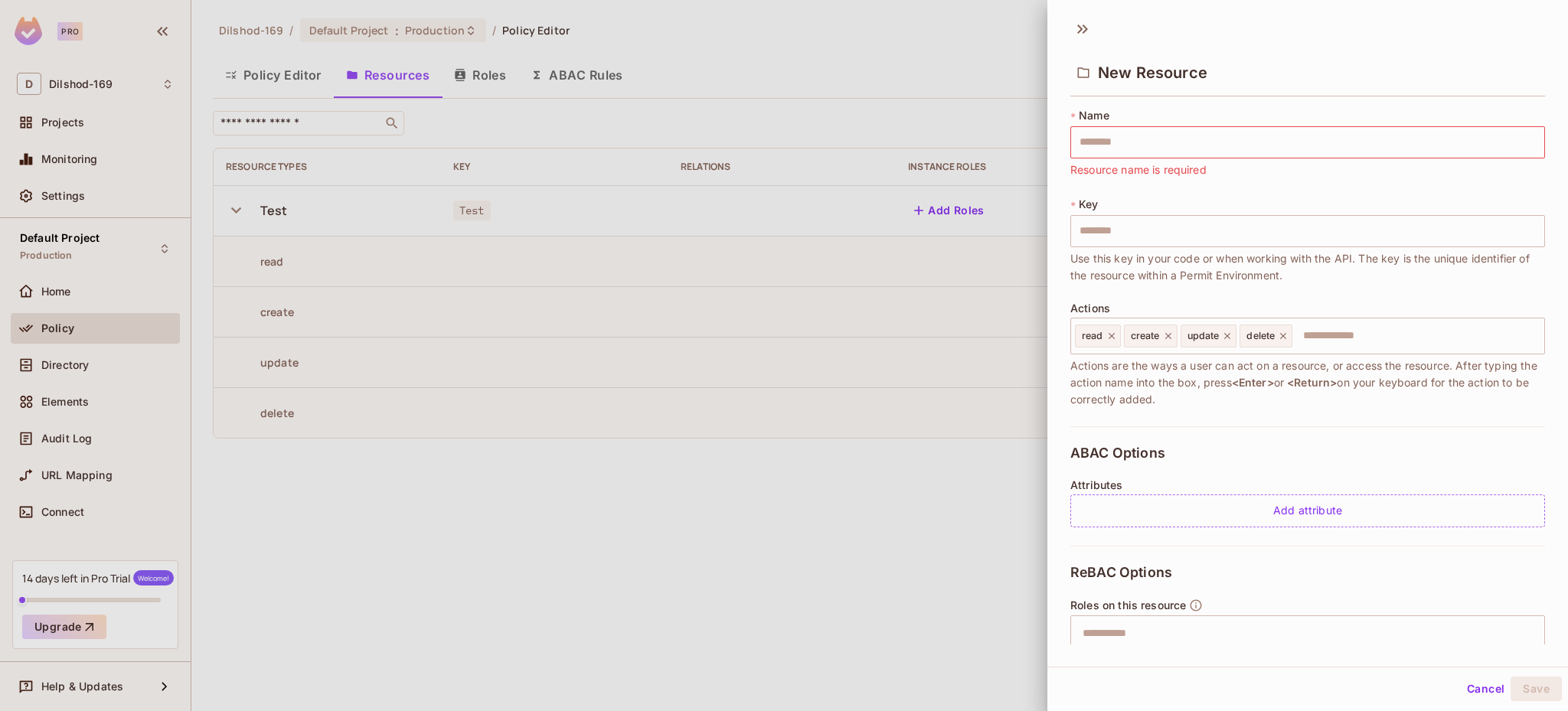
click at [905, 261] on div at bounding box center [784, 356] width 1568 height 711
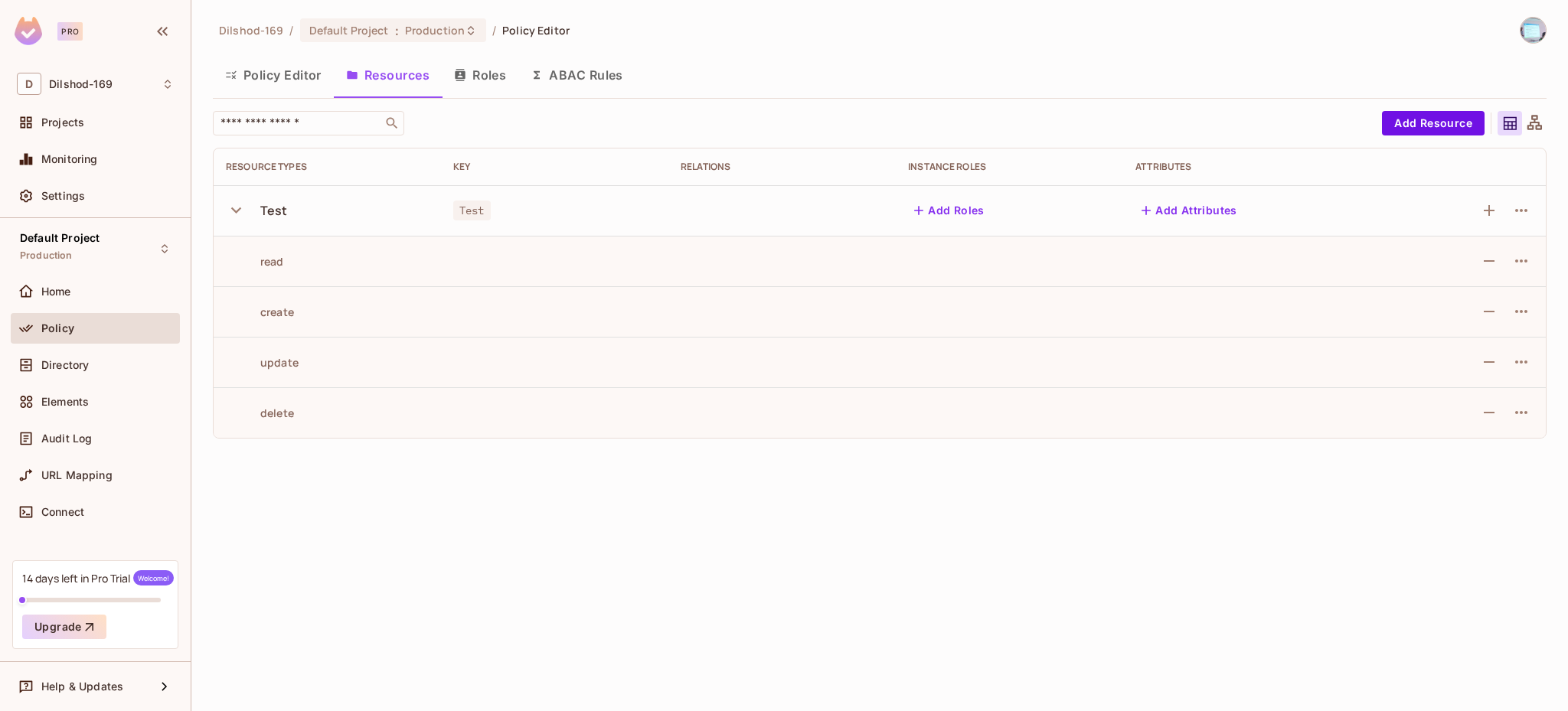
click at [594, 84] on button "ABAC Rules" at bounding box center [576, 75] width 117 height 38
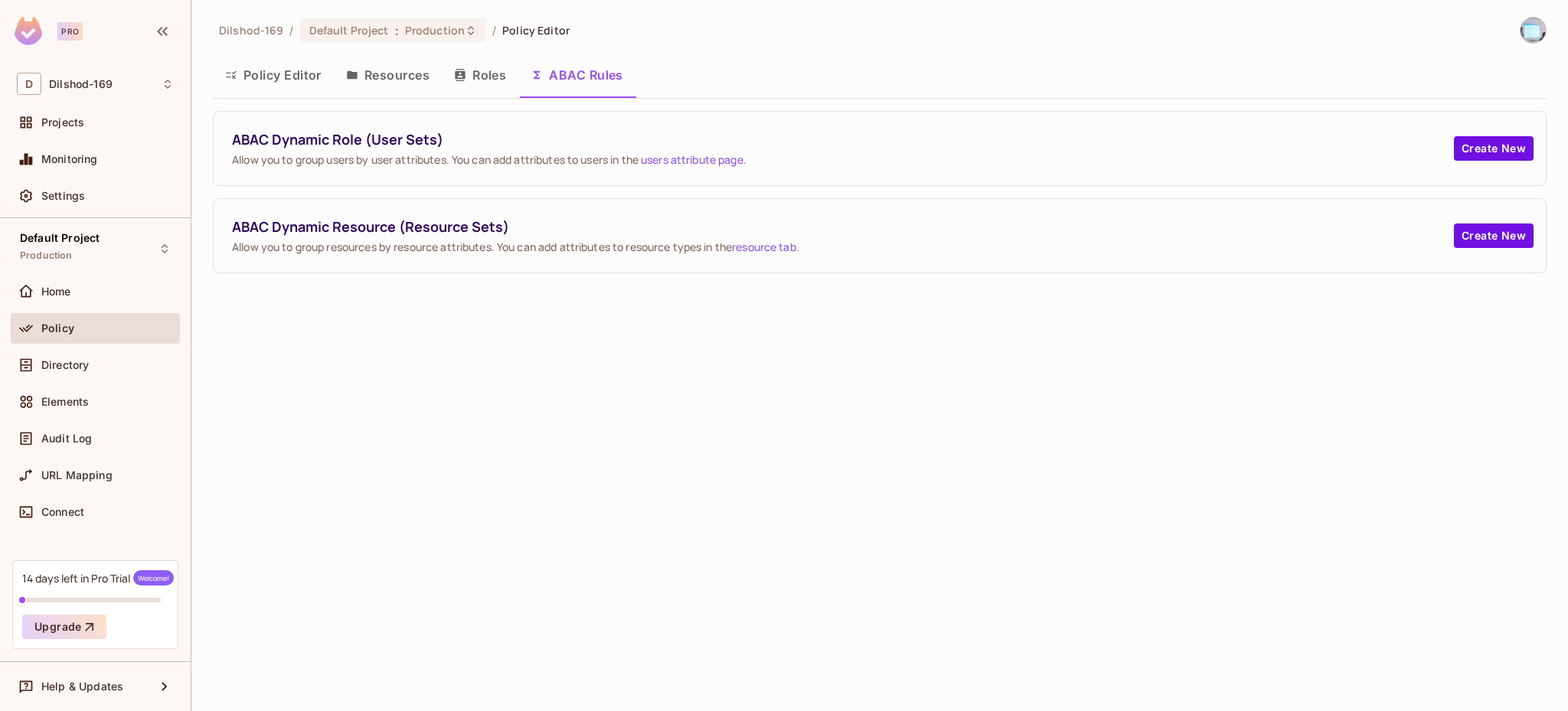
click at [1537, 231] on div "ABAC Dynamic Resource (Resource Sets) Allow you to group resources by resource …" at bounding box center [880, 235] width 1333 height 74
click at [1478, 230] on button "Create New" at bounding box center [1494, 235] width 80 height 25
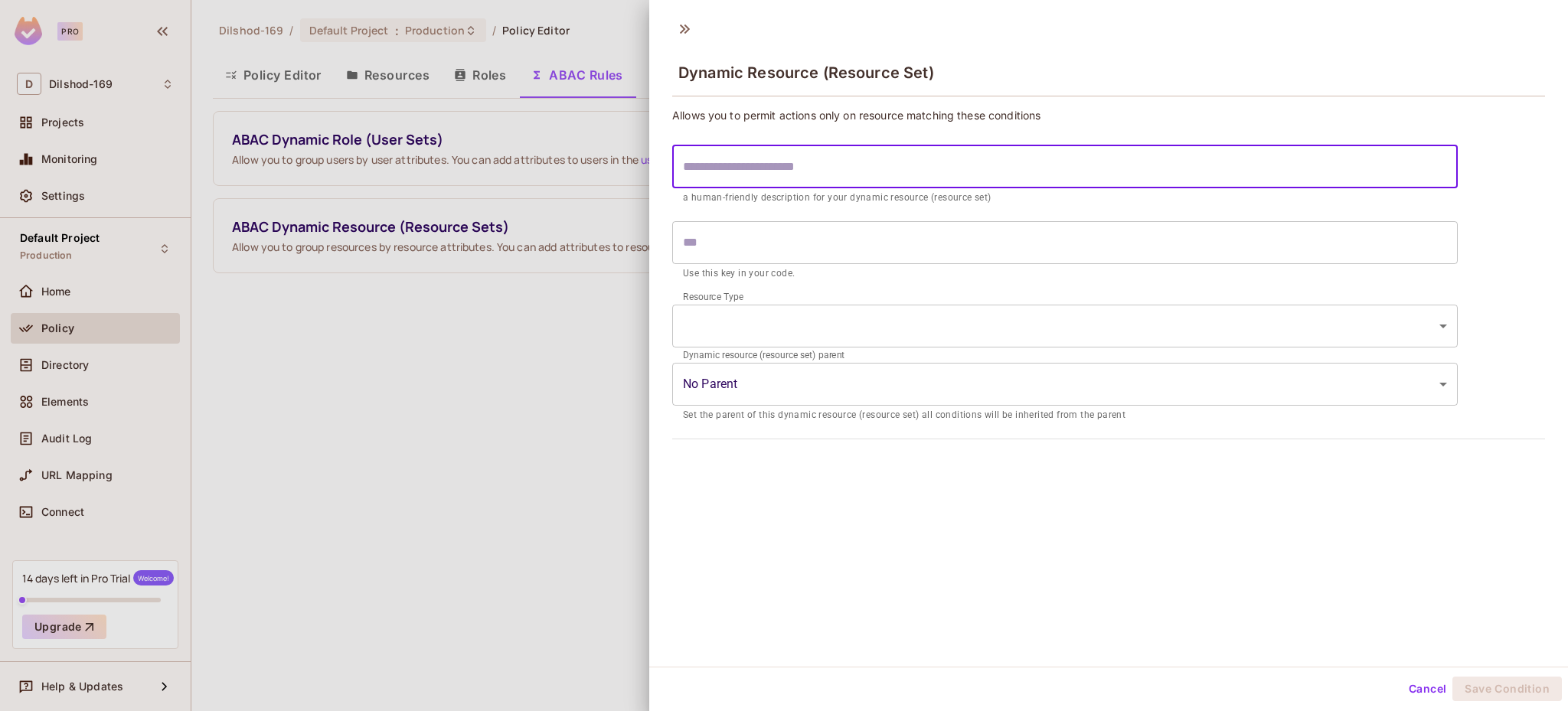
click at [787, 170] on input "text" at bounding box center [1066, 167] width 786 height 43
type input "*"
type input "**"
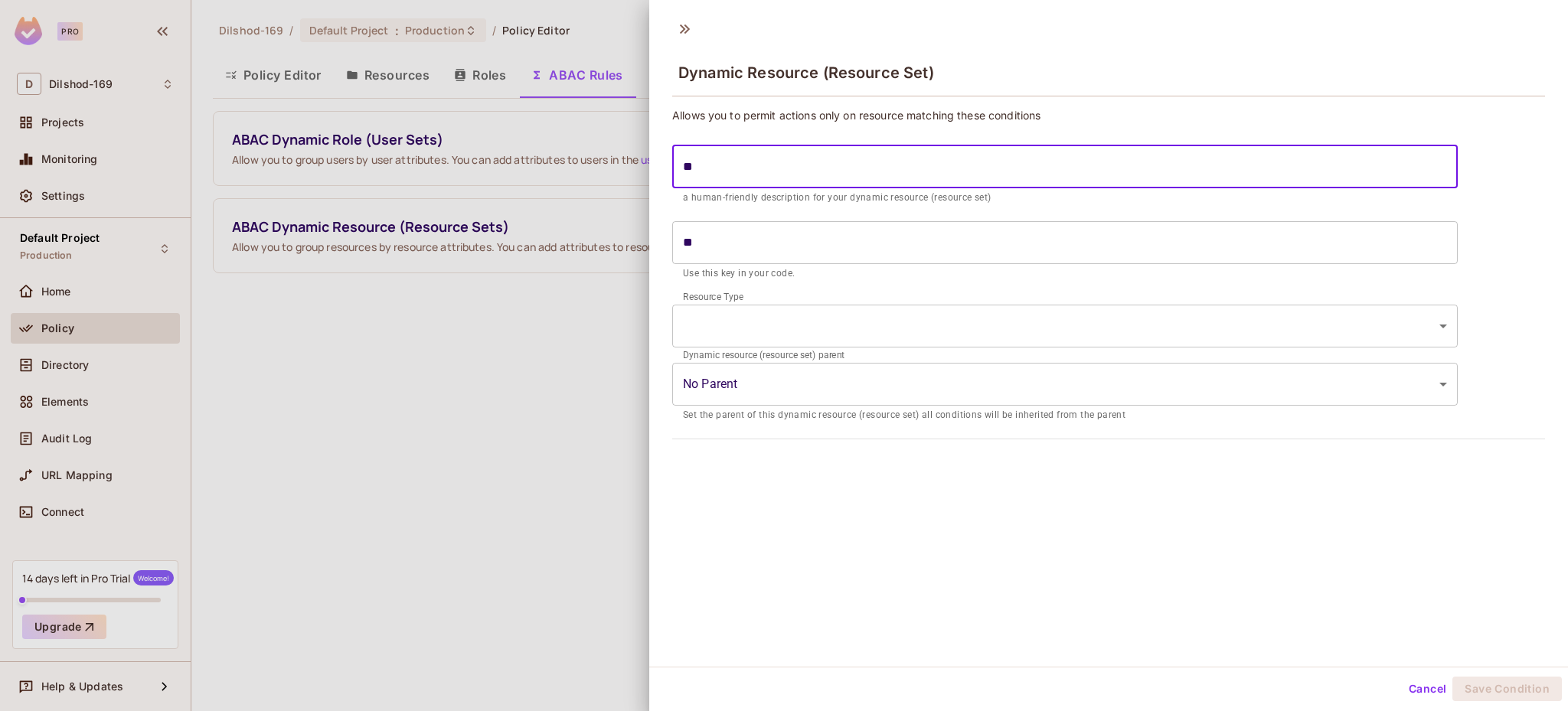
type input "***"
type input "****"
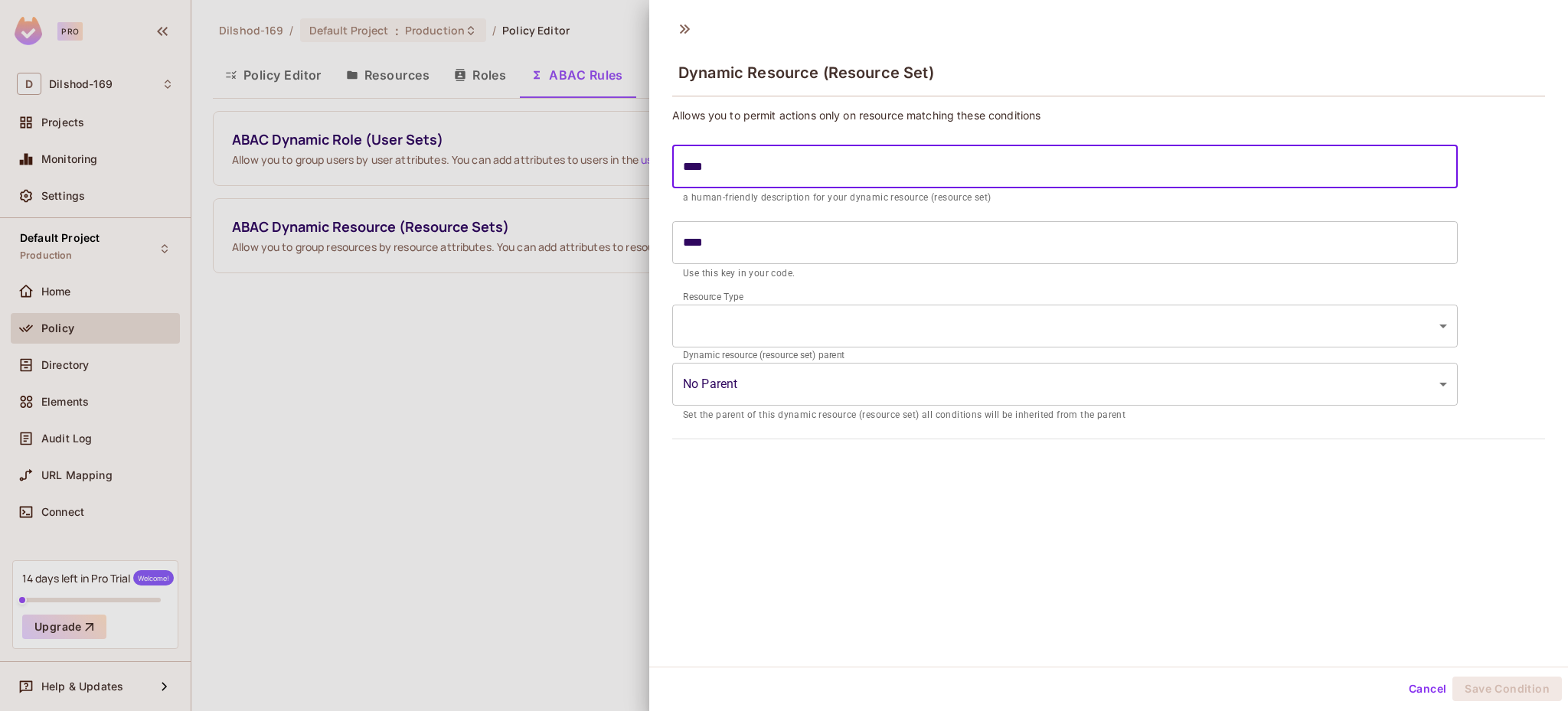
click at [756, 330] on body "Pro D Dilshod-169 Projects Monitoring Settings Default Project Production Home …" at bounding box center [784, 356] width 1568 height 711
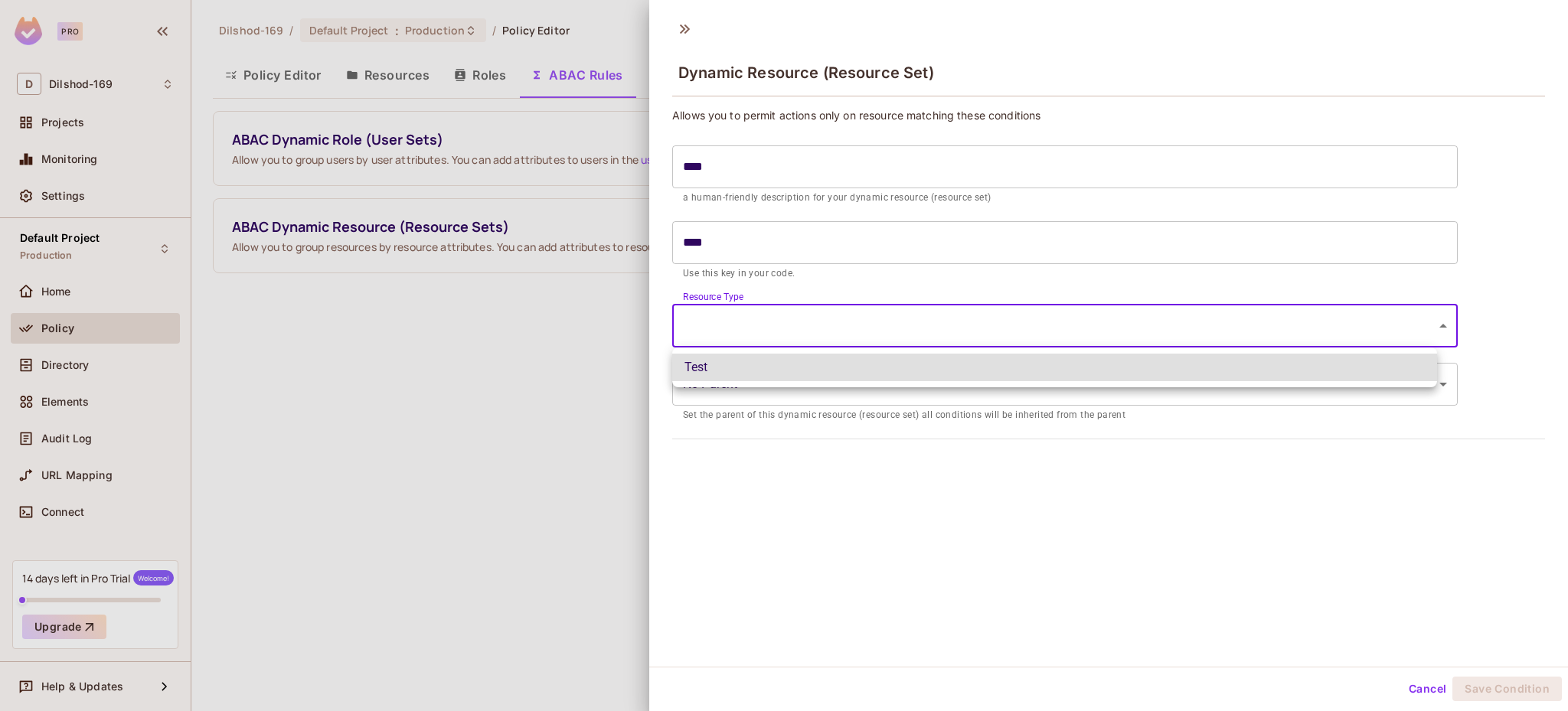
click at [771, 374] on li "Test" at bounding box center [1055, 367] width 765 height 28
type input "****"
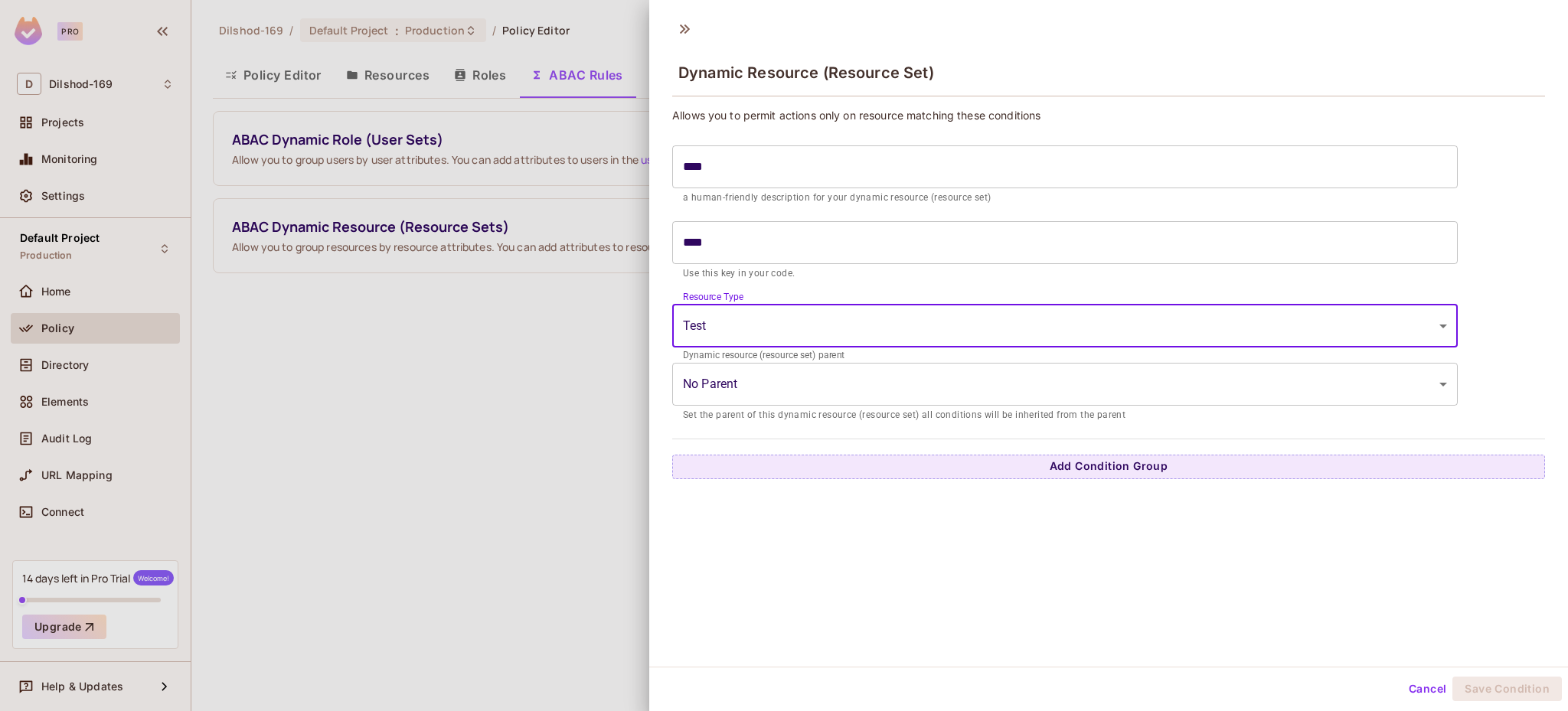
click at [794, 394] on body "Pro D Dilshod-169 Projects Monitoring Settings Default Project Production Home …" at bounding box center [784, 356] width 1568 height 711
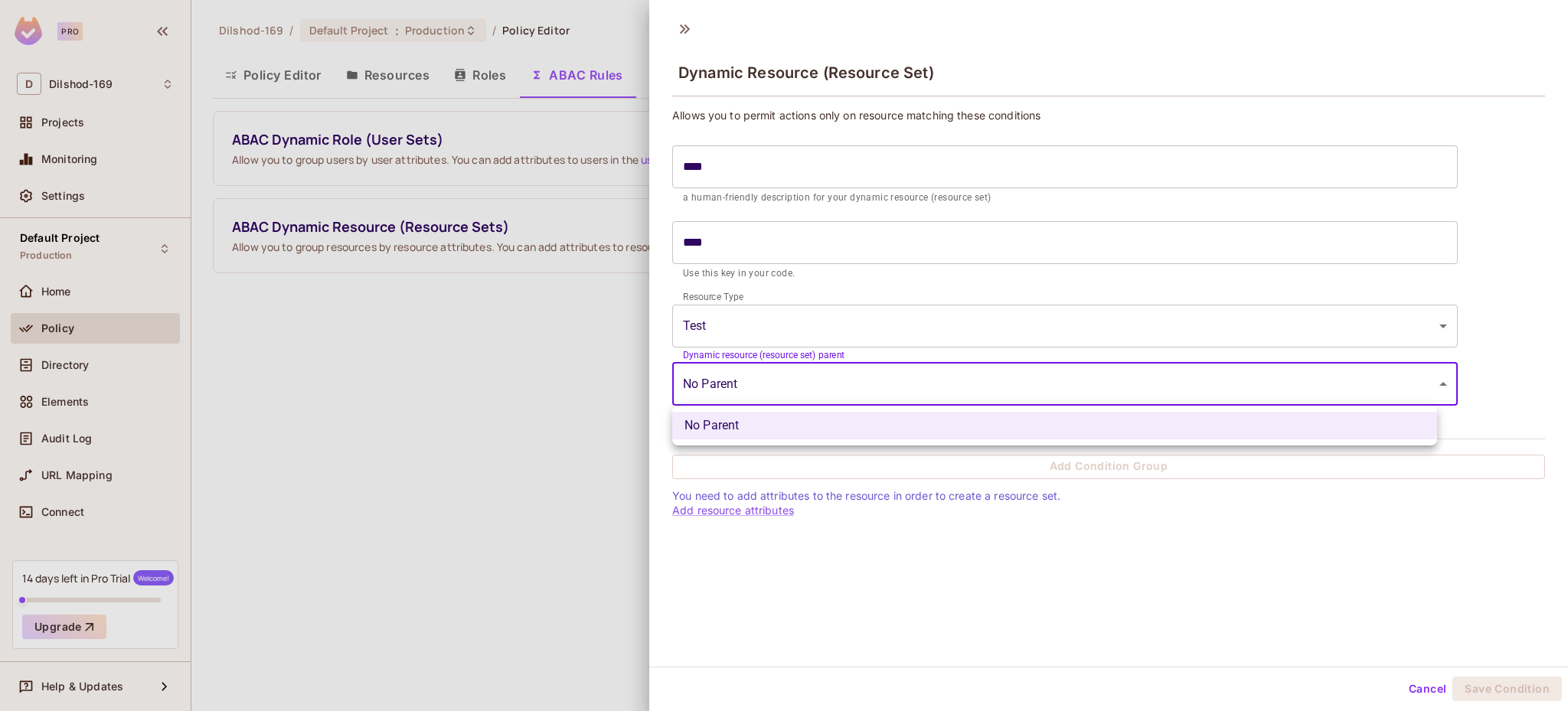
click at [807, 475] on div at bounding box center [784, 356] width 1568 height 711
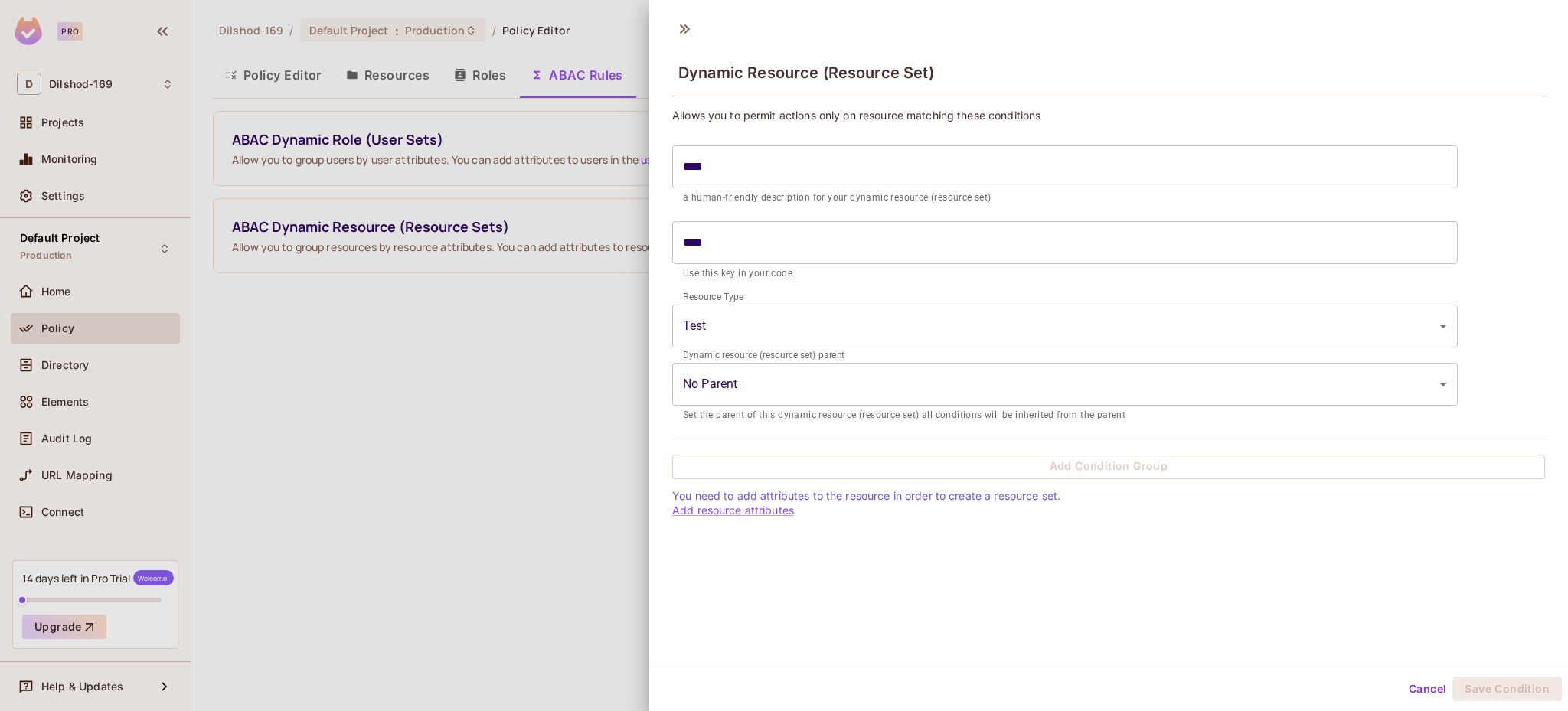
click at [895, 391] on body "Pro D Dilshod-169 Projects Monitoring Settings Default Project Production Home …" at bounding box center [784, 356] width 1568 height 711
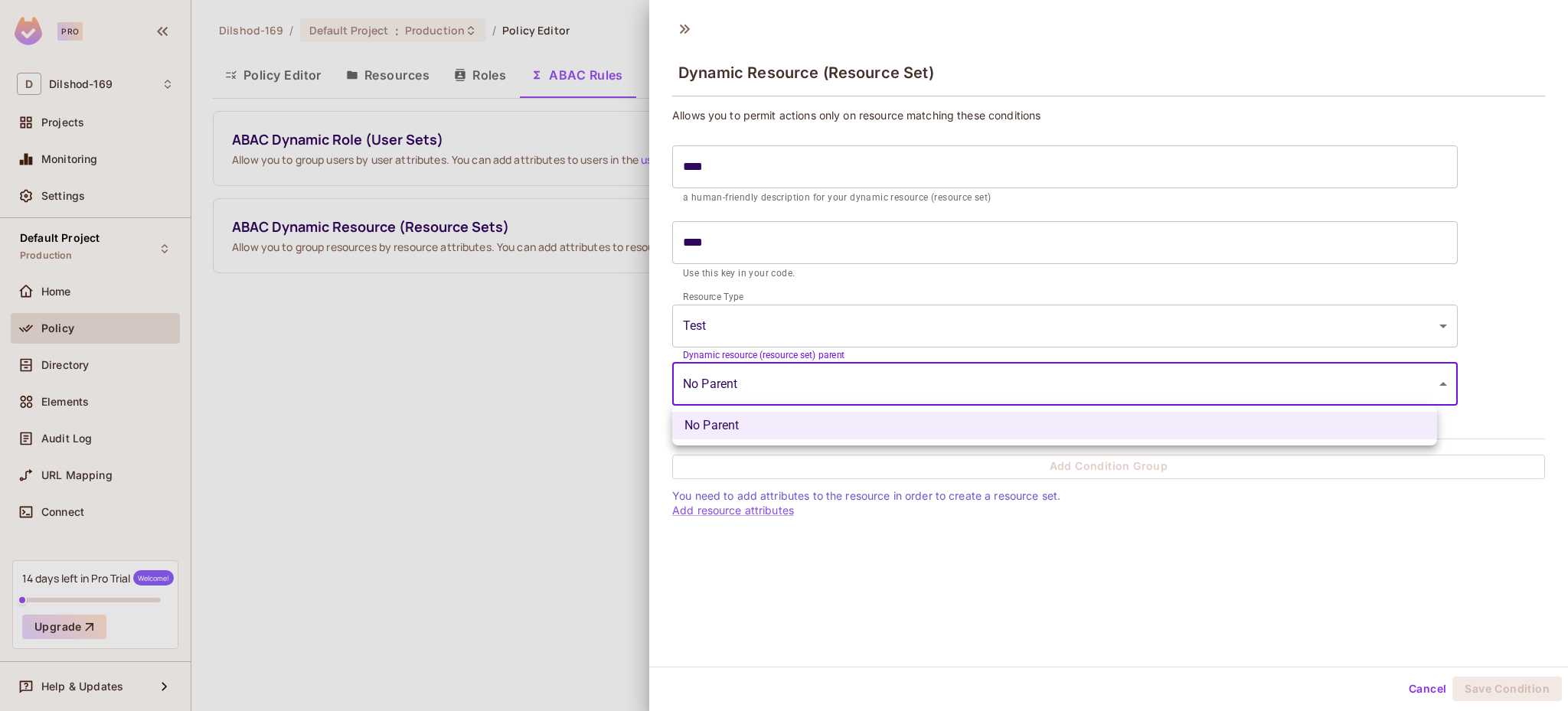
click at [783, 423] on li "No Parent" at bounding box center [1055, 425] width 765 height 28
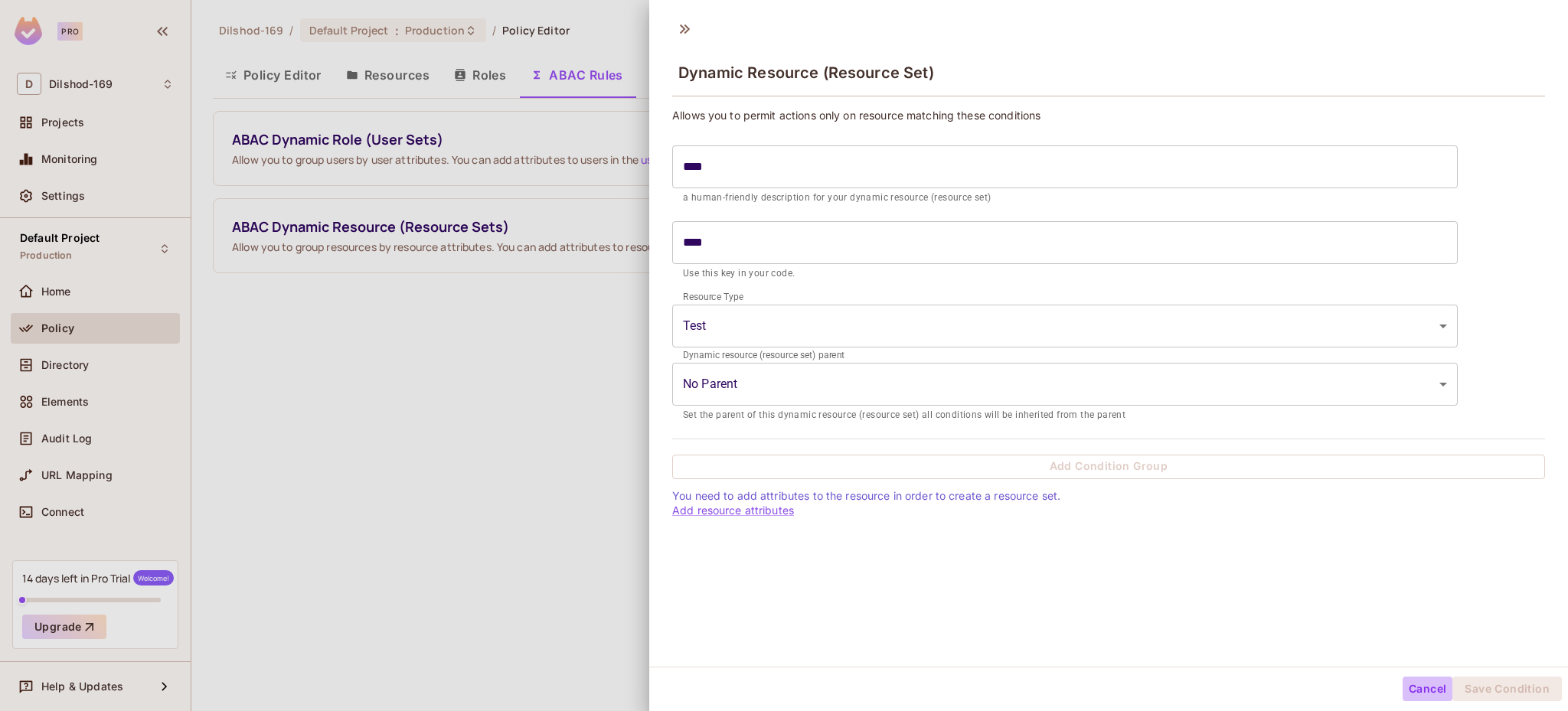
click at [1412, 689] on button "Cancel" at bounding box center [1427, 688] width 50 height 25
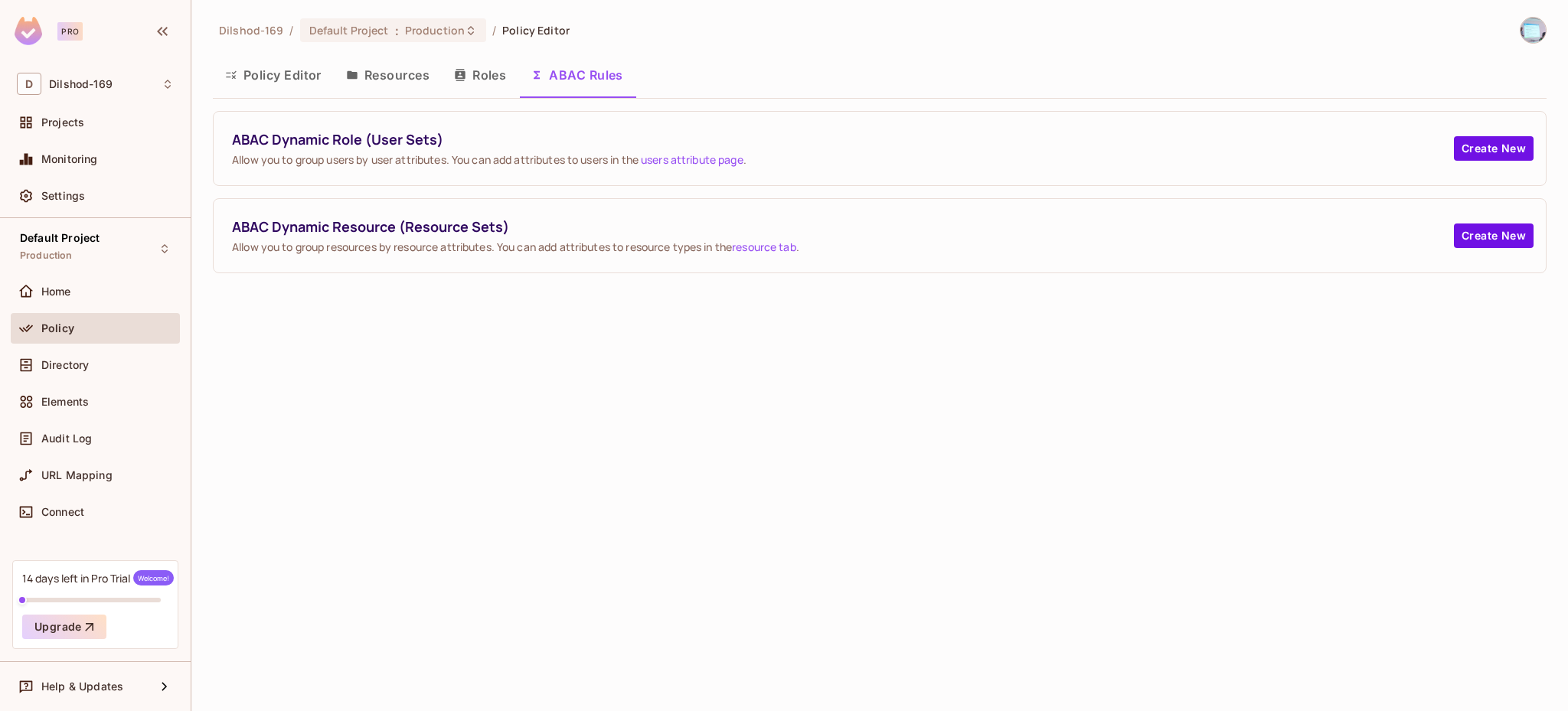
click at [393, 80] on button "Resources" at bounding box center [388, 75] width 108 height 38
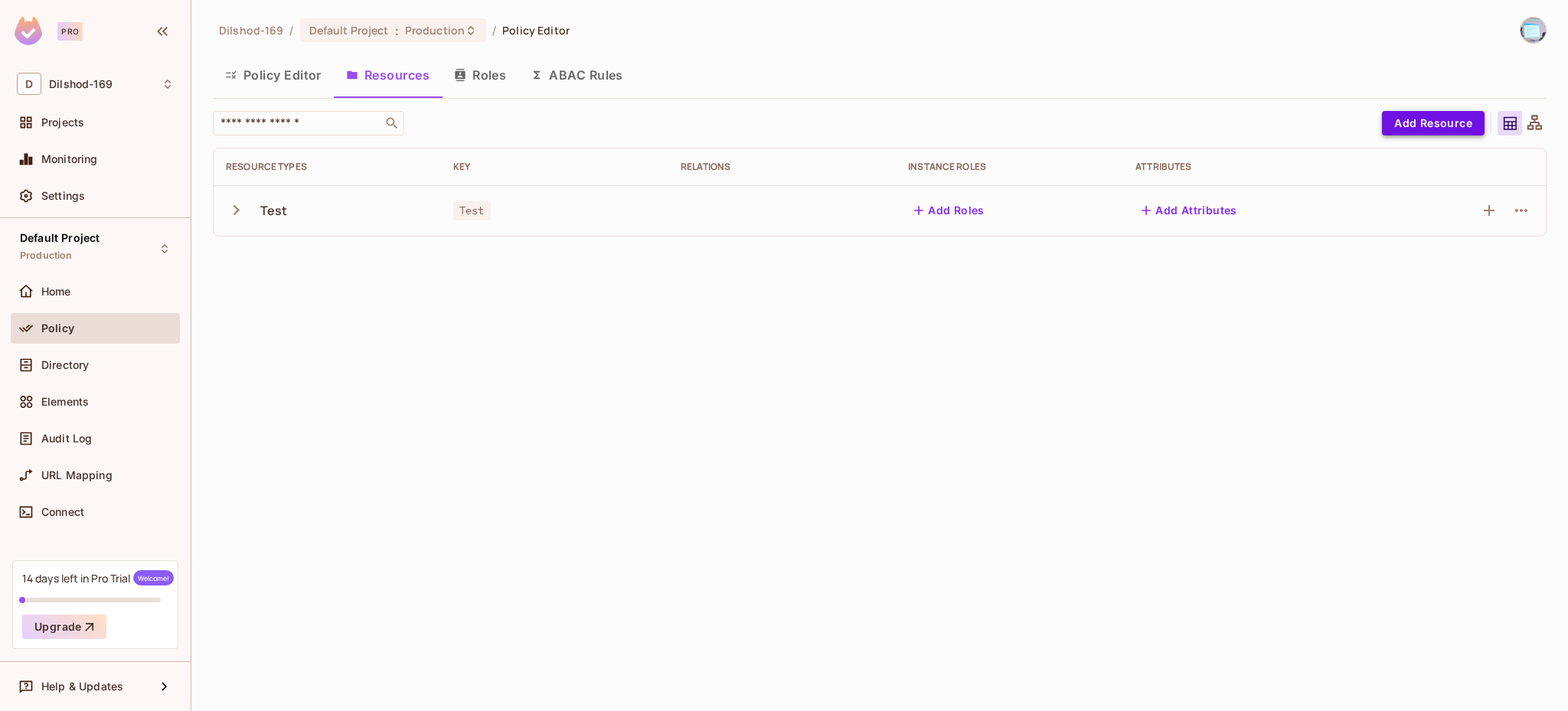
click at [1453, 126] on button "Add Resource" at bounding box center [1433, 123] width 102 height 25
click at [71, 361] on span "Directory" at bounding box center [65, 365] width 47 height 12
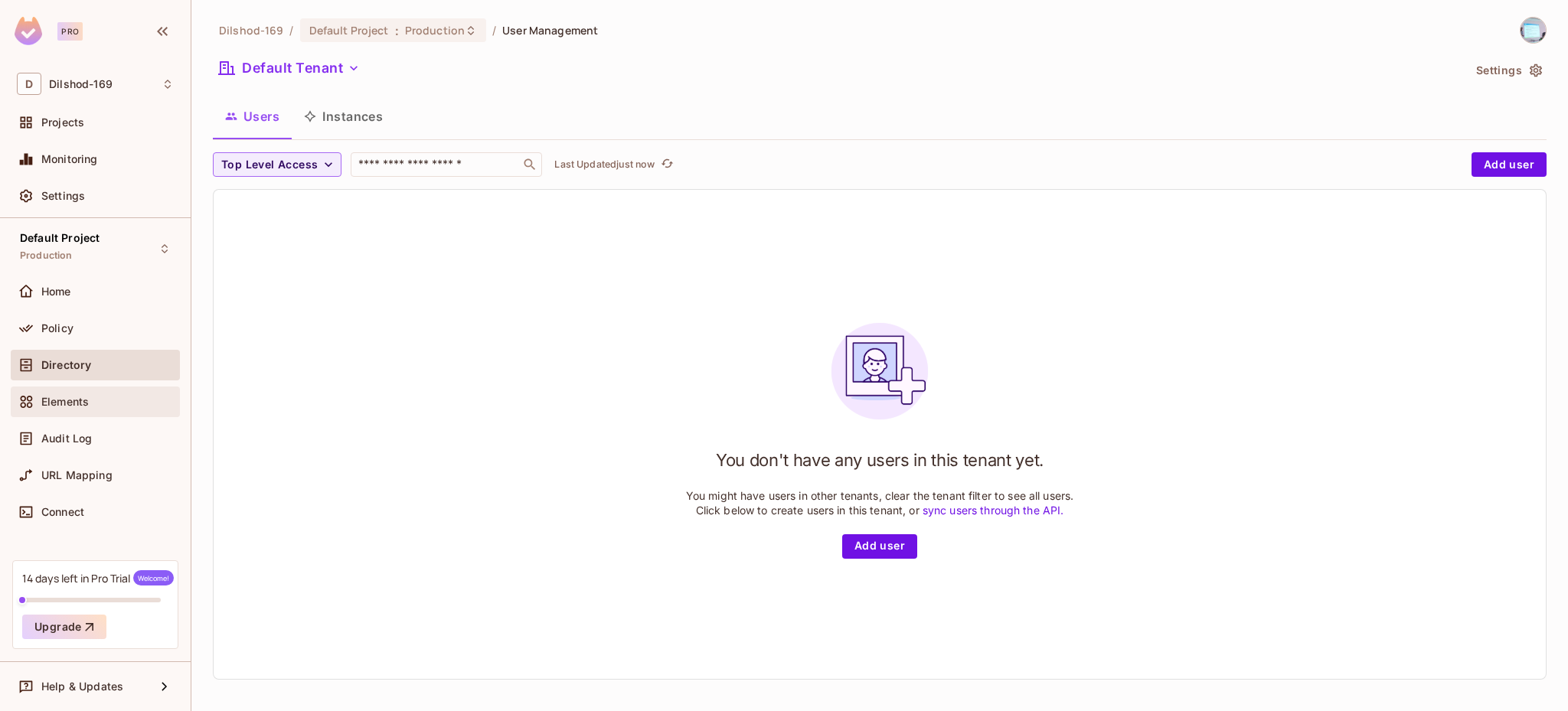
click at [101, 396] on div "Elements" at bounding box center [107, 402] width 133 height 12
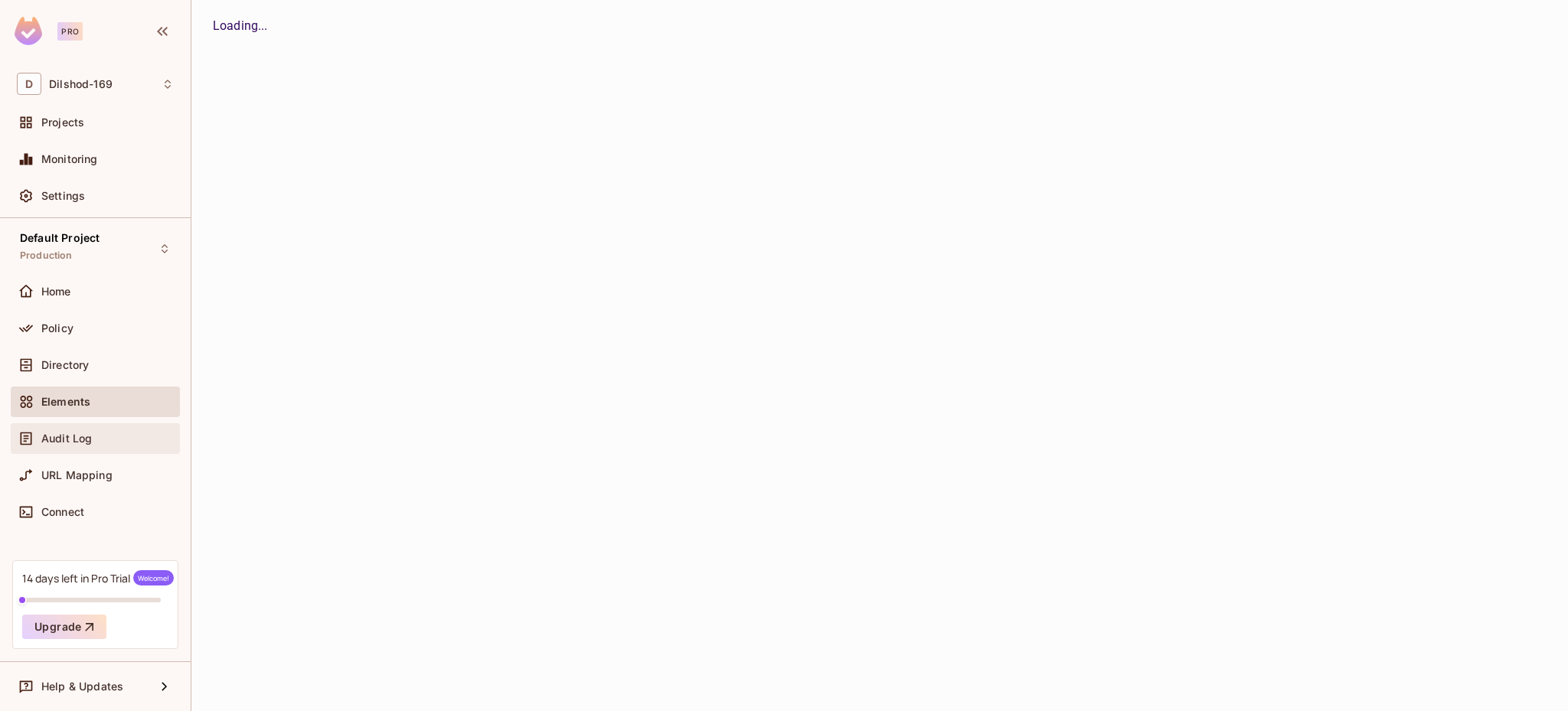
click at [111, 435] on div "Audit Log" at bounding box center [107, 438] width 133 height 12
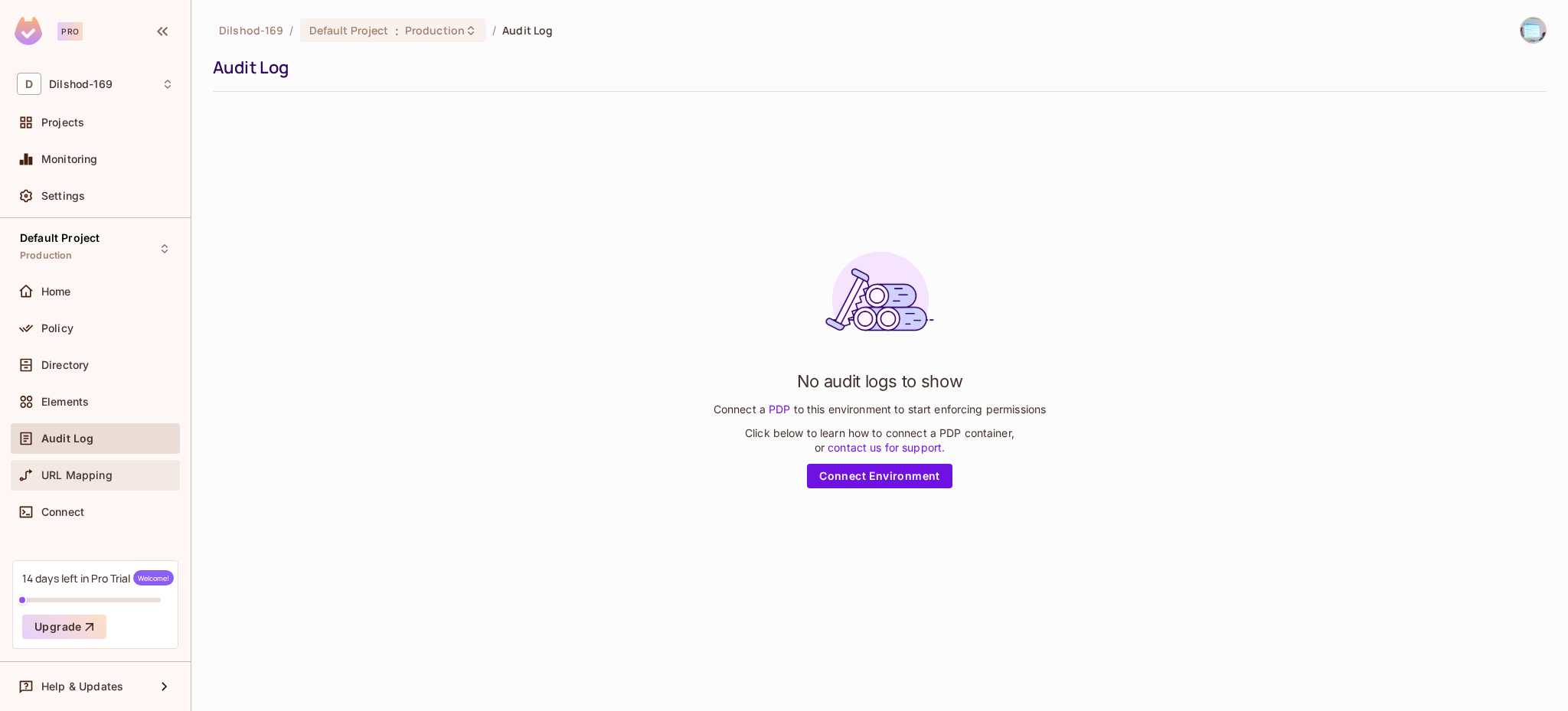
click at [101, 477] on span "URL Mapping" at bounding box center [77, 476] width 71 height 12
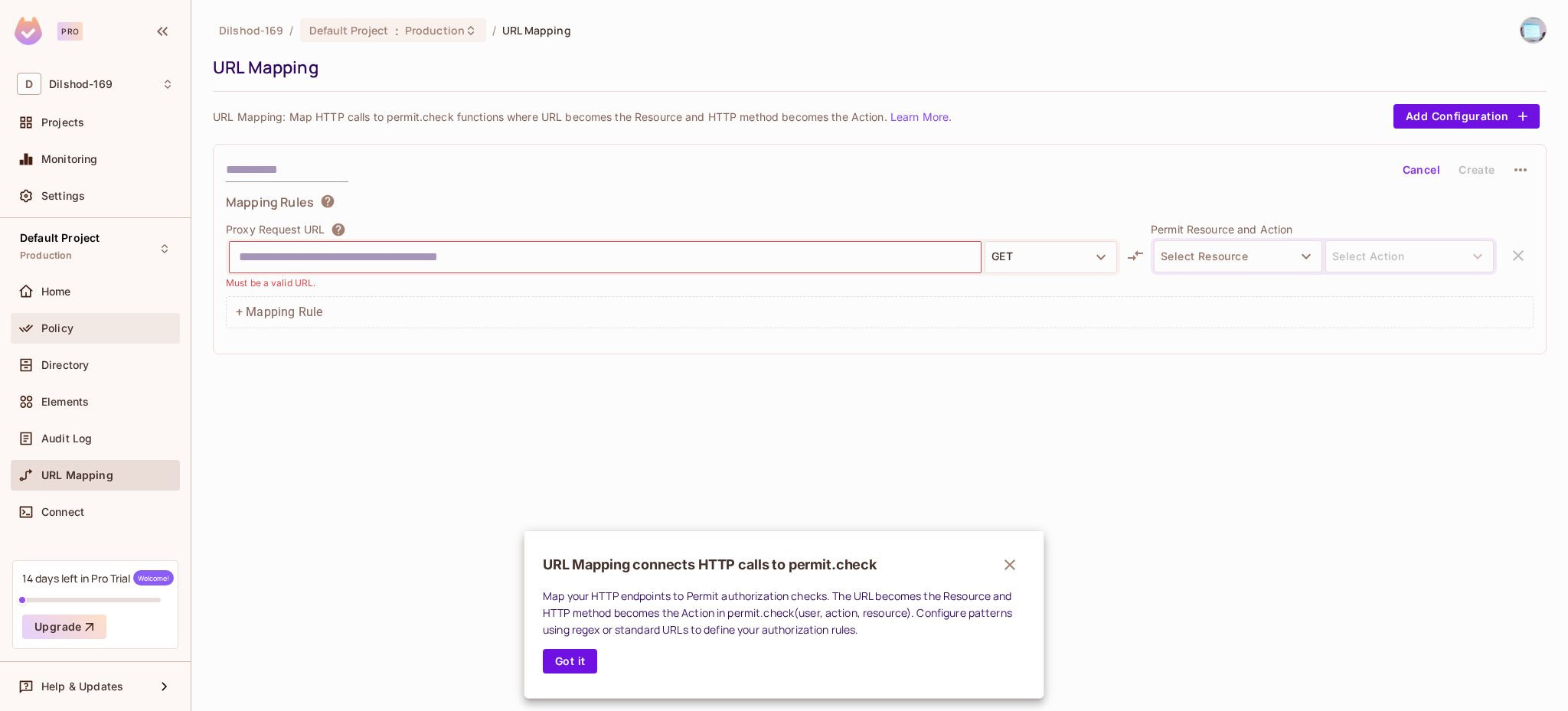
click at [78, 358] on div at bounding box center [784, 356] width 1568 height 711
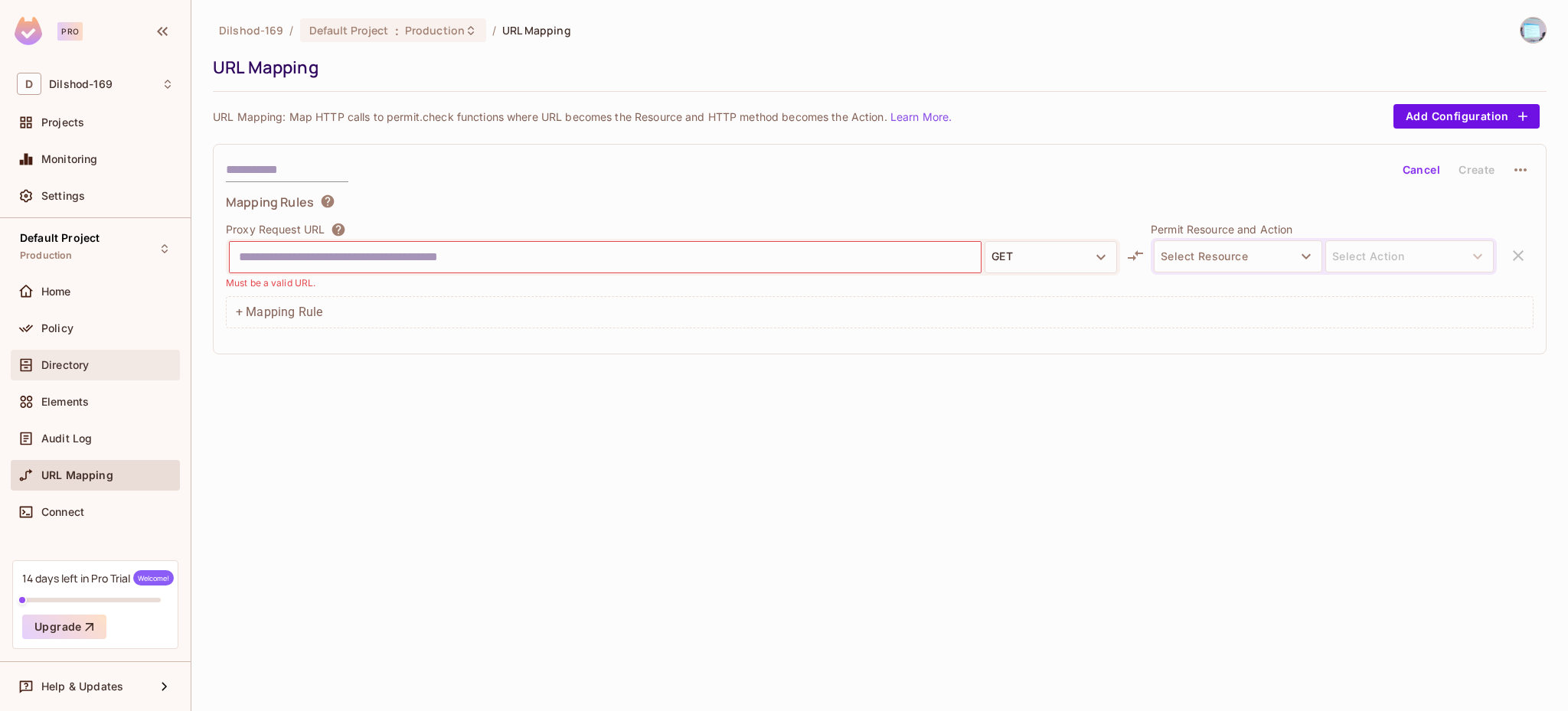
click at [79, 356] on div "Directory" at bounding box center [96, 364] width 169 height 31
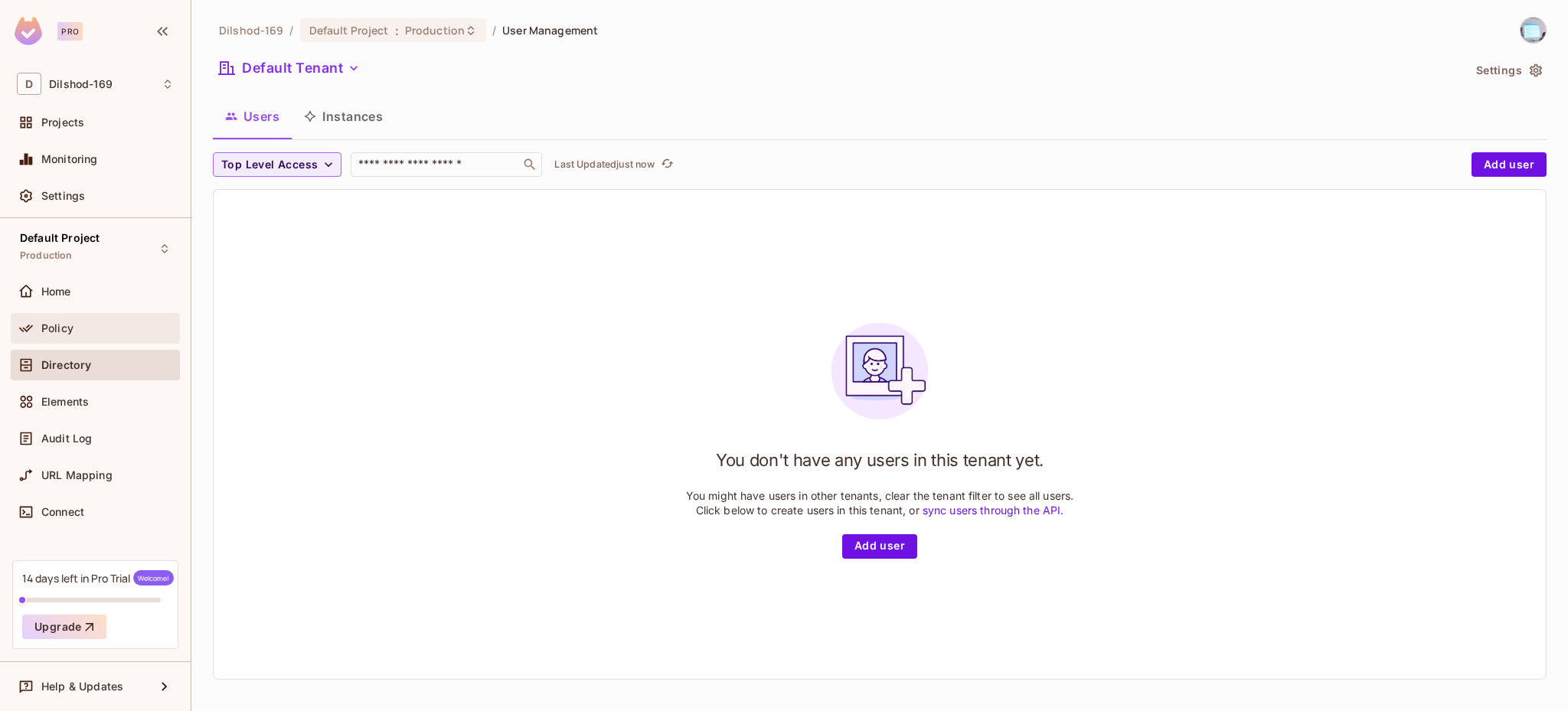
click at [81, 315] on div "Policy" at bounding box center [96, 328] width 169 height 31
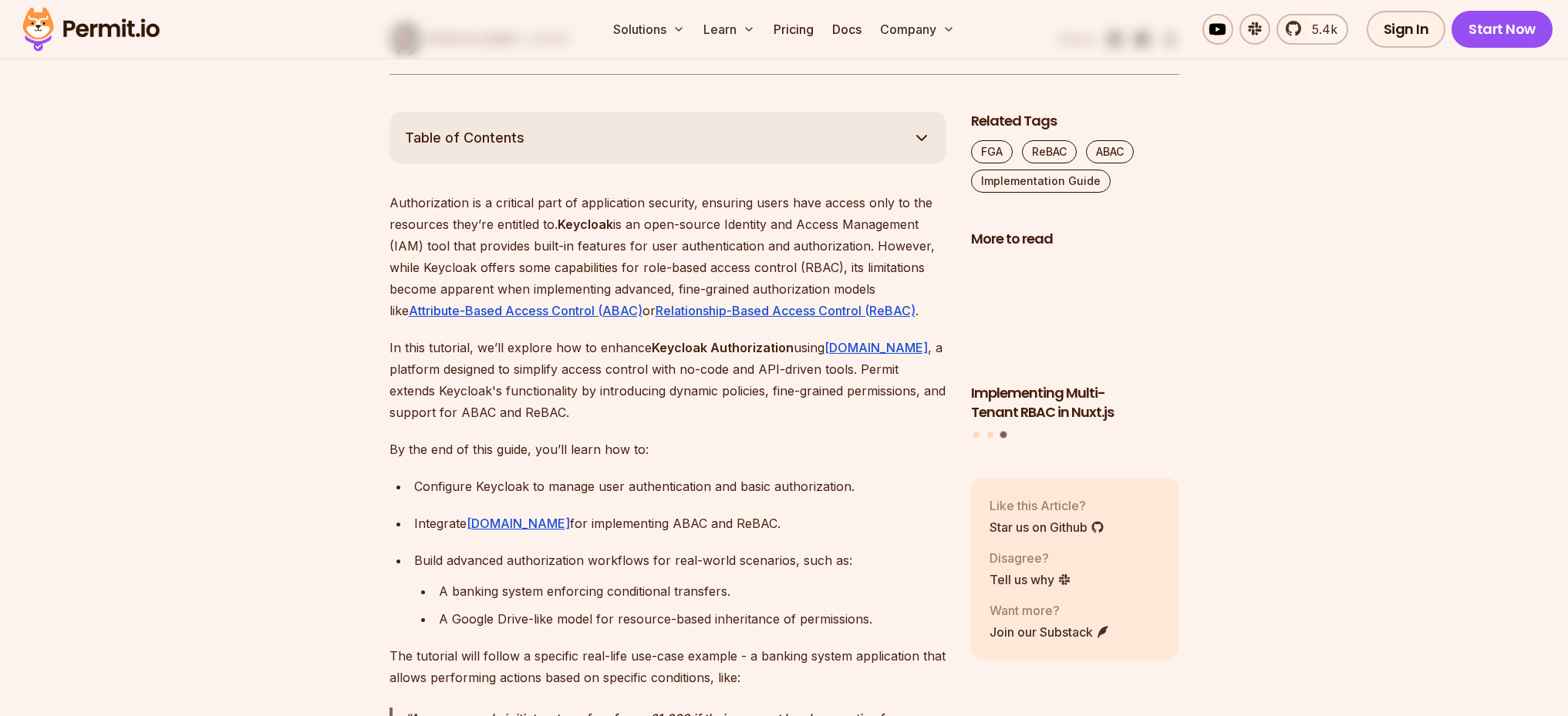
scroll to position [851, 0]
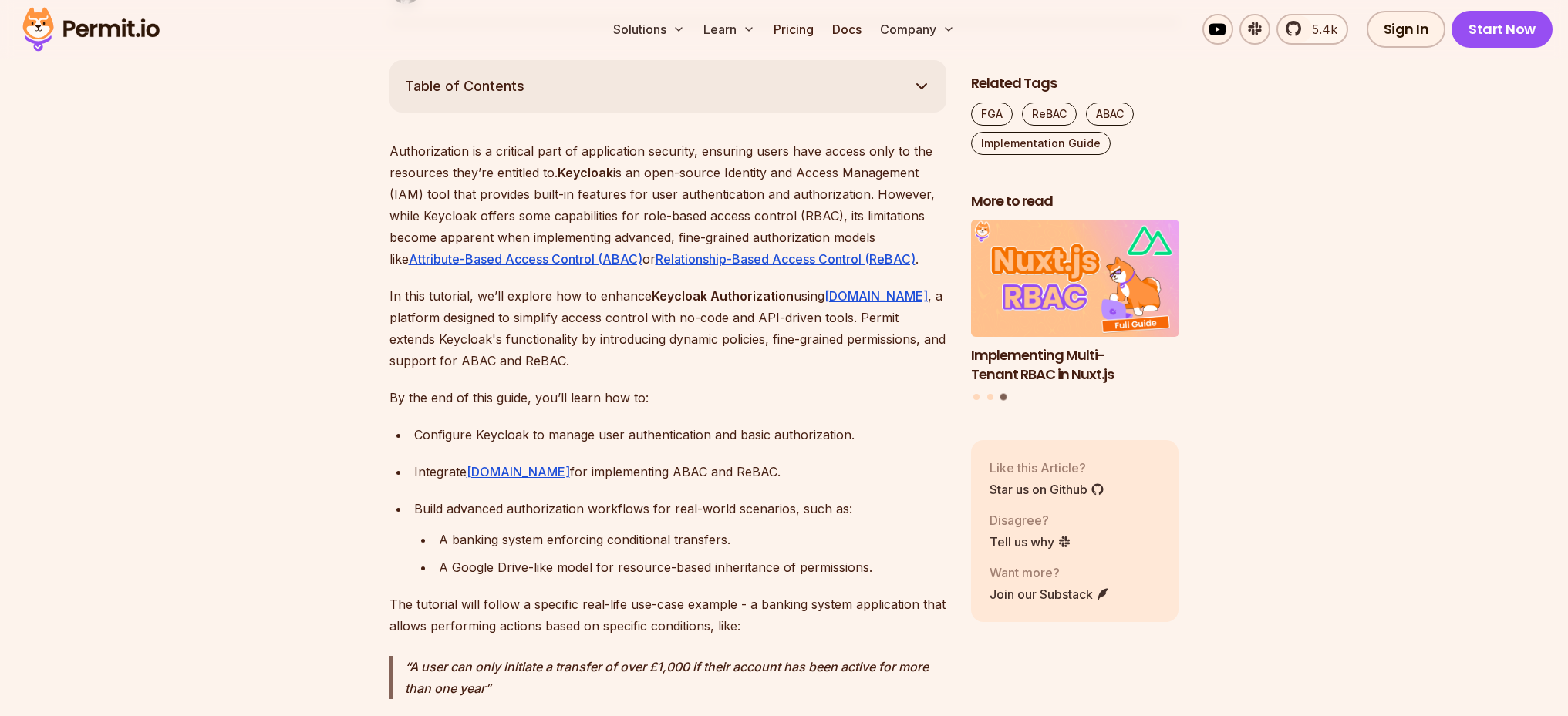
click at [505, 81] on span "Table of Contents" at bounding box center [464, 86] width 120 height 22
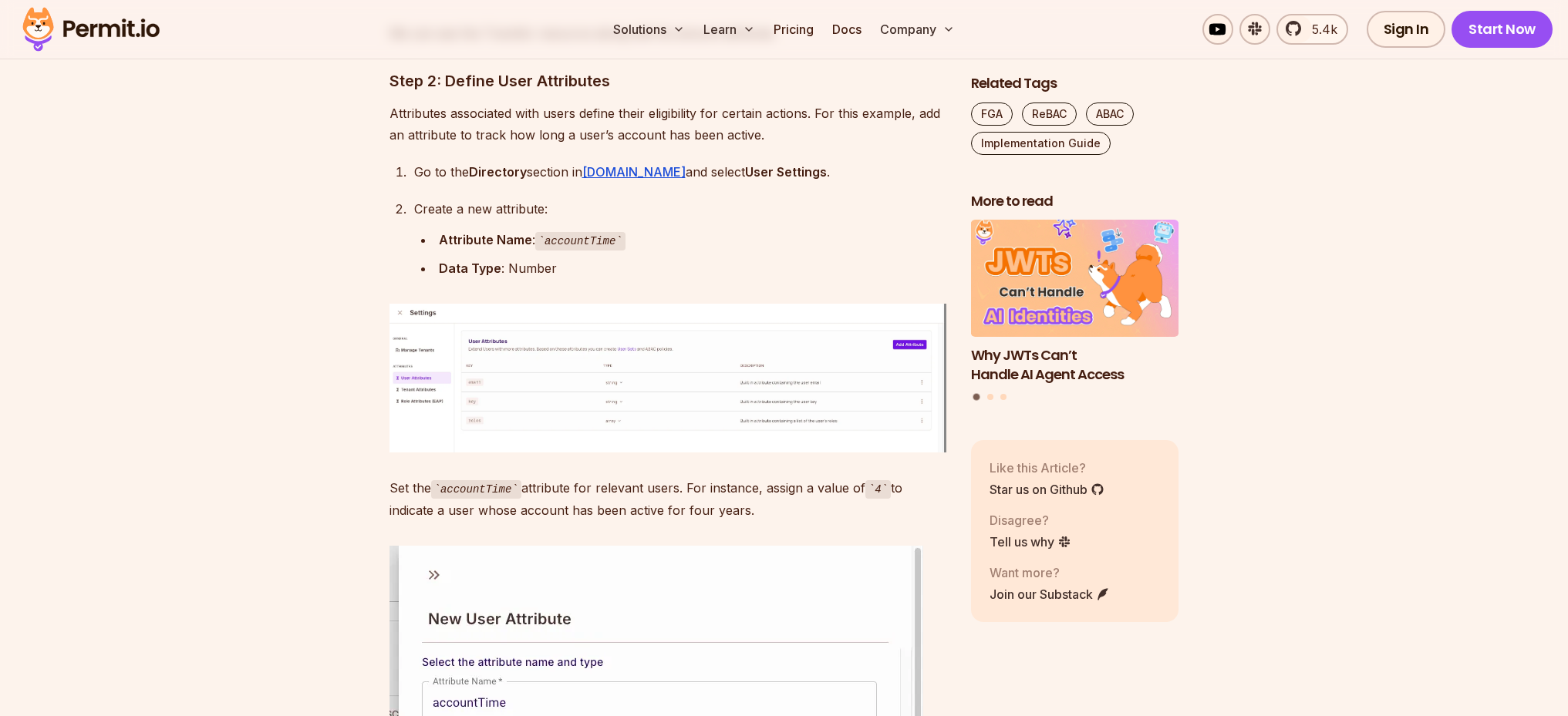
scroll to position [5214, 0]
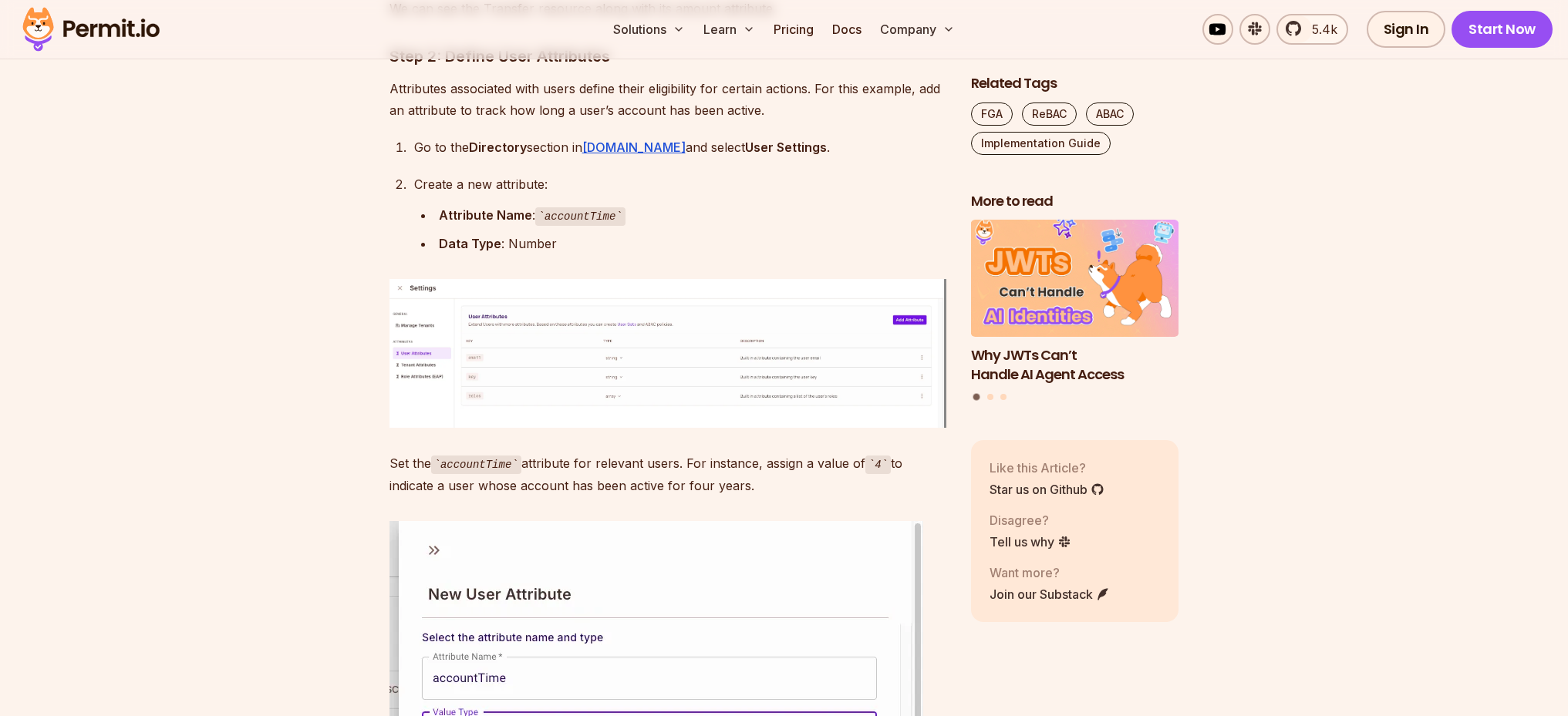
click at [748, 387] on img at bounding box center [667, 353] width 556 height 149
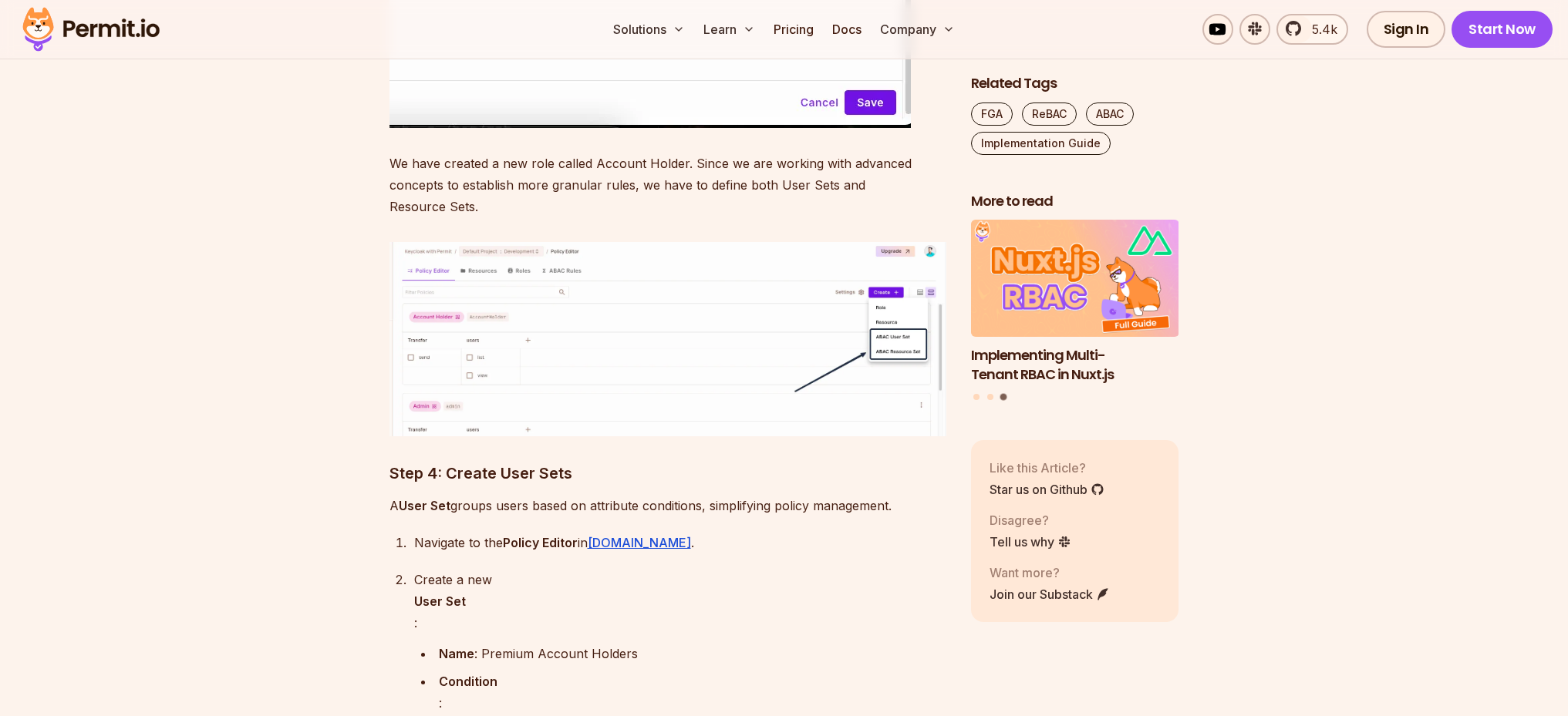
scroll to position [7207, 0]
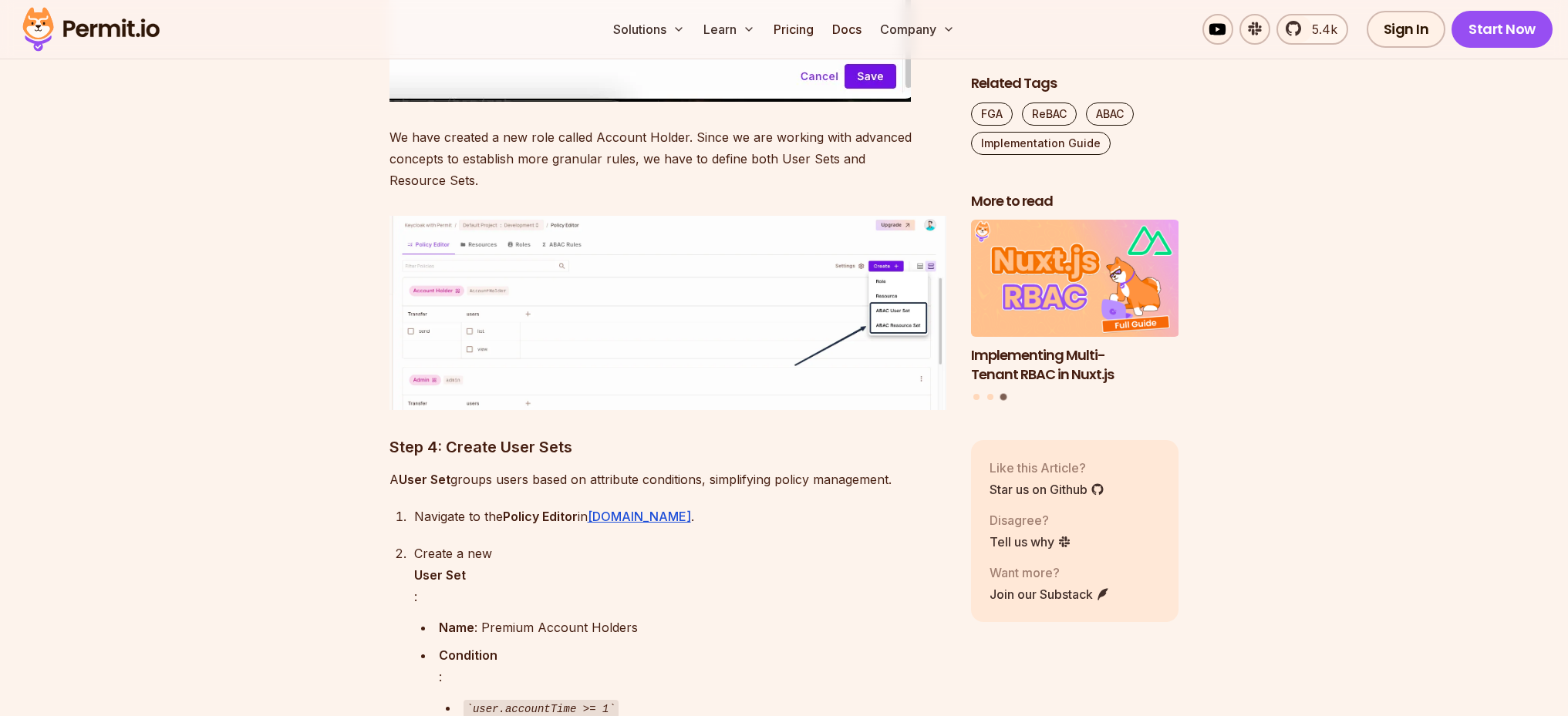
click at [710, 341] on img at bounding box center [667, 313] width 556 height 194
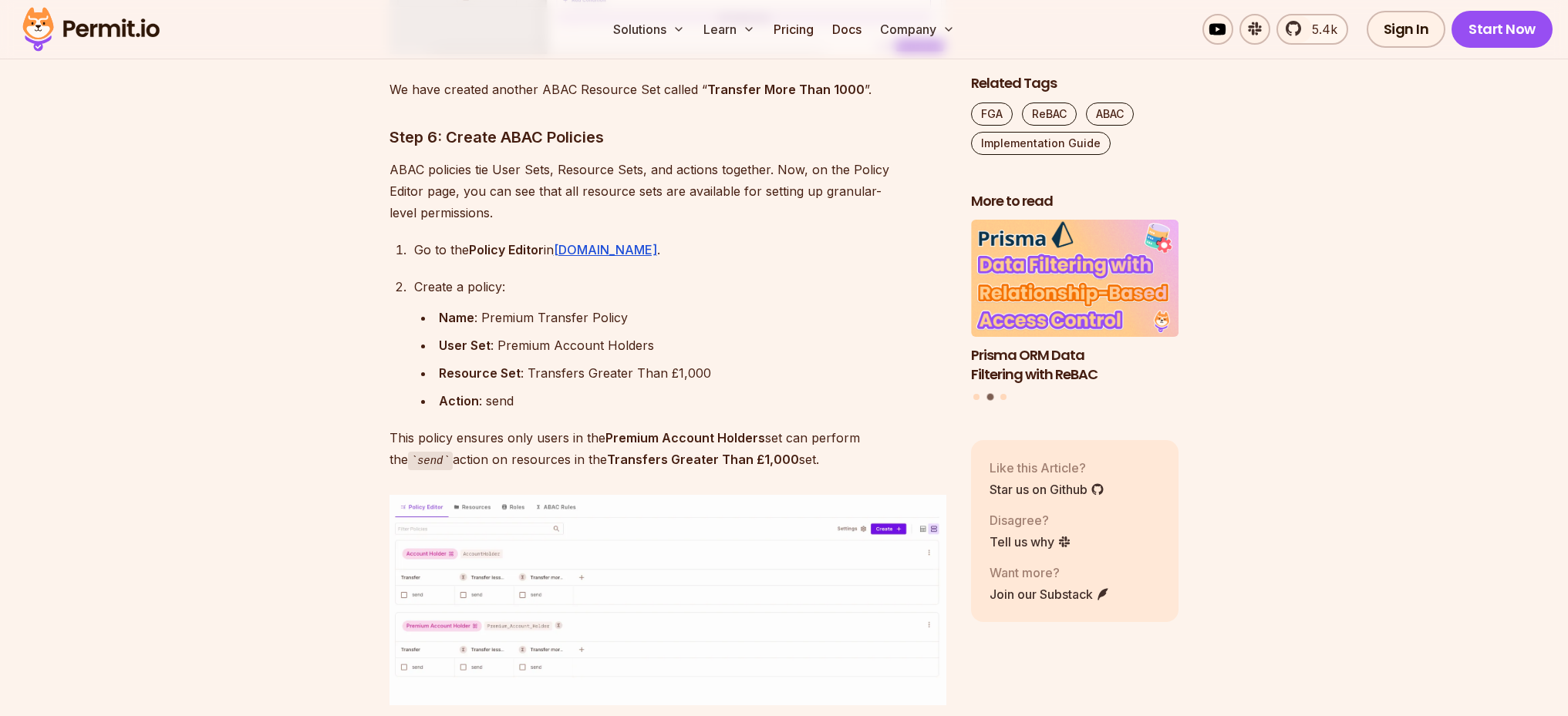
scroll to position [9830, 0]
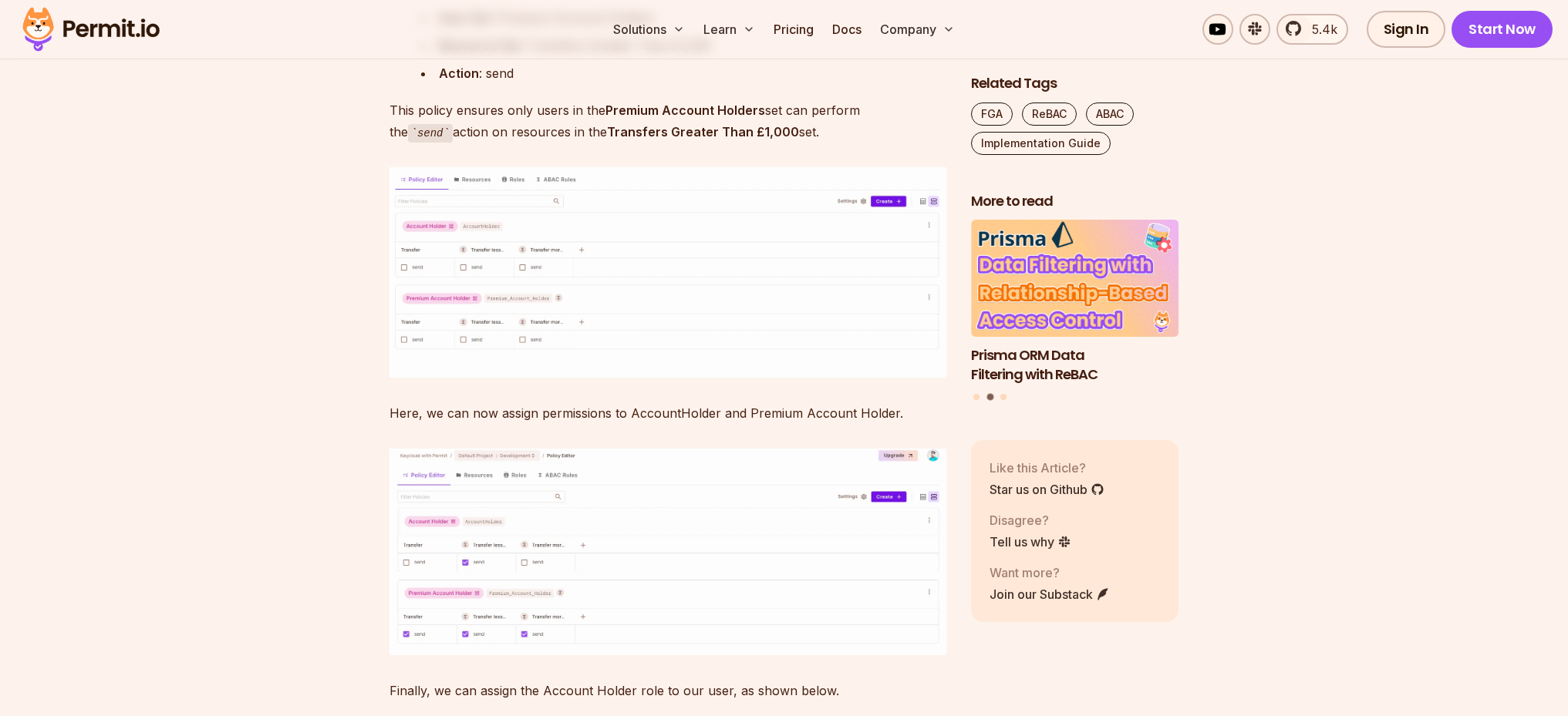
click at [626, 204] on img at bounding box center [667, 273] width 556 height 210
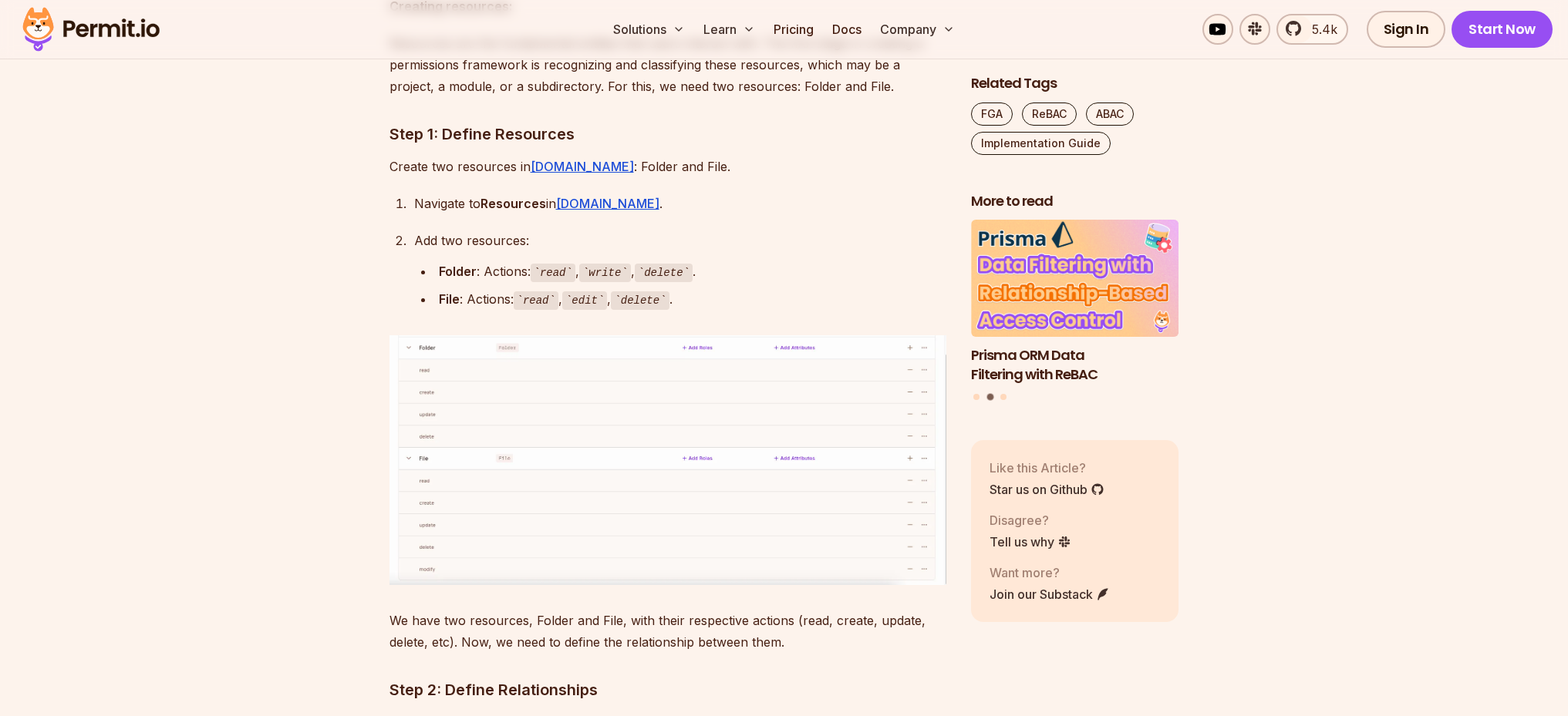
scroll to position [11749, 0]
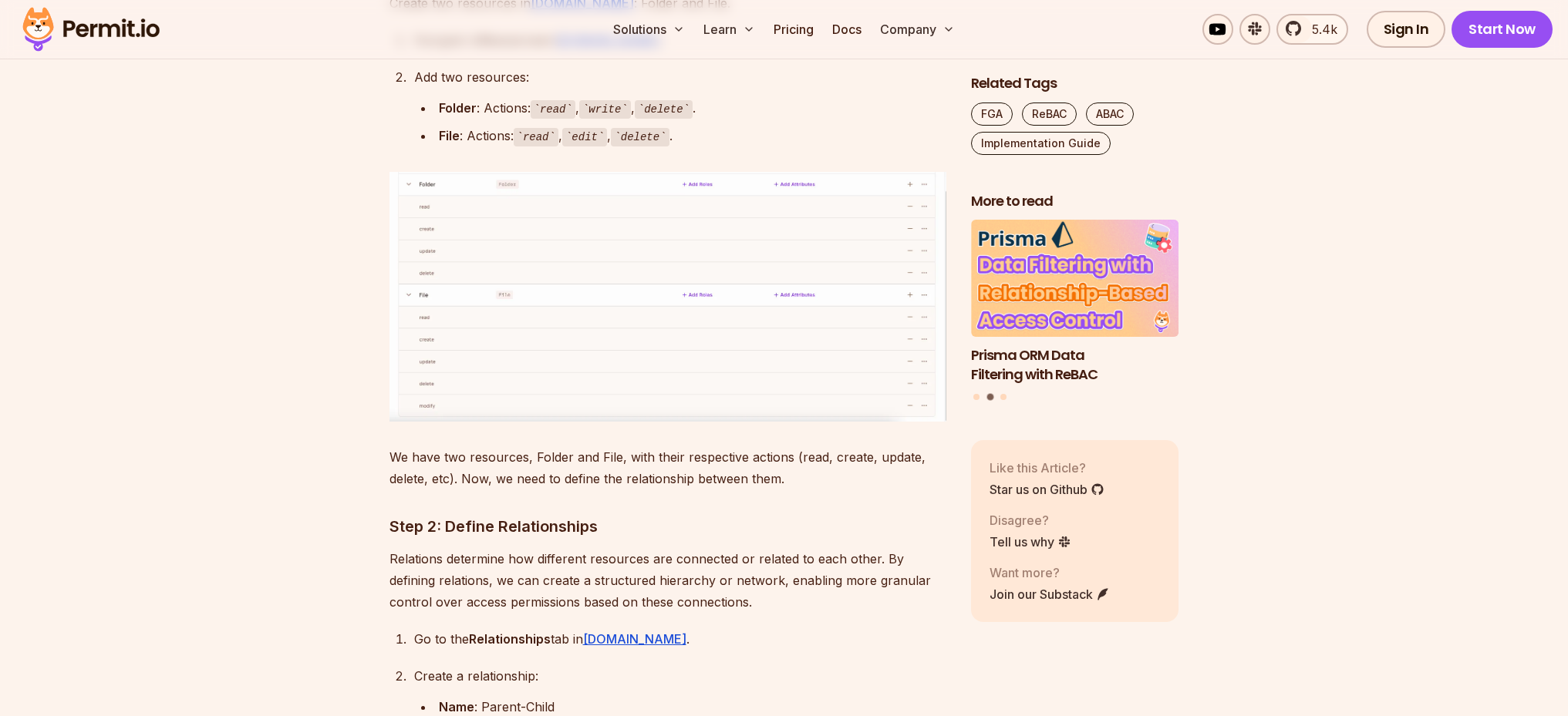
click at [702, 348] on img at bounding box center [667, 297] width 556 height 250
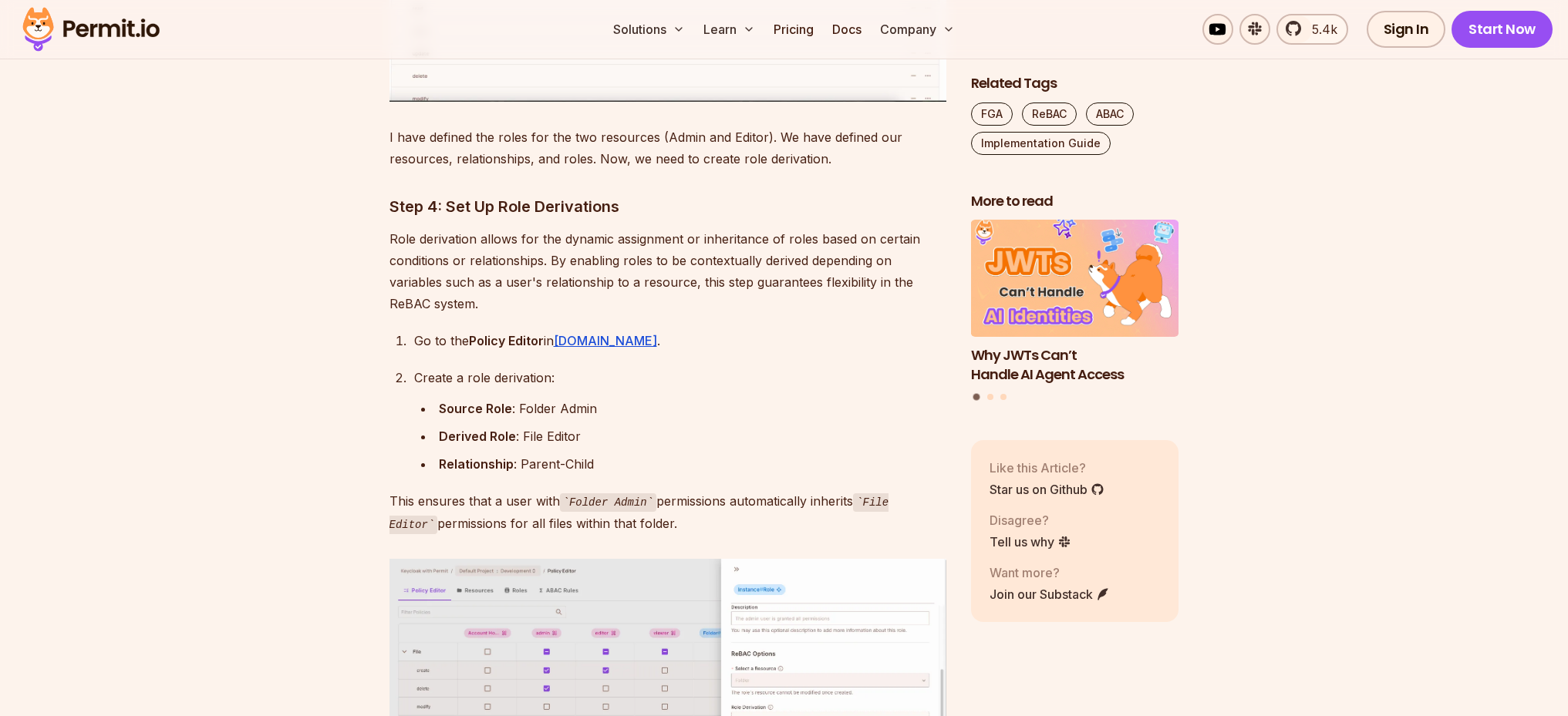
scroll to position [13671, 0]
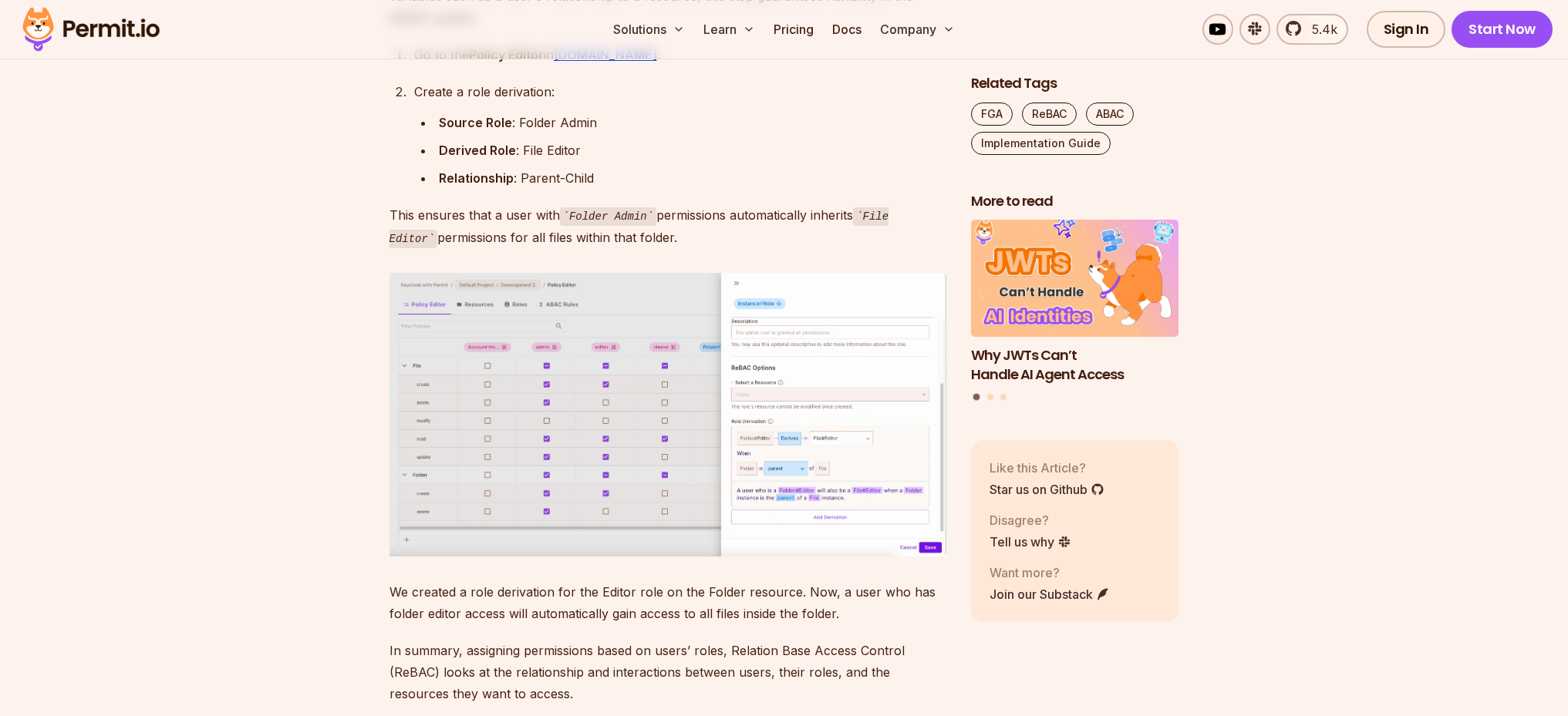
click at [639, 468] on img at bounding box center [667, 415] width 556 height 284
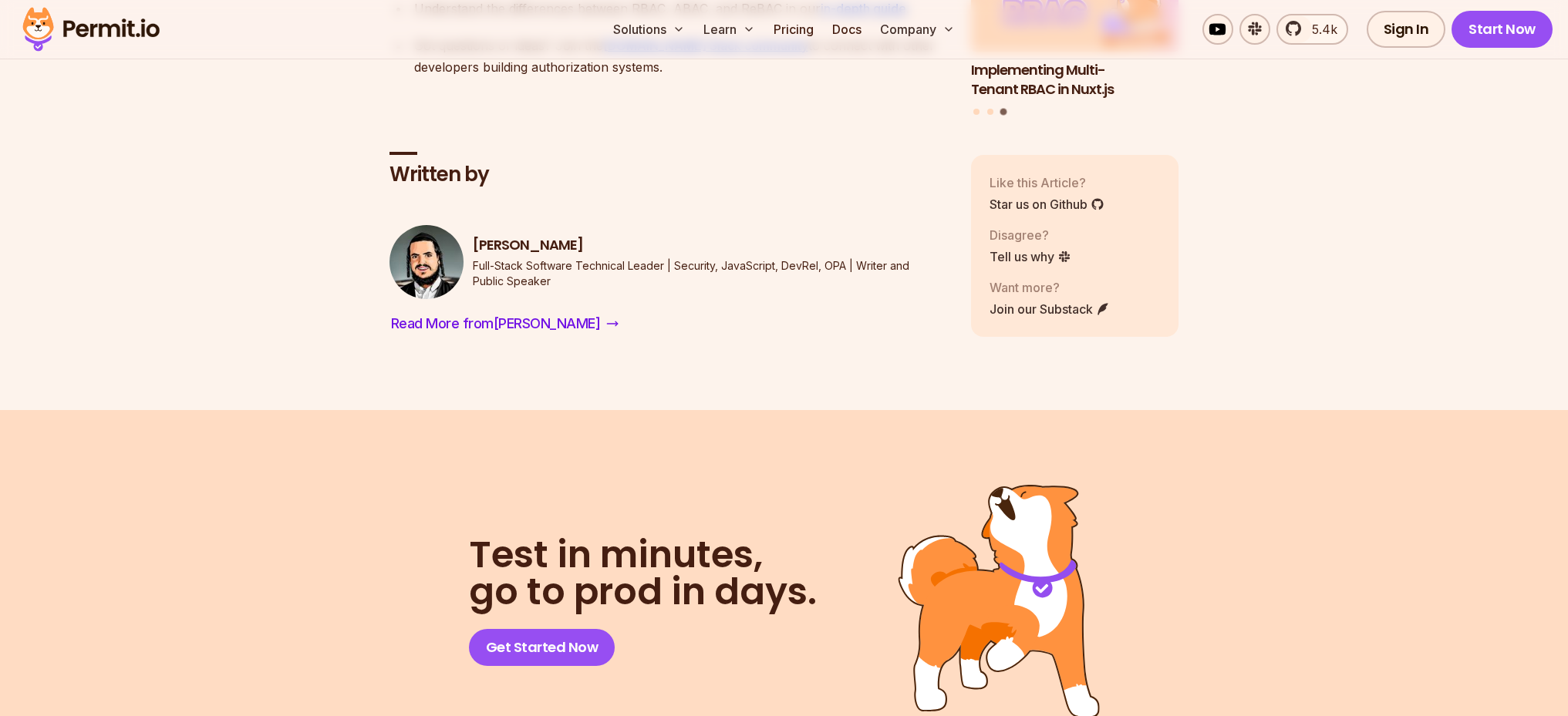
scroll to position [15437, 0]
click at [422, 298] on img at bounding box center [426, 261] width 74 height 74
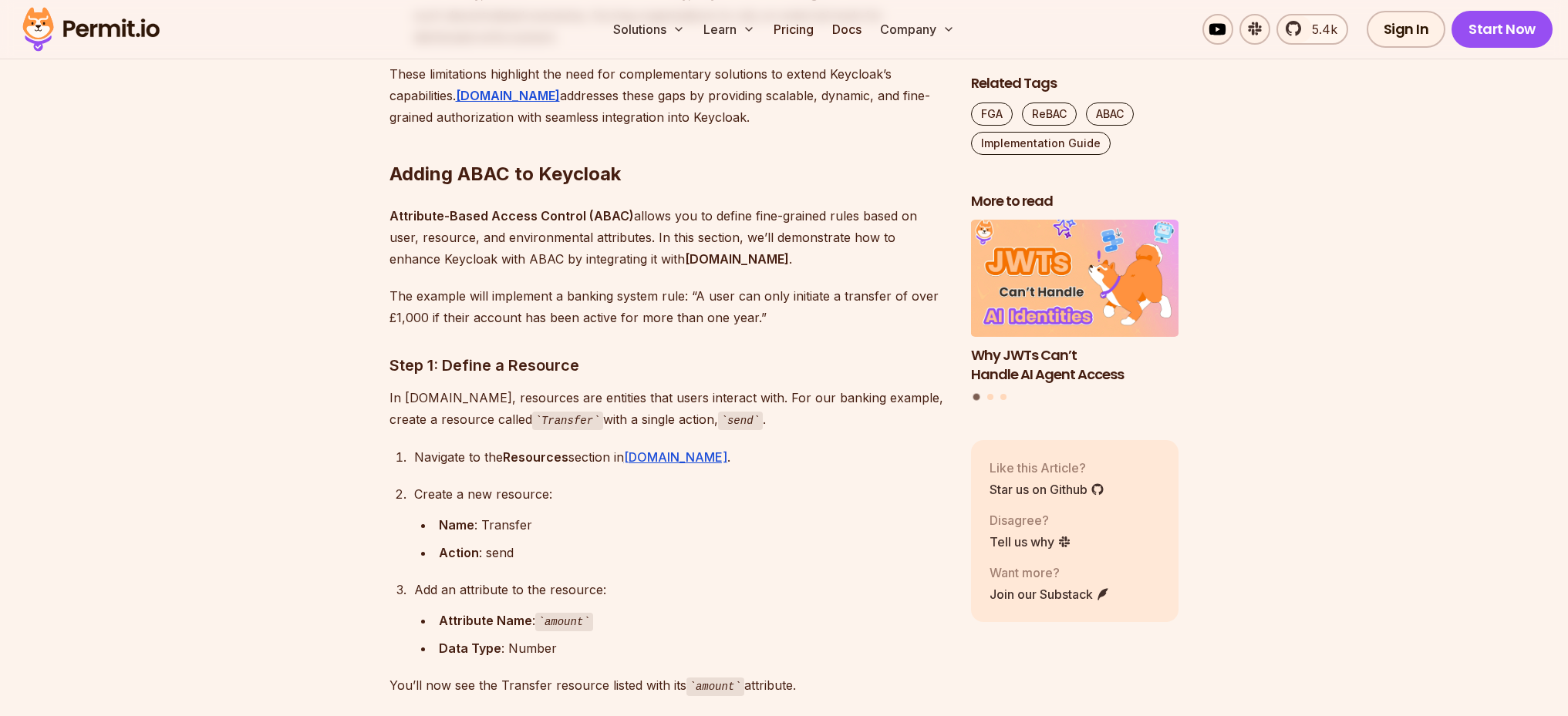
scroll to position [3243, 0]
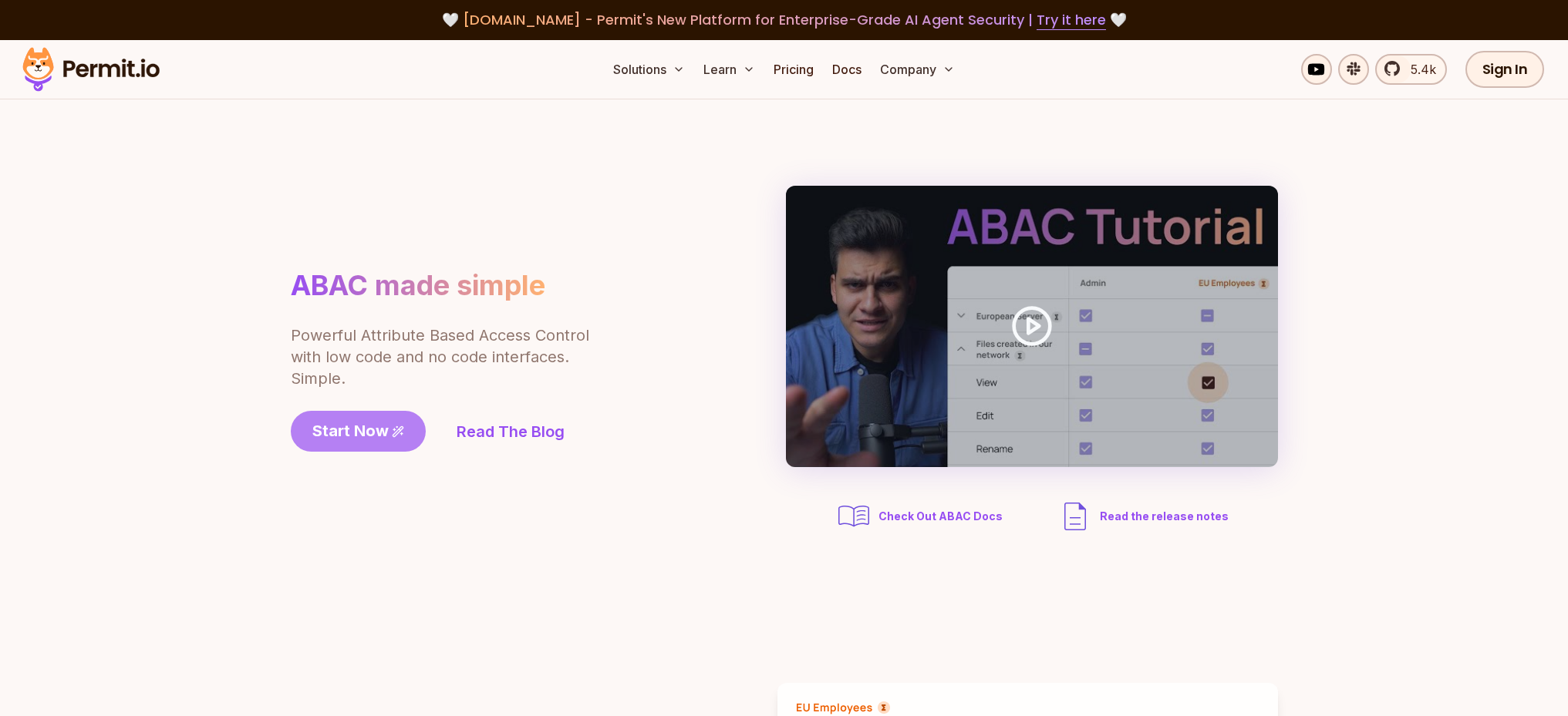
click at [385, 428] on span "Start Now" at bounding box center [350, 431] width 76 height 22
